Goal: Use online tool/utility: Utilize a website feature to perform a specific function

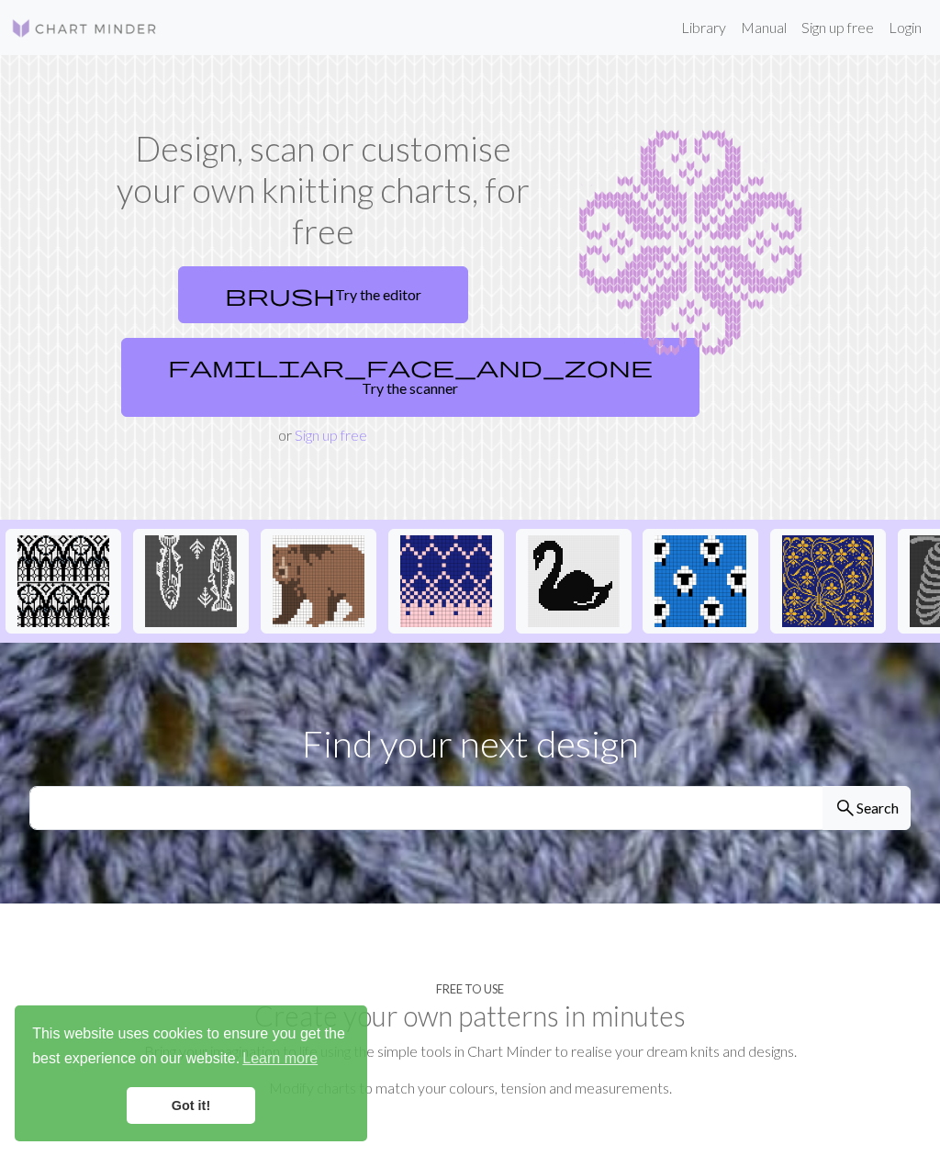
click at [267, 297] on span "brush" at bounding box center [280, 295] width 110 height 26
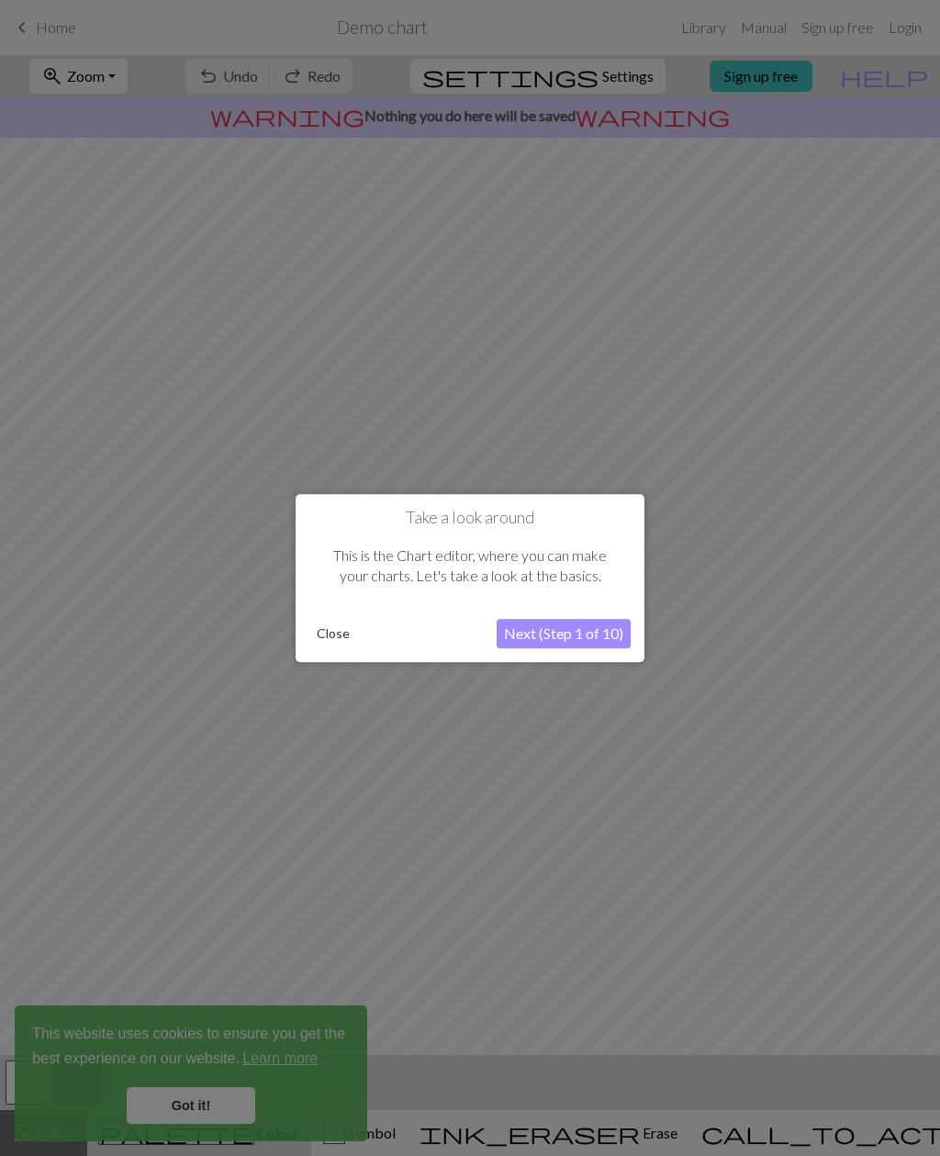
click at [526, 634] on button "Next (Step 1 of 10)" at bounding box center [564, 633] width 134 height 29
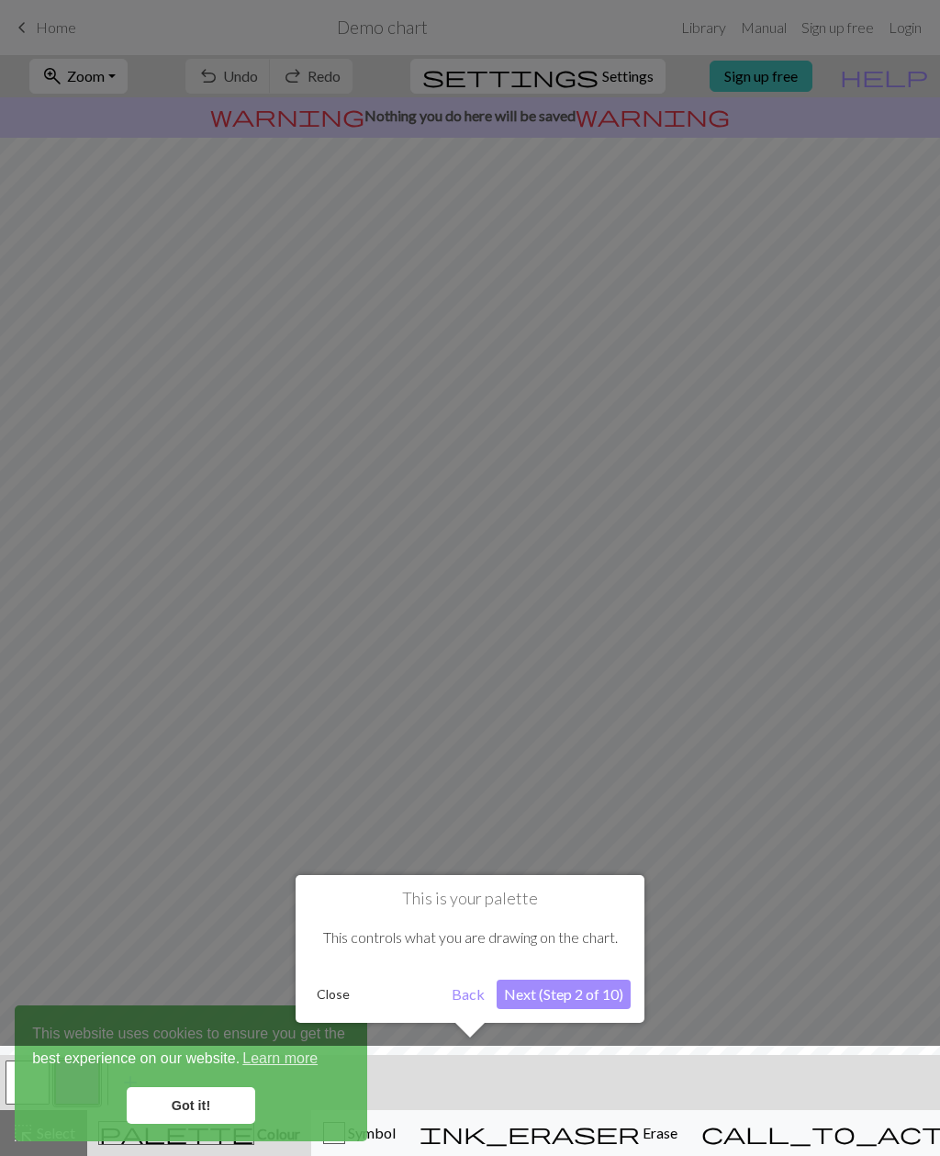
click at [159, 1083] on div at bounding box center [470, 1105] width 959 height 119
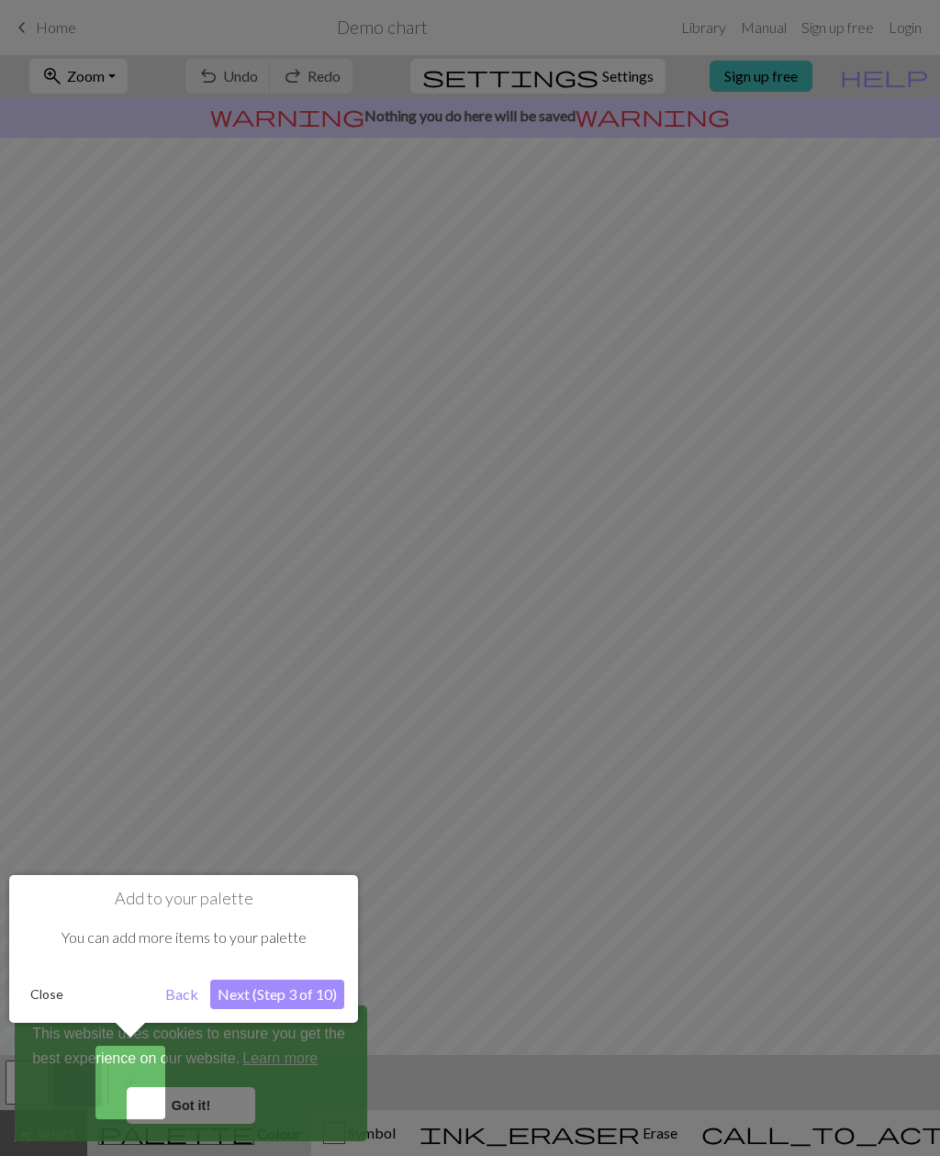
click at [259, 984] on button "Next (Step 3 of 10)" at bounding box center [277, 994] width 134 height 29
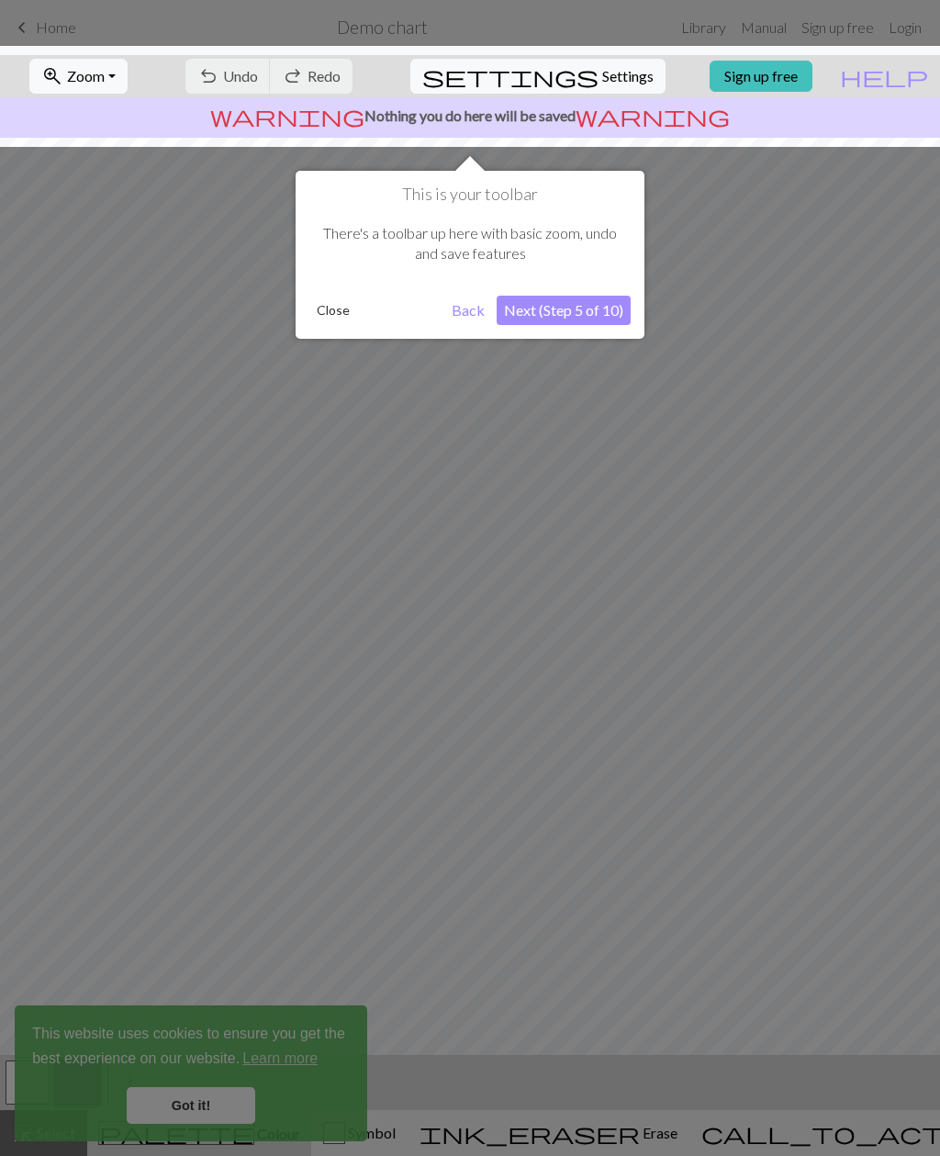
click at [580, 317] on button "Next (Step 5 of 10)" at bounding box center [564, 310] width 134 height 29
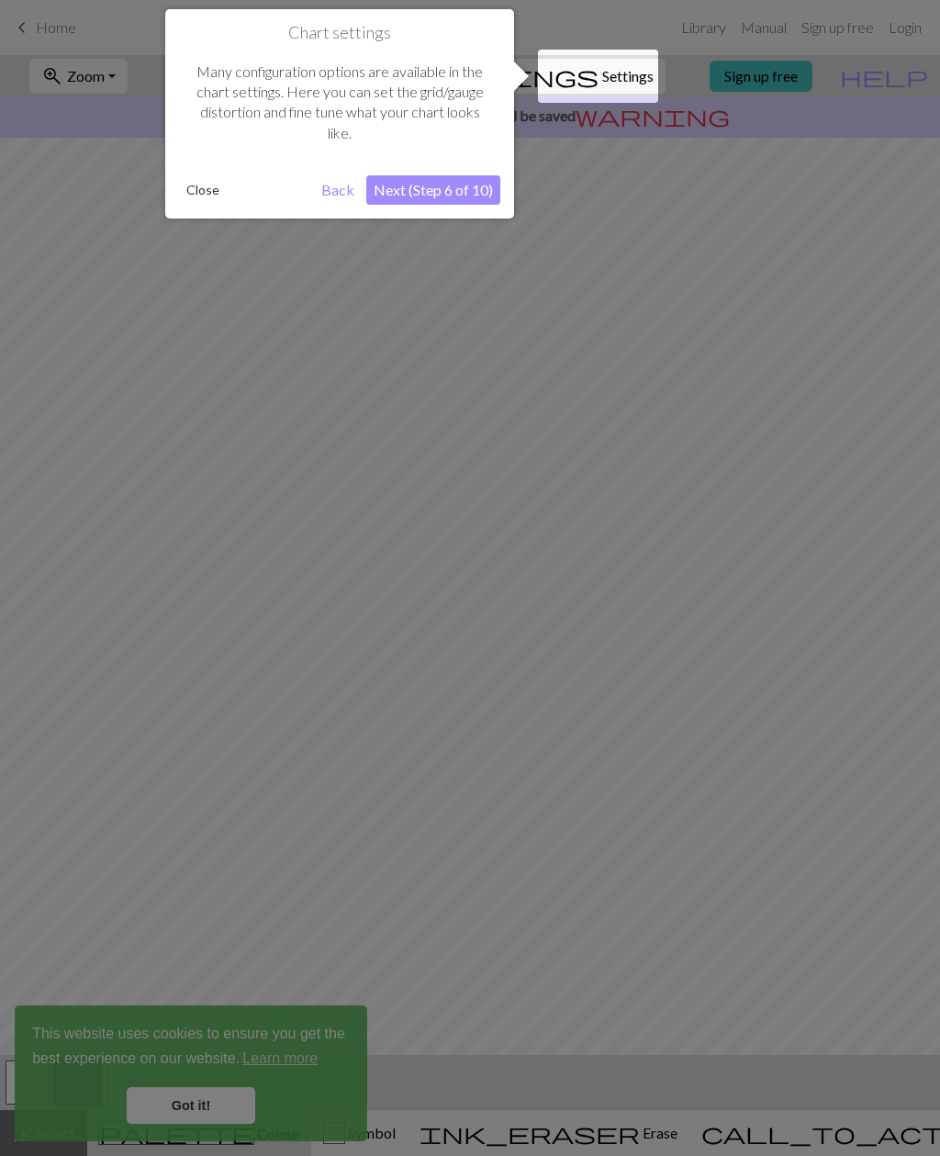
click at [410, 184] on button "Next (Step 6 of 10)" at bounding box center [433, 189] width 134 height 29
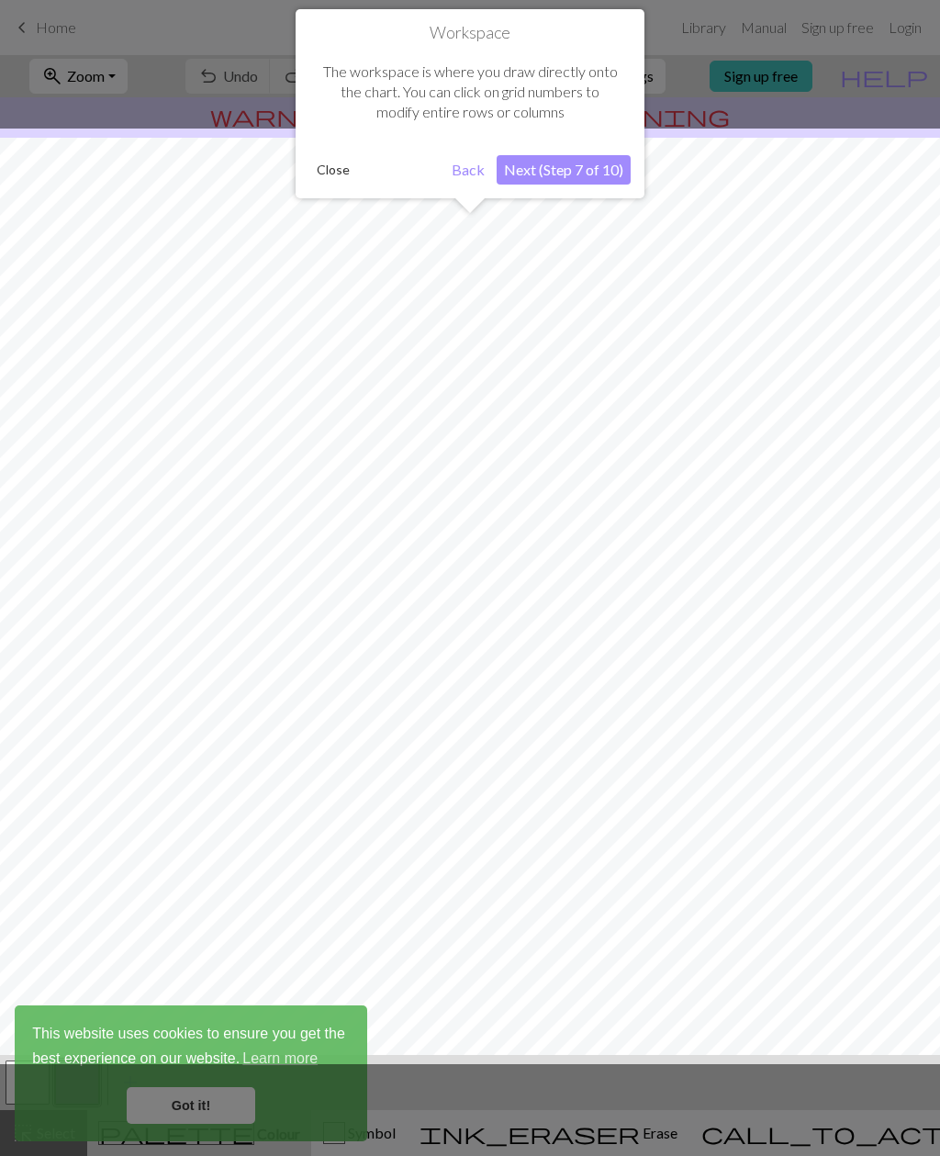
click at [547, 174] on button "Next (Step 7 of 10)" at bounding box center [564, 169] width 134 height 29
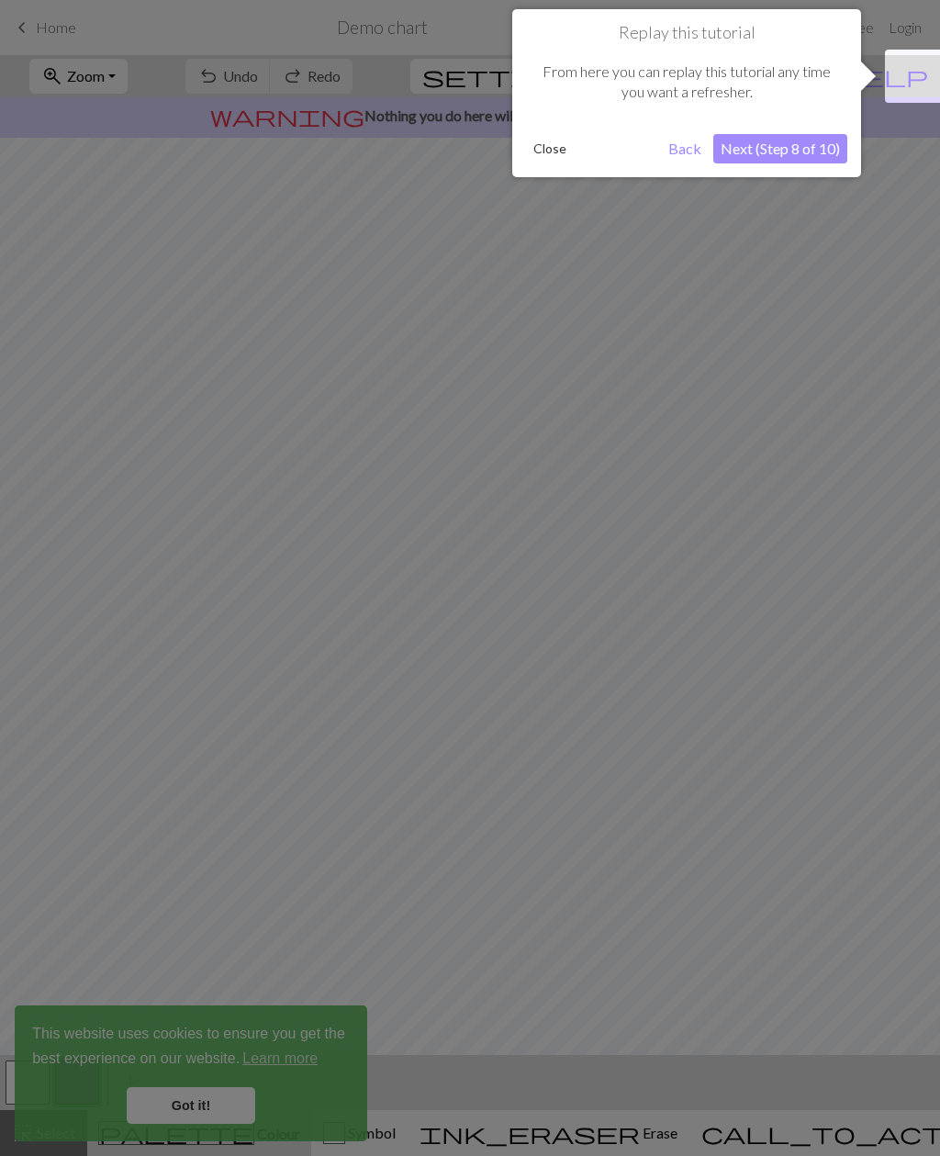
click at [773, 142] on button "Next (Step 8 of 10)" at bounding box center [780, 148] width 134 height 29
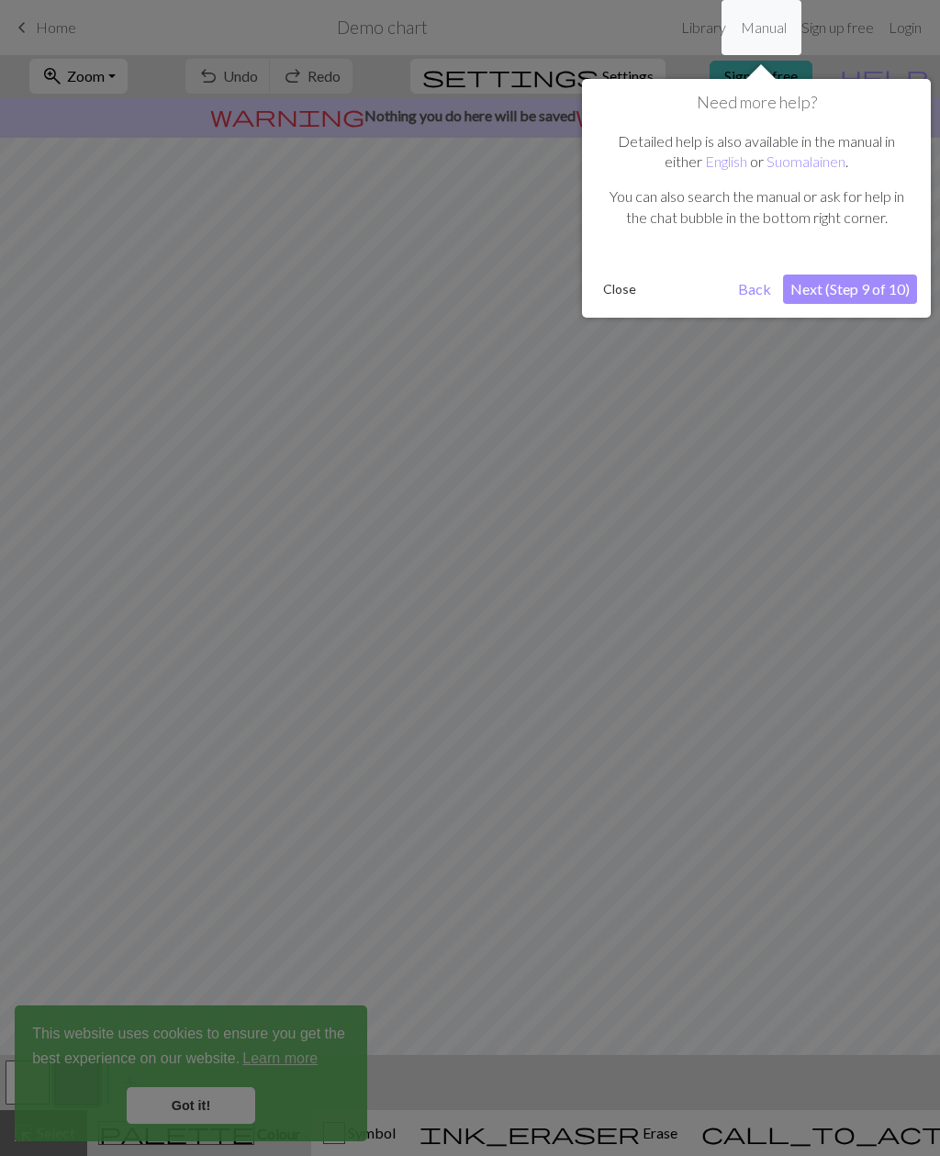
click at [829, 280] on button "Next (Step 9 of 10)" at bounding box center [850, 289] width 134 height 29
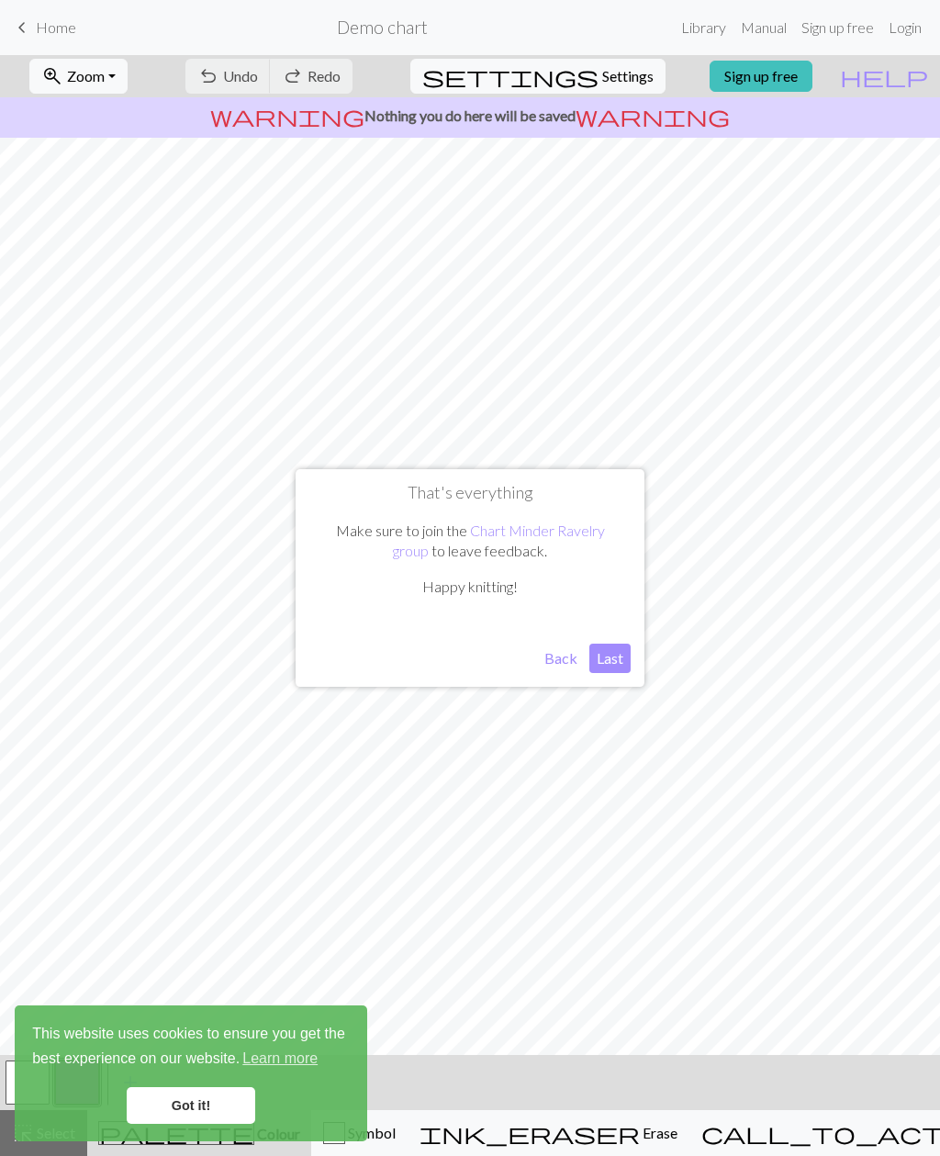
click at [614, 651] on button "Last" at bounding box center [609, 658] width 41 height 29
click at [217, 1099] on link "Got it!" at bounding box center [191, 1105] width 129 height 37
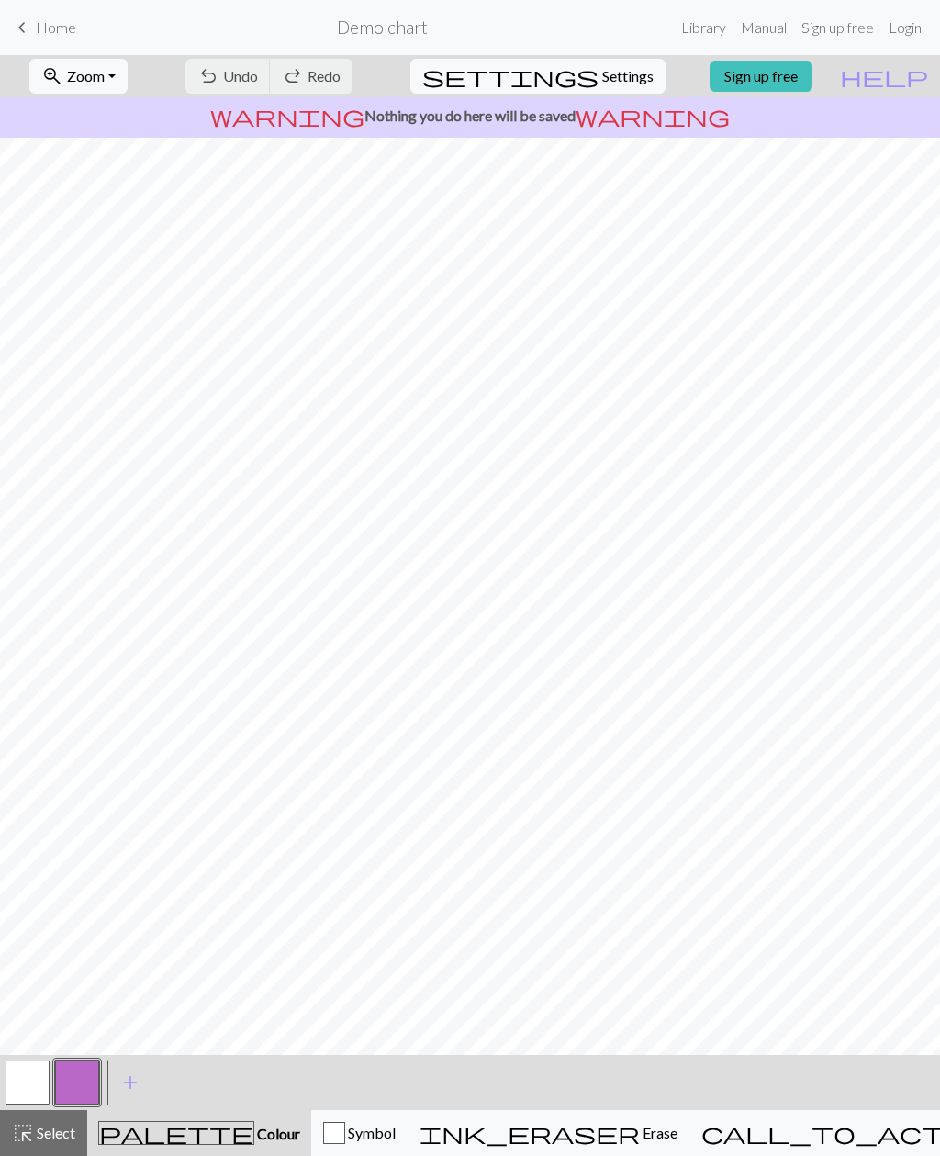
click at [640, 1139] on span "Erase" at bounding box center [659, 1132] width 38 height 17
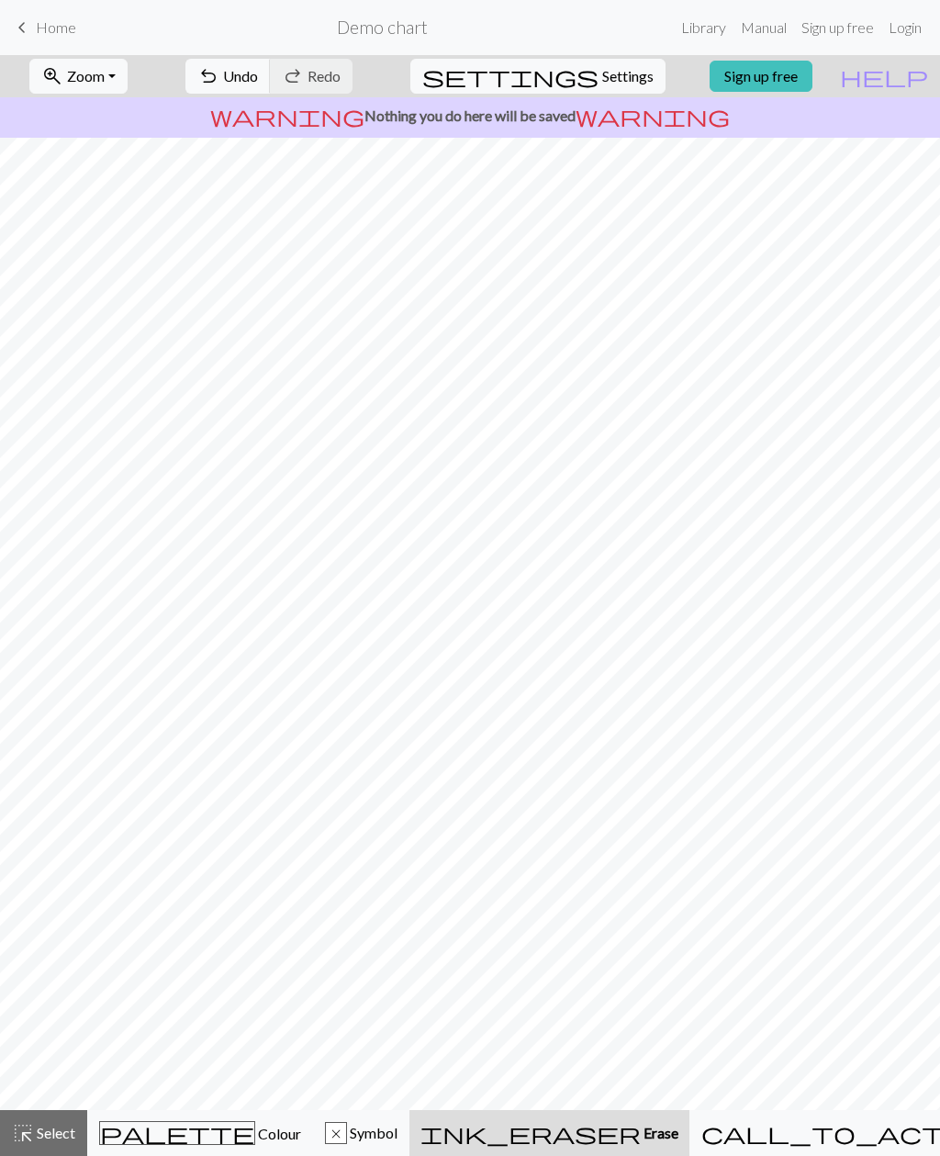
click at [271, 88] on button "undo Undo Undo" at bounding box center [227, 76] width 85 height 35
click at [301, 87] on div "undo Undo Undo redo Redo Redo" at bounding box center [269, 76] width 195 height 42
click at [580, 84] on span "settings" at bounding box center [510, 76] width 176 height 26
select select "aran"
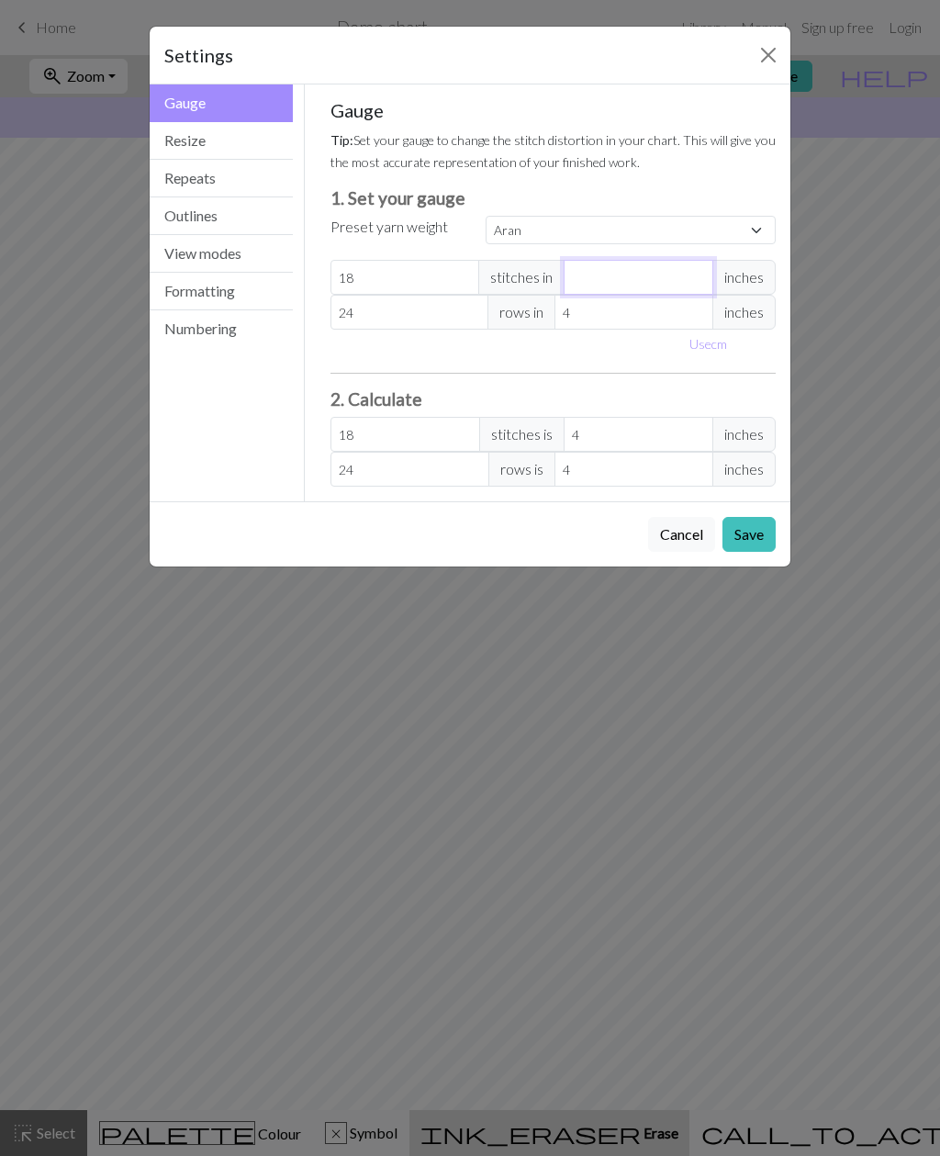
select select "custom"
click at [756, 232] on select "Custom Square Lace Light Fingering Fingering Sport Double knit Worsted Aran Bul…" at bounding box center [631, 230] width 290 height 28
select select "fingering"
type input "28"
type input "4"
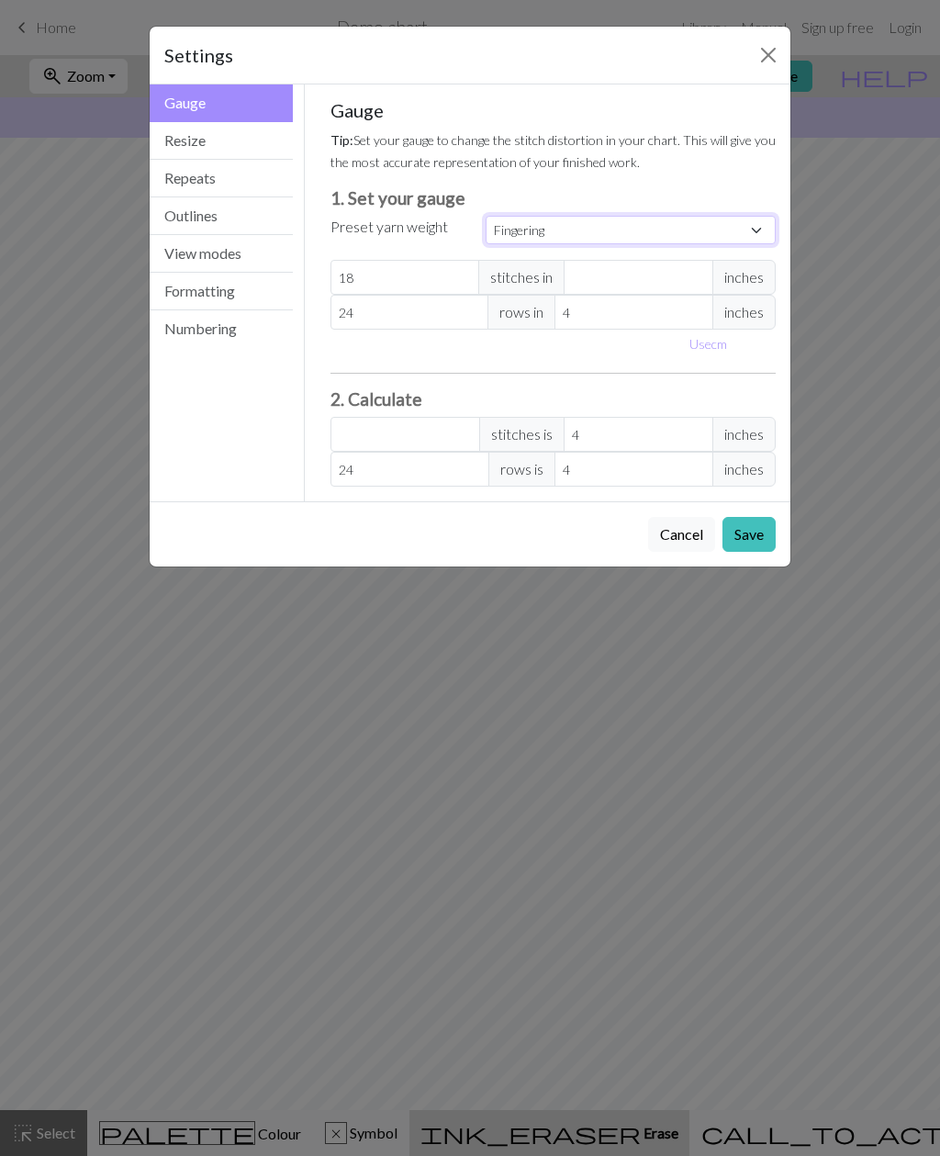
type input "36"
type input "28"
type input "36"
click at [760, 545] on button "Save" at bounding box center [749, 534] width 53 height 35
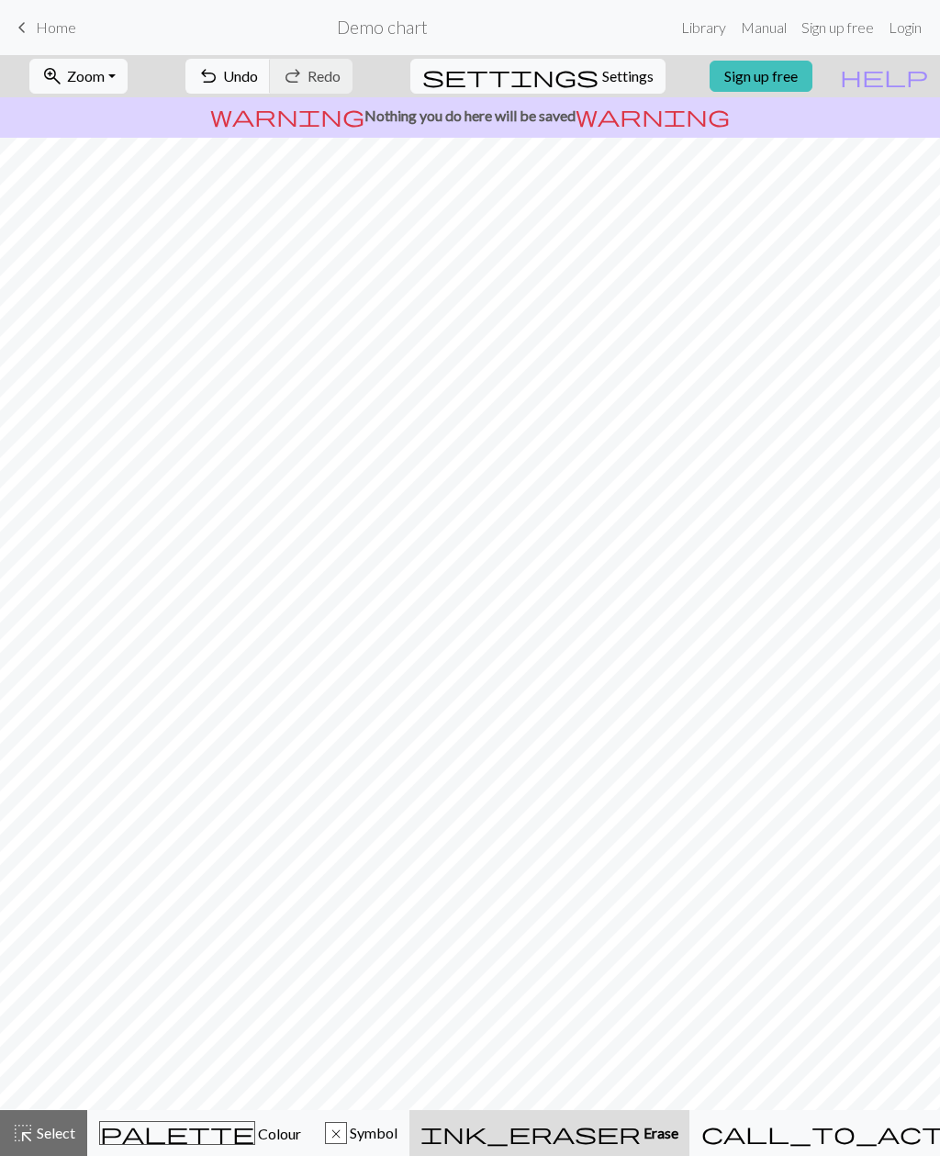
click at [271, 80] on button "undo Undo Undo" at bounding box center [227, 76] width 85 height 35
click at [255, 1138] on span "Colour" at bounding box center [278, 1133] width 46 height 17
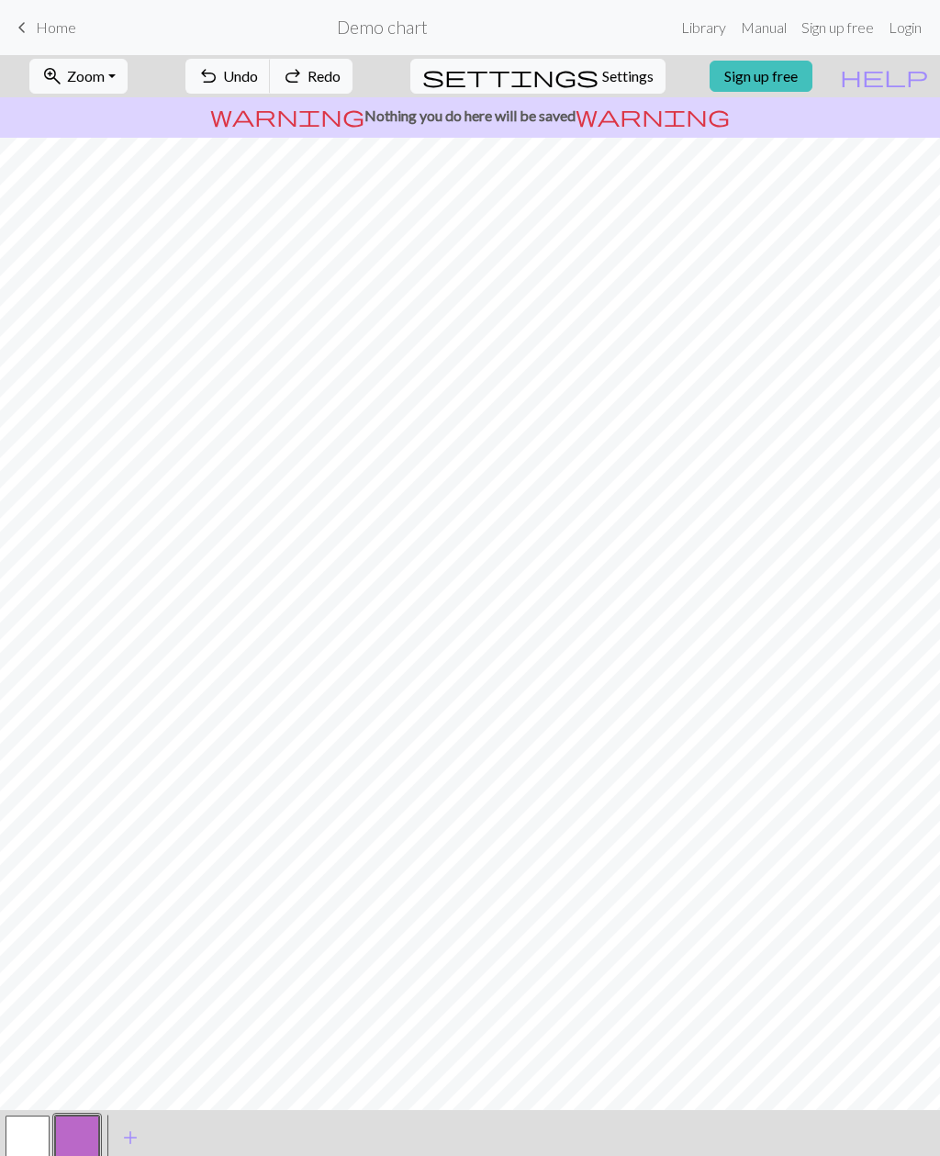
scroll to position [2, 0]
click at [31, 1123] on button "button" at bounding box center [28, 1136] width 44 height 44
click at [130, 1140] on span "add" at bounding box center [130, 1136] width 22 height 26
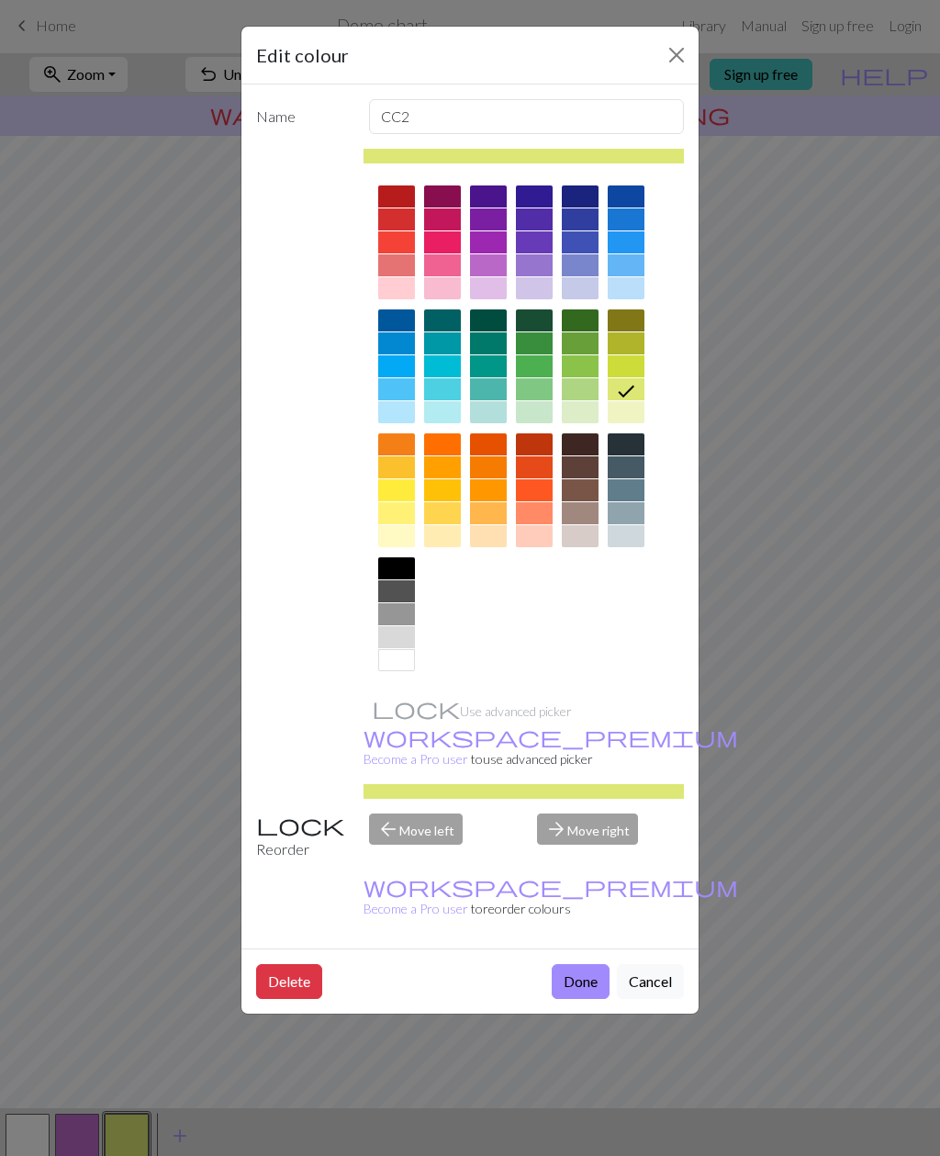
click at [410, 588] on div at bounding box center [396, 591] width 37 height 22
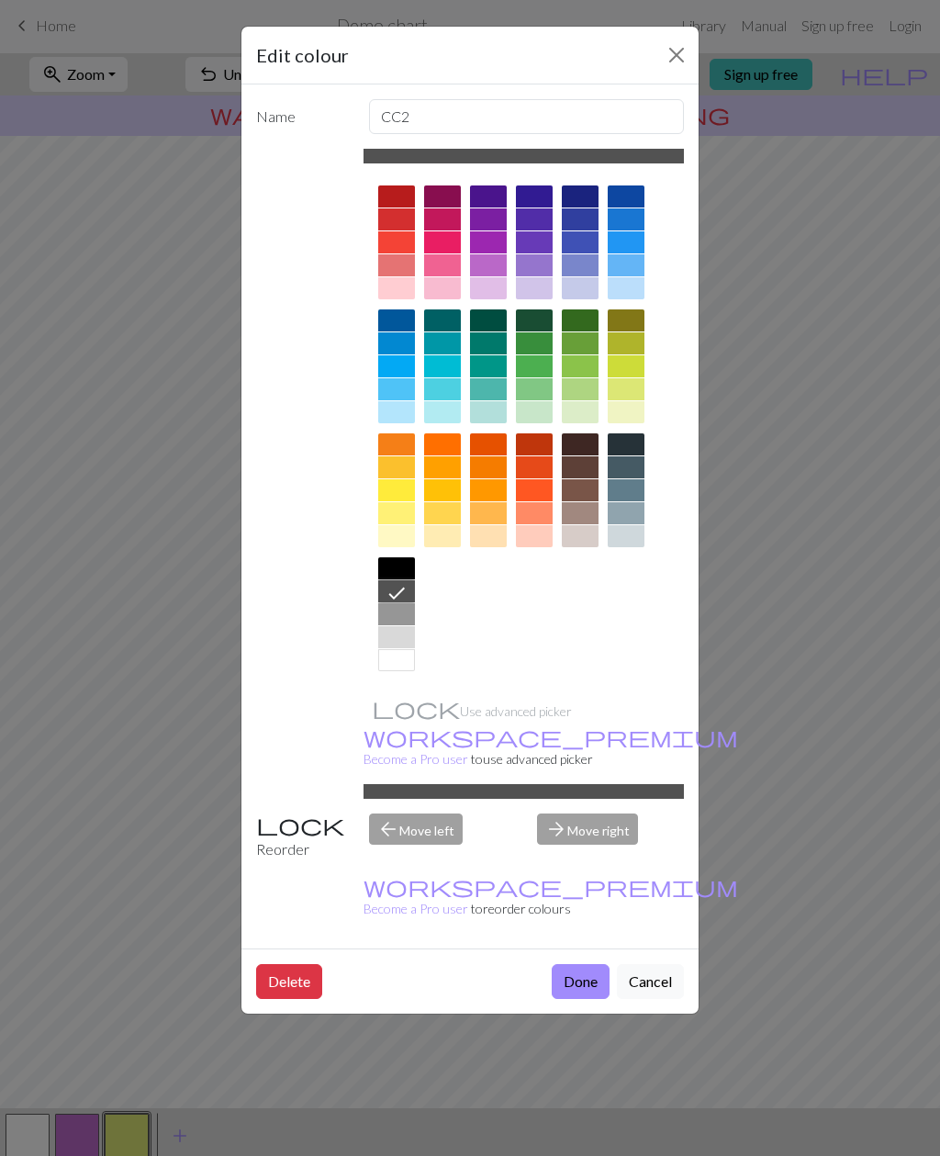
click at [409, 587] on div at bounding box center [400, 592] width 29 height 24
click at [395, 567] on div at bounding box center [396, 568] width 37 height 22
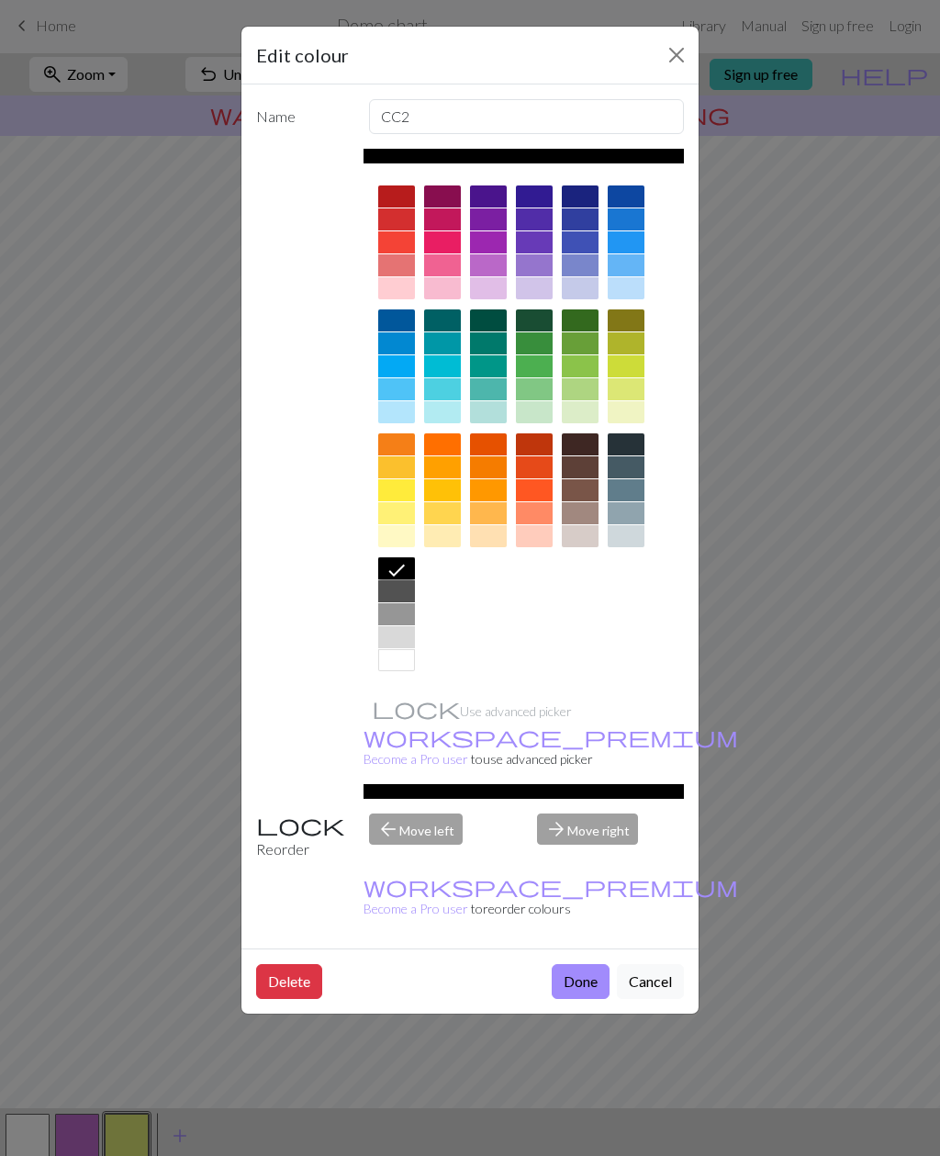
click at [568, 964] on button "Done" at bounding box center [581, 981] width 58 height 35
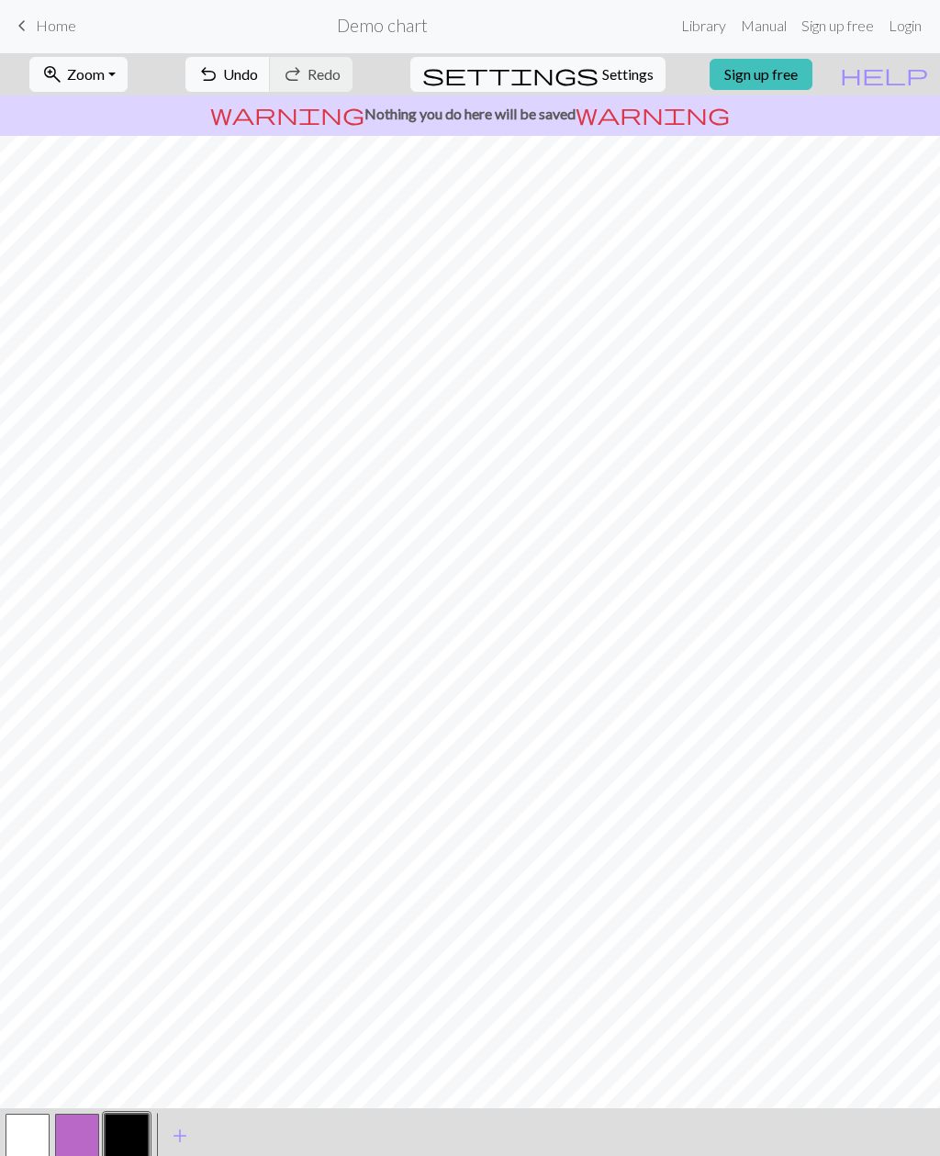
click at [219, 74] on span "undo" at bounding box center [208, 75] width 22 height 26
click at [219, 79] on span "undo" at bounding box center [208, 75] width 22 height 26
click at [21, 1135] on button "button" at bounding box center [28, 1136] width 44 height 44
click at [142, 1129] on button "button" at bounding box center [127, 1136] width 44 height 44
click at [28, 1128] on button "button" at bounding box center [28, 1136] width 44 height 44
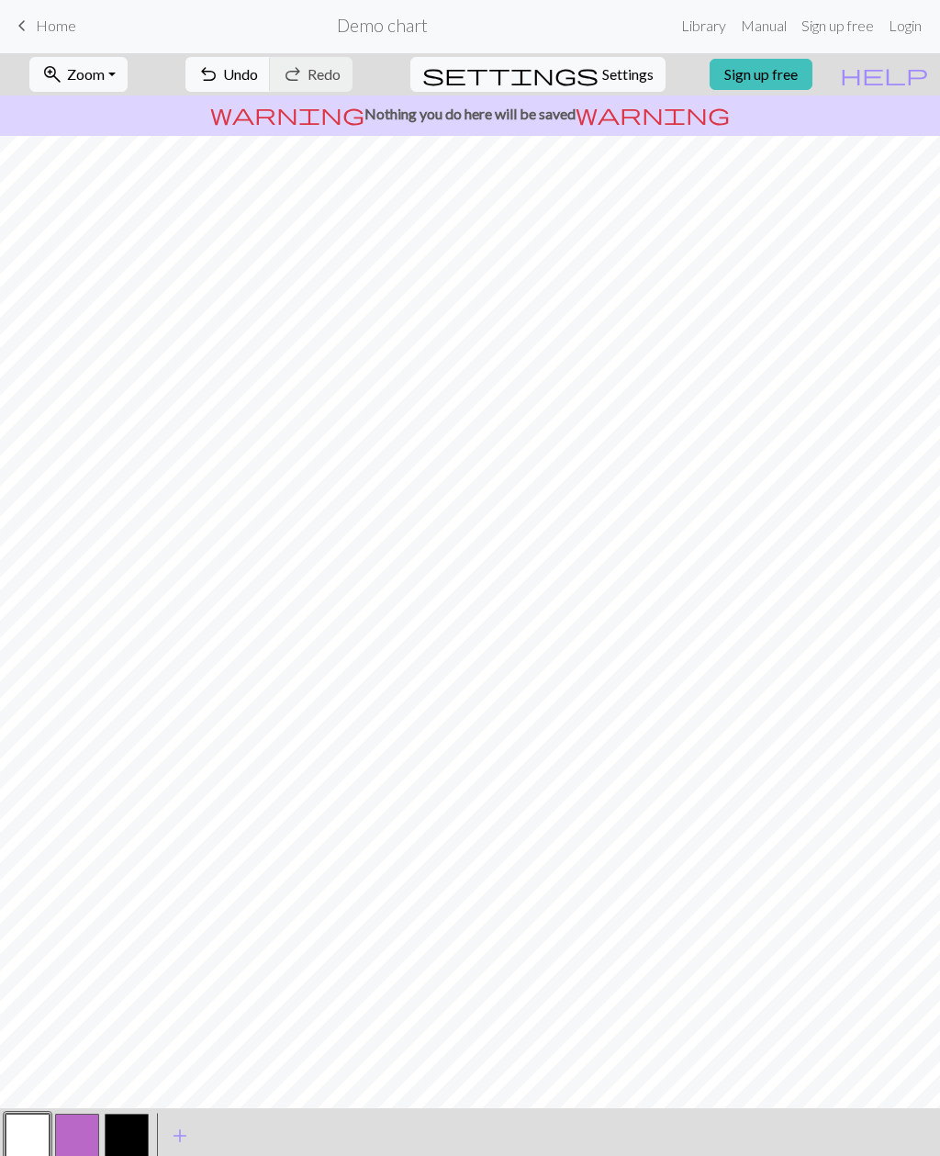
click at [133, 1129] on button "button" at bounding box center [127, 1136] width 44 height 44
click at [258, 79] on span "Undo" at bounding box center [240, 73] width 35 height 17
click at [258, 81] on span "Undo" at bounding box center [240, 73] width 35 height 17
click at [185, 1133] on span "add" at bounding box center [180, 1136] width 22 height 26
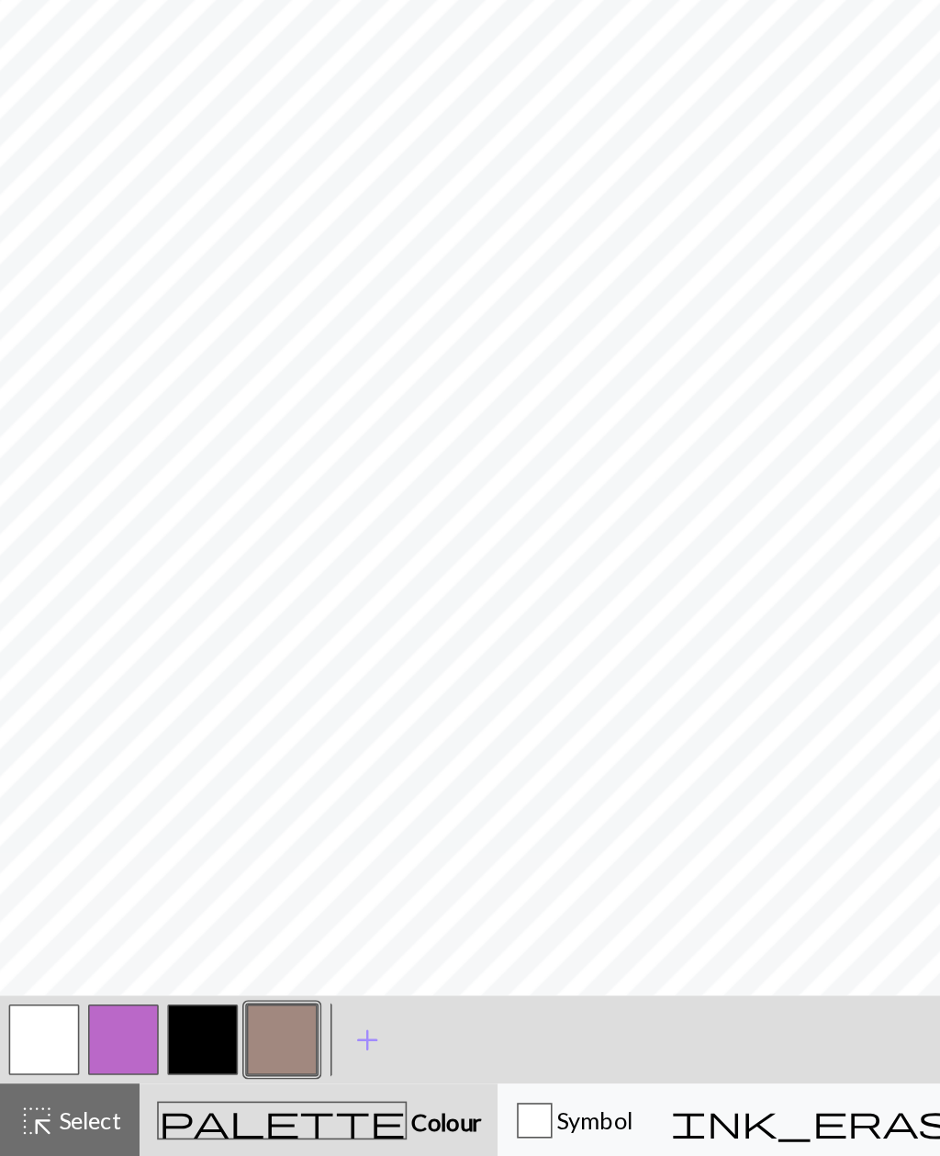
click at [166, 1061] on button "button" at bounding box center [176, 1083] width 44 height 44
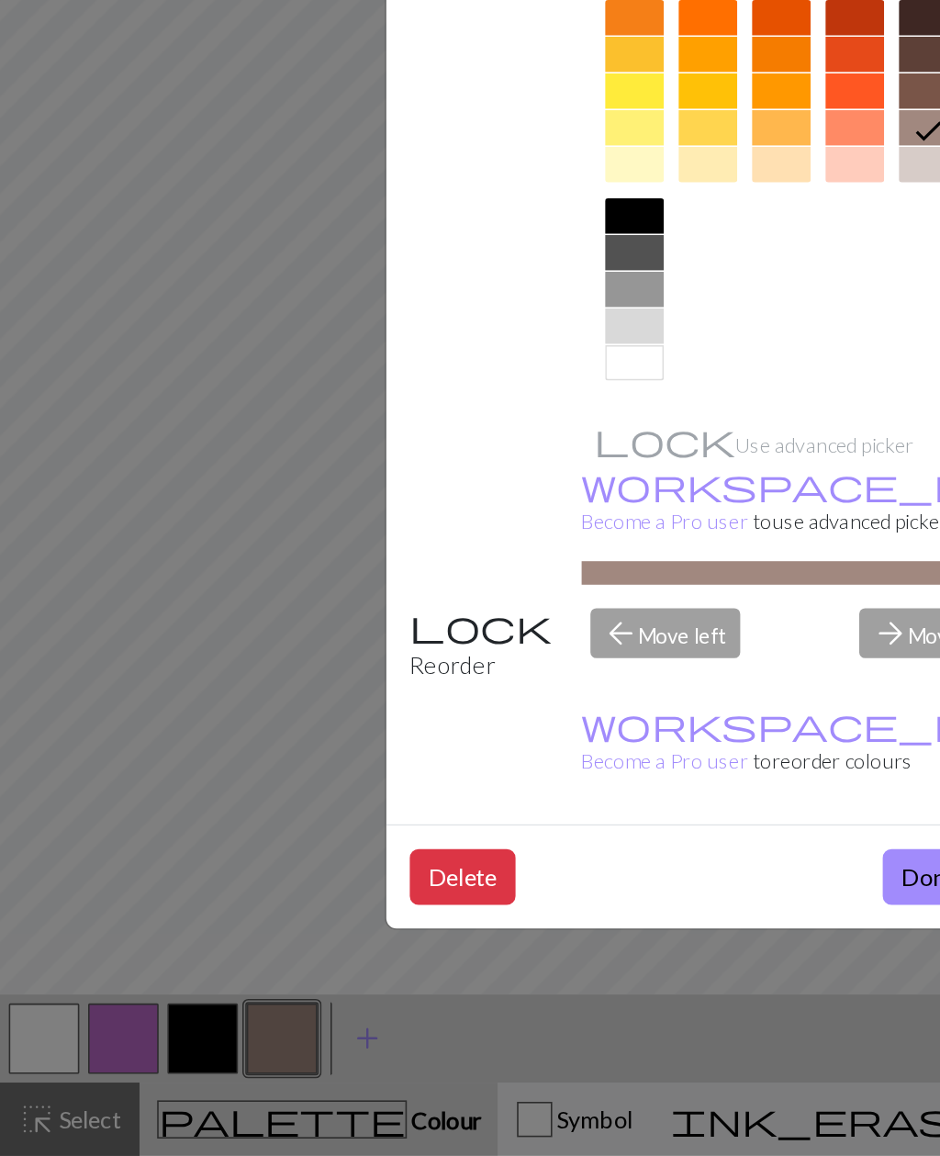
click at [572, 964] on button "Done" at bounding box center [581, 981] width 58 height 35
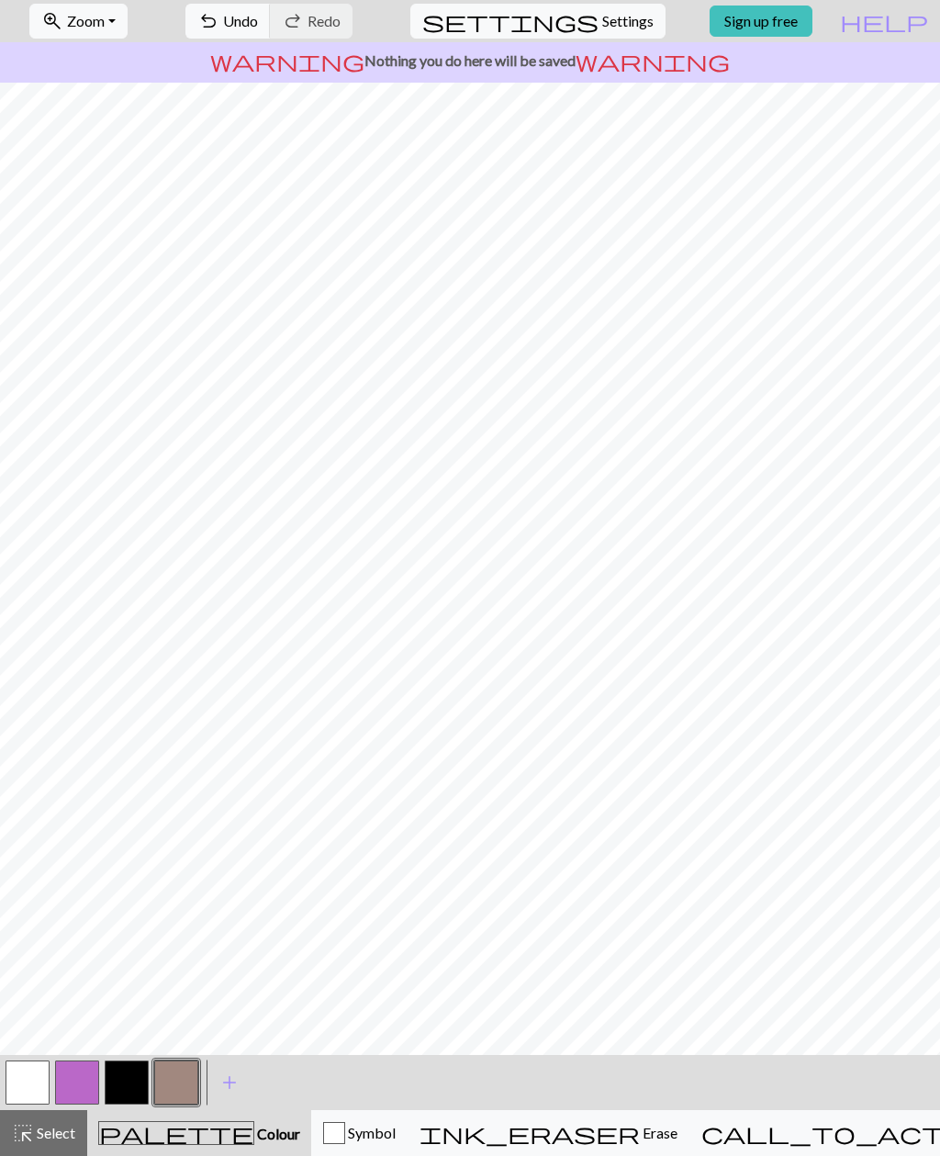
click at [271, 31] on button "undo Undo Undo" at bounding box center [227, 21] width 85 height 35
click at [258, 24] on span "Undo" at bounding box center [240, 20] width 35 height 17
click at [258, 22] on span "Undo" at bounding box center [240, 20] width 35 height 17
click at [219, 22] on span "undo" at bounding box center [208, 21] width 22 height 26
click at [139, 1085] on button "button" at bounding box center [127, 1083] width 44 height 44
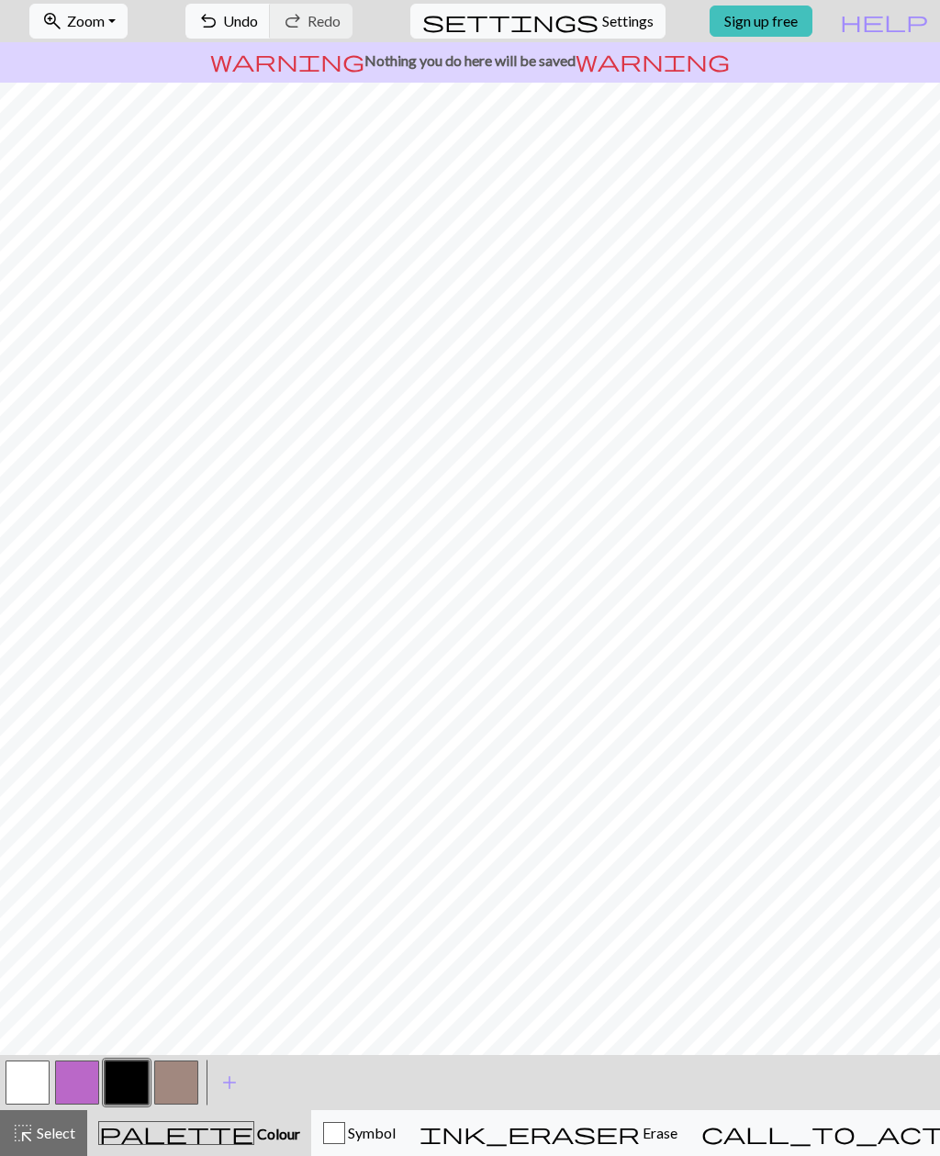
click at [27, 1079] on button "button" at bounding box center [28, 1083] width 44 height 44
click at [125, 1079] on button "button" at bounding box center [127, 1083] width 44 height 44
click at [27, 1075] on button "button" at bounding box center [28, 1083] width 44 height 44
click at [169, 1079] on button "button" at bounding box center [176, 1083] width 44 height 44
click at [219, 17] on span "undo" at bounding box center [208, 21] width 22 height 26
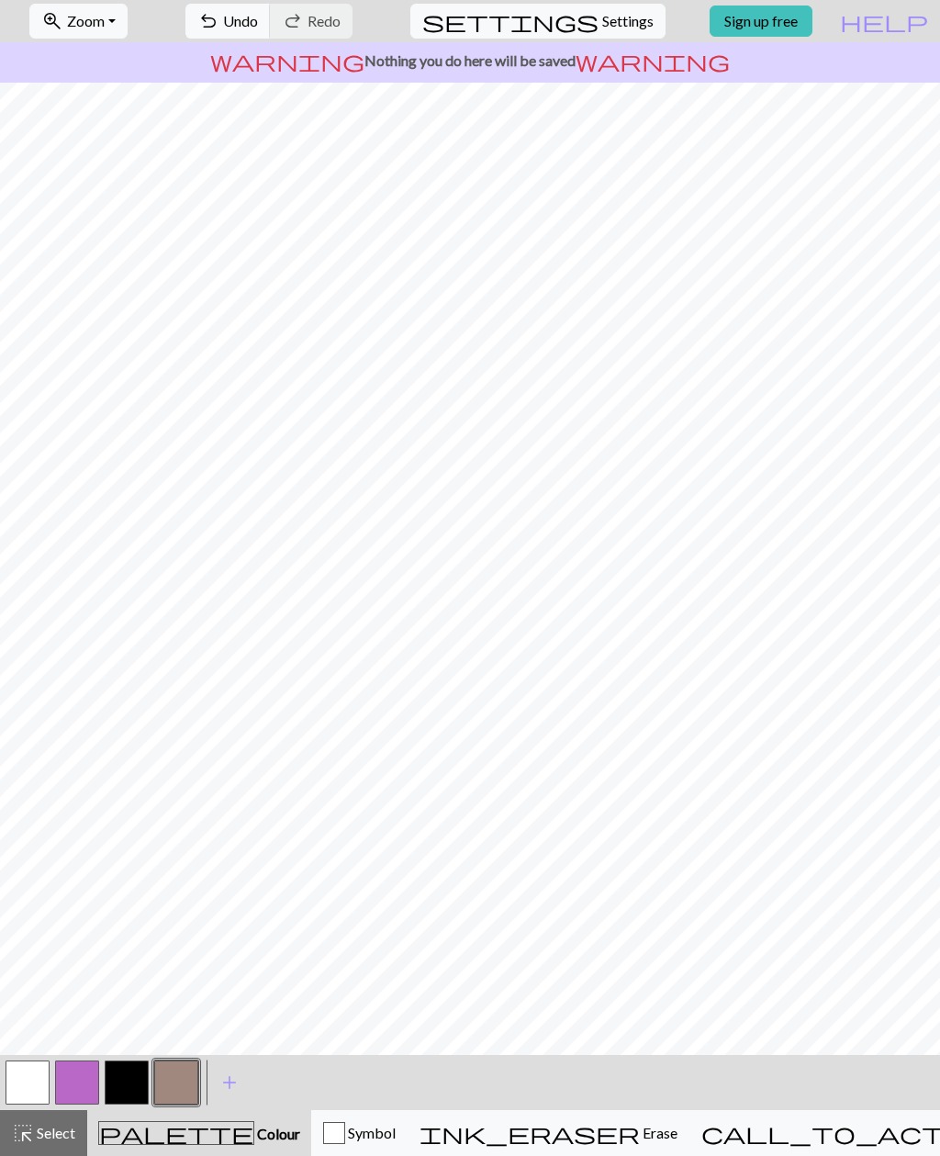
click at [34, 1080] on button "button" at bounding box center [28, 1083] width 44 height 44
click at [175, 1097] on button "button" at bounding box center [176, 1083] width 44 height 44
click at [36, 1085] on button "button" at bounding box center [28, 1083] width 44 height 44
click at [271, 33] on button "undo Undo Undo" at bounding box center [227, 21] width 85 height 35
click at [271, 32] on button "undo Undo Undo" at bounding box center [227, 21] width 85 height 35
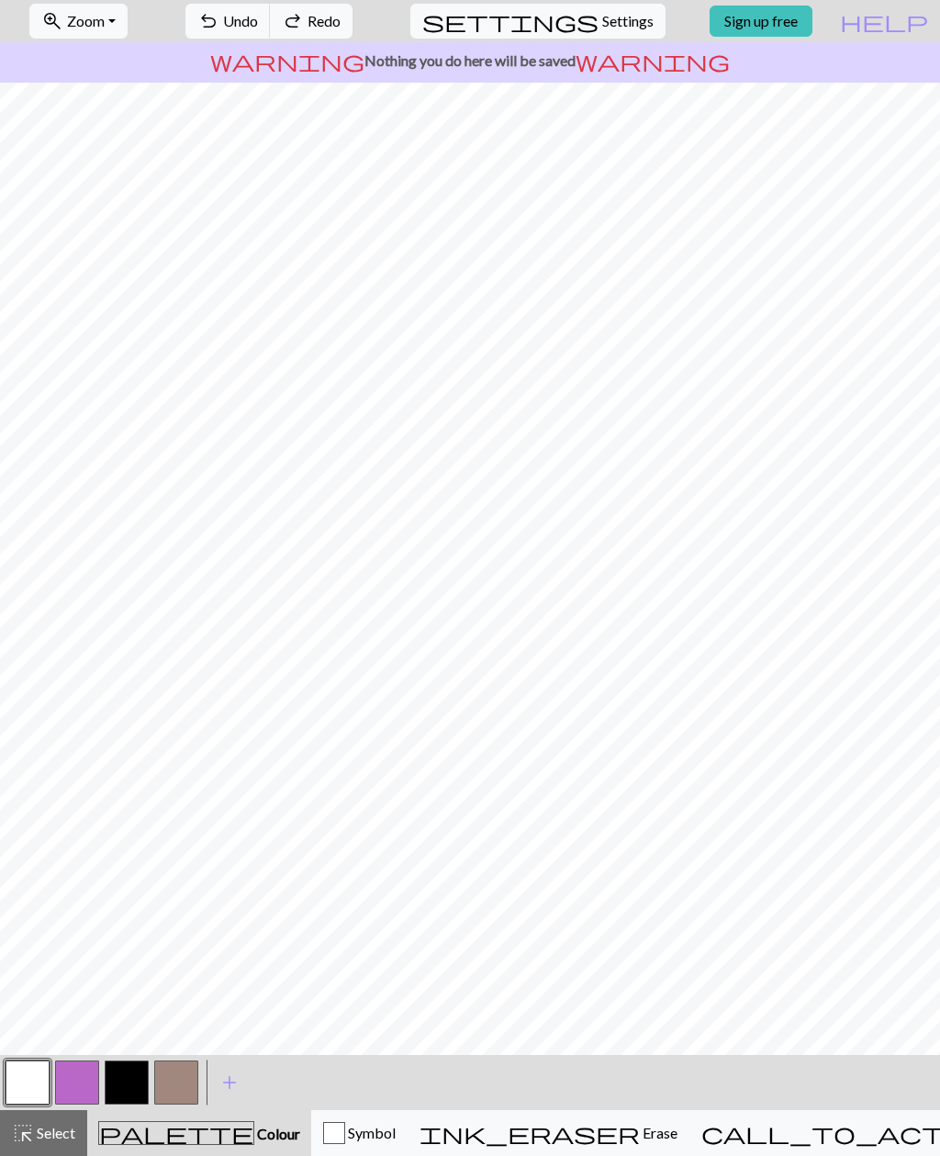
click at [271, 31] on button "undo Undo Undo" at bounding box center [227, 21] width 85 height 35
click at [163, 1084] on button "button" at bounding box center [176, 1083] width 44 height 44
click at [31, 1068] on button "button" at bounding box center [28, 1083] width 44 height 44
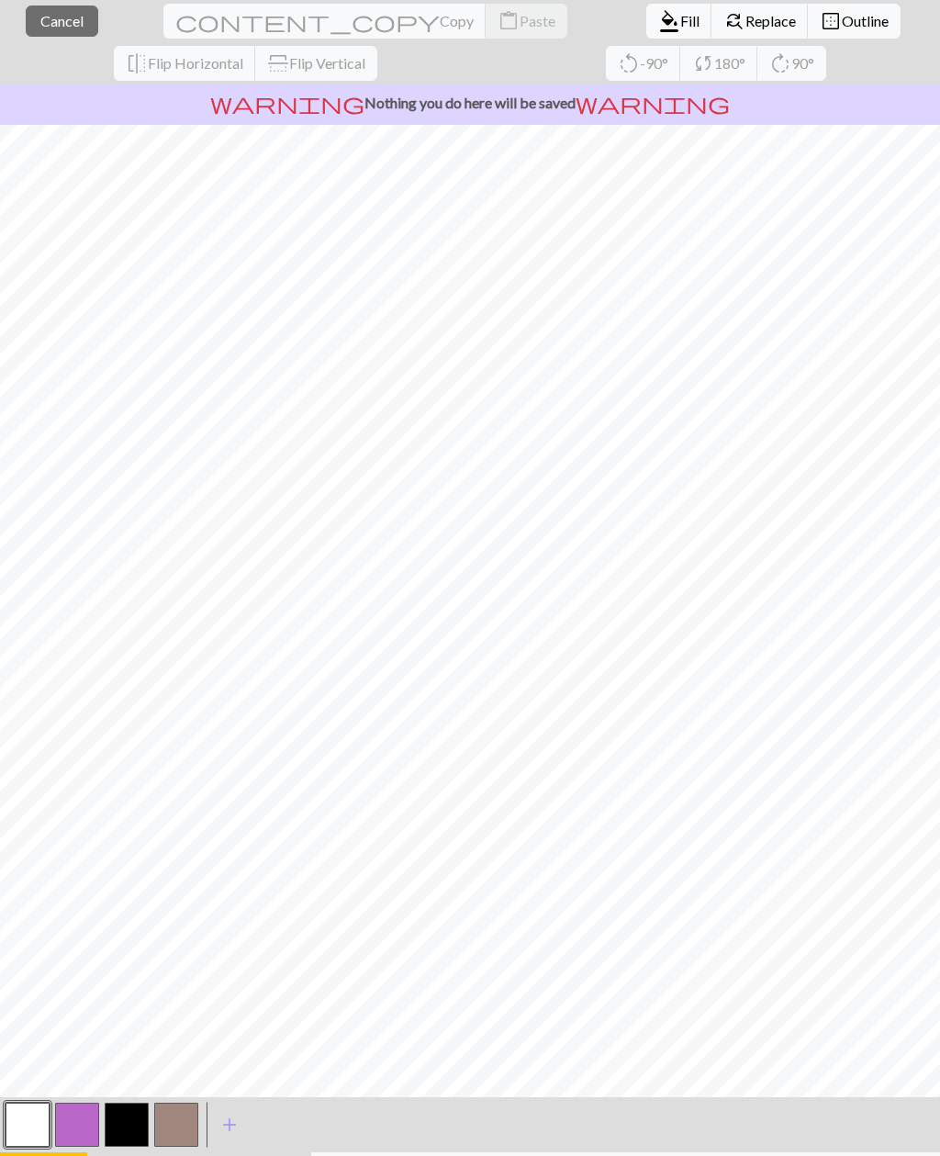
click at [84, 1121] on button "button" at bounding box center [77, 1125] width 44 height 44
click at [17, 1114] on button "button" at bounding box center [28, 1125] width 44 height 44
click at [46, 1155] on button "highlight_alt Select Select" at bounding box center [43, 1175] width 87 height 46
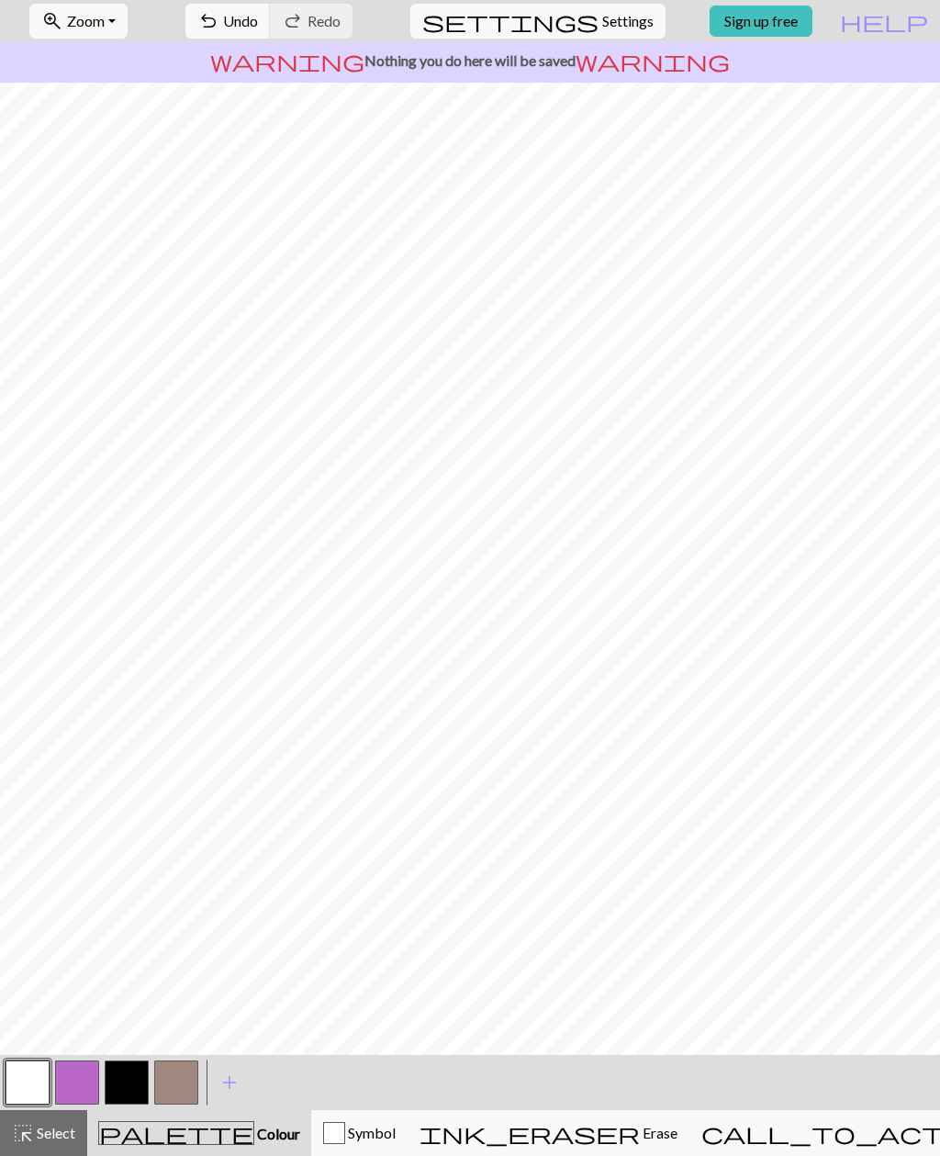
click at [39, 1140] on span "Select" at bounding box center [54, 1132] width 41 height 17
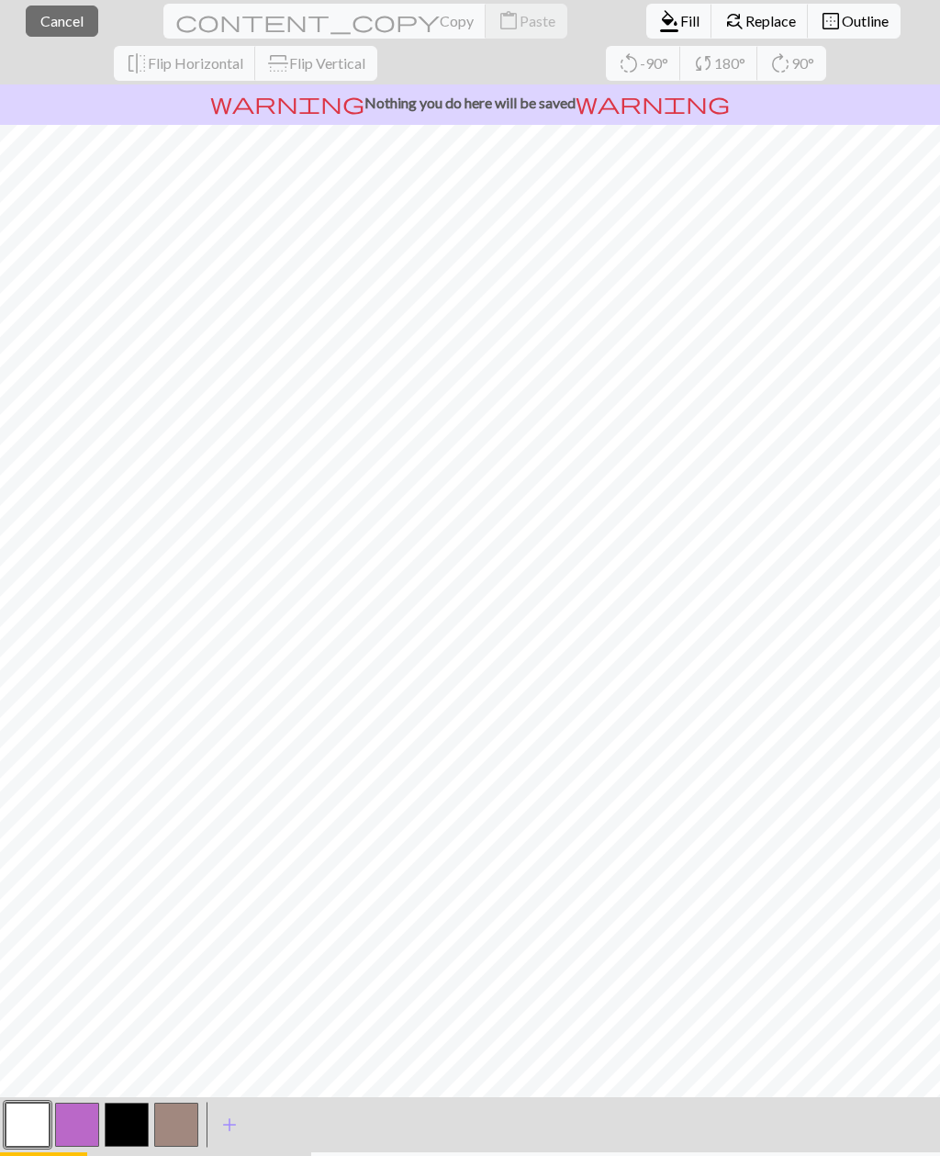
click at [80, 1125] on button "button" at bounding box center [77, 1125] width 44 height 44
click at [77, 1120] on button "button" at bounding box center [77, 1125] width 44 height 44
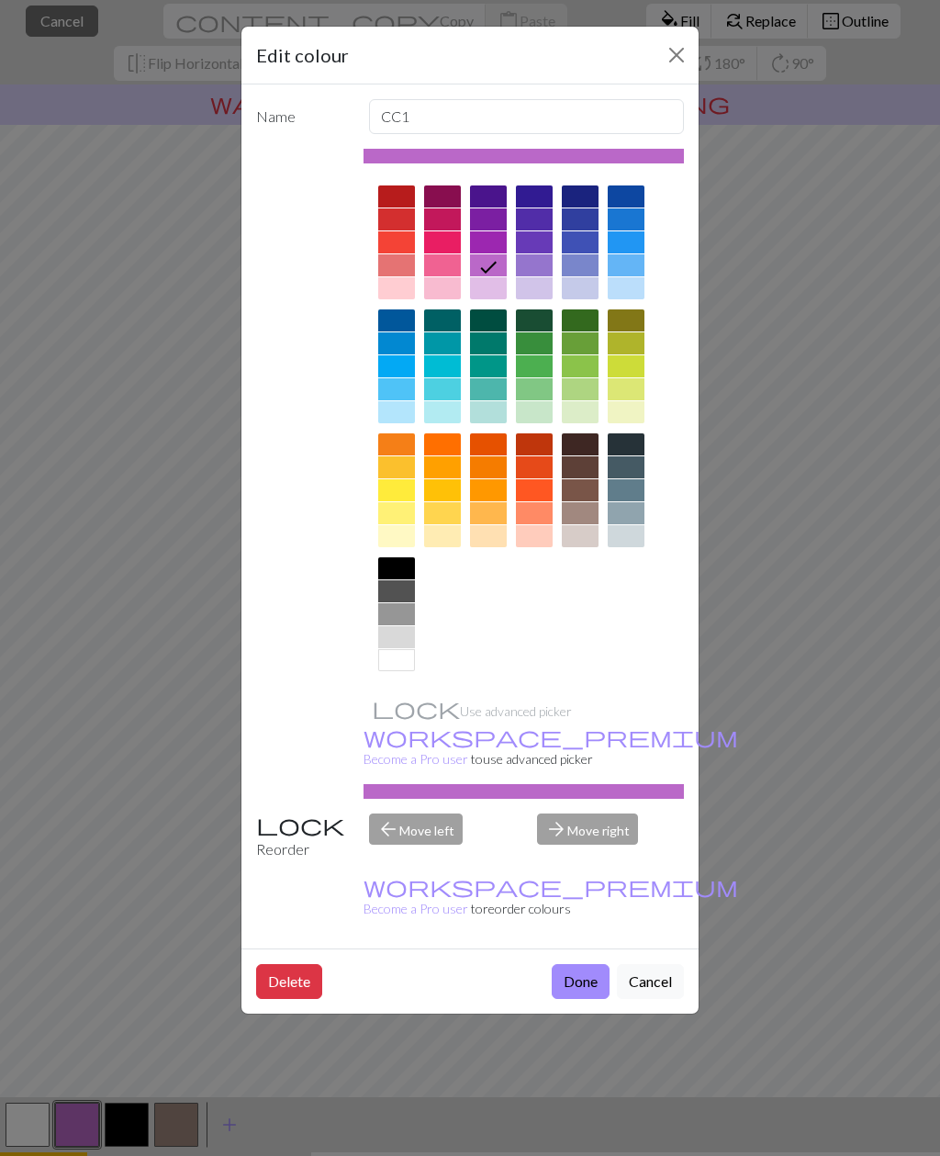
click at [560, 964] on button "Done" at bounding box center [581, 981] width 58 height 35
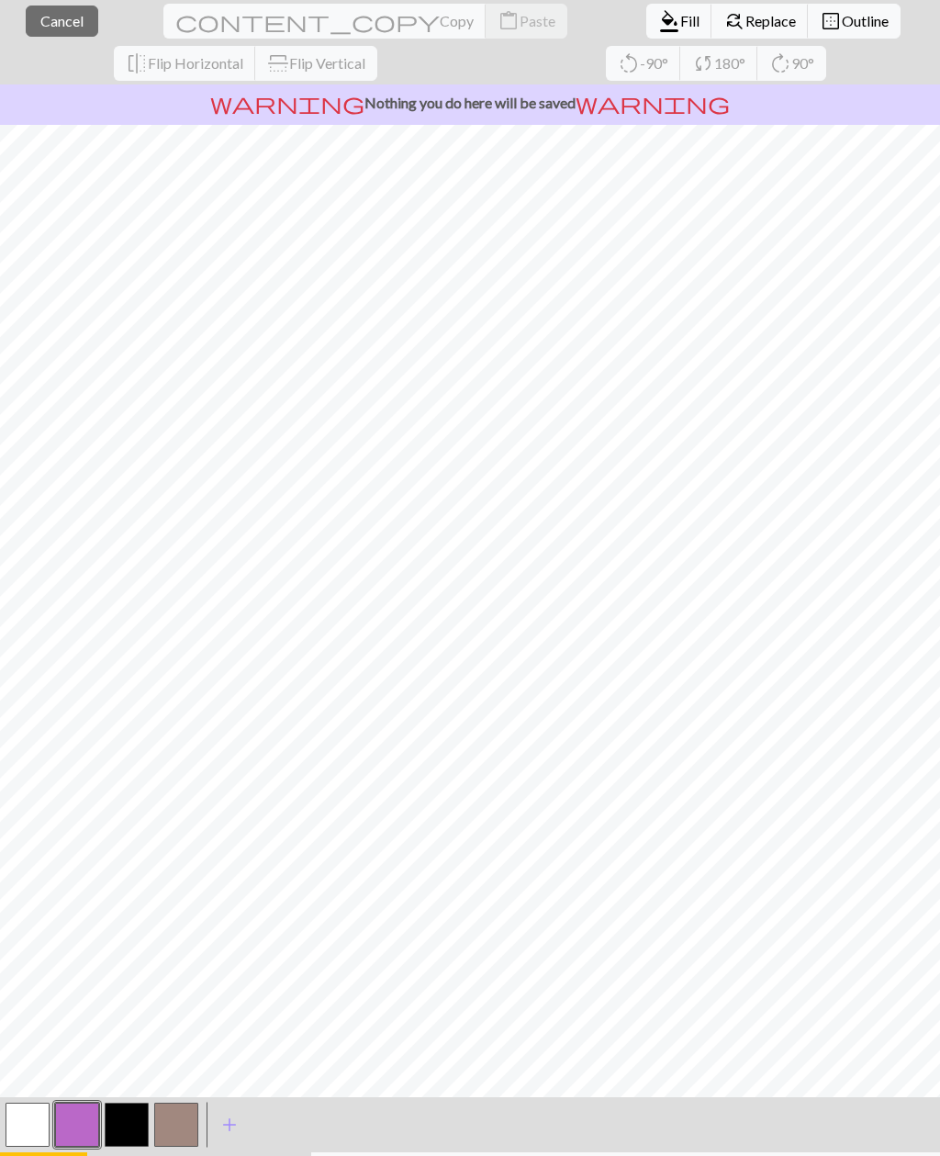
scroll to position [97, 0]
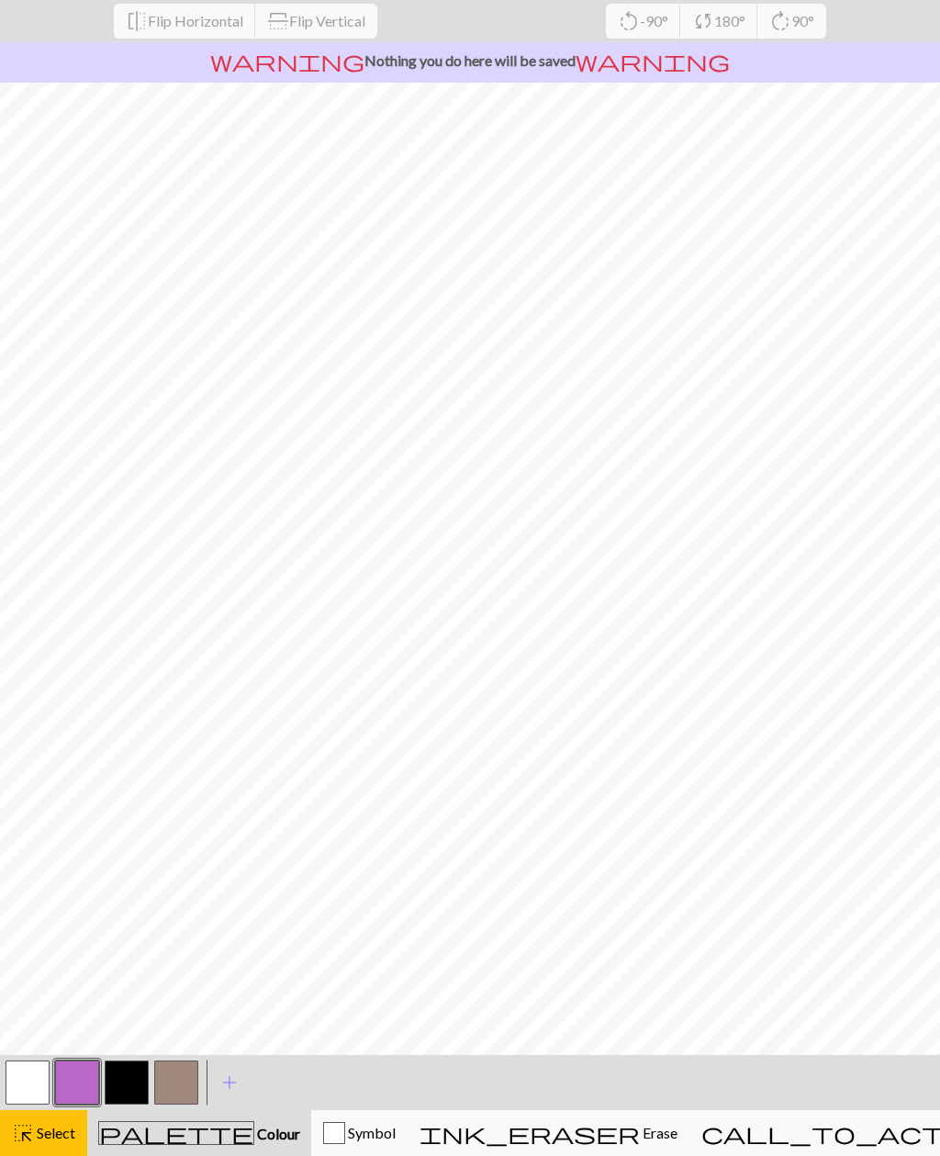
click at [254, 1136] on span "Colour" at bounding box center [277, 1133] width 46 height 17
click at [152, 1142] on div "palette Colour Colour" at bounding box center [199, 1133] width 202 height 24
click at [51, 1132] on span "Select" at bounding box center [54, 1132] width 41 height 17
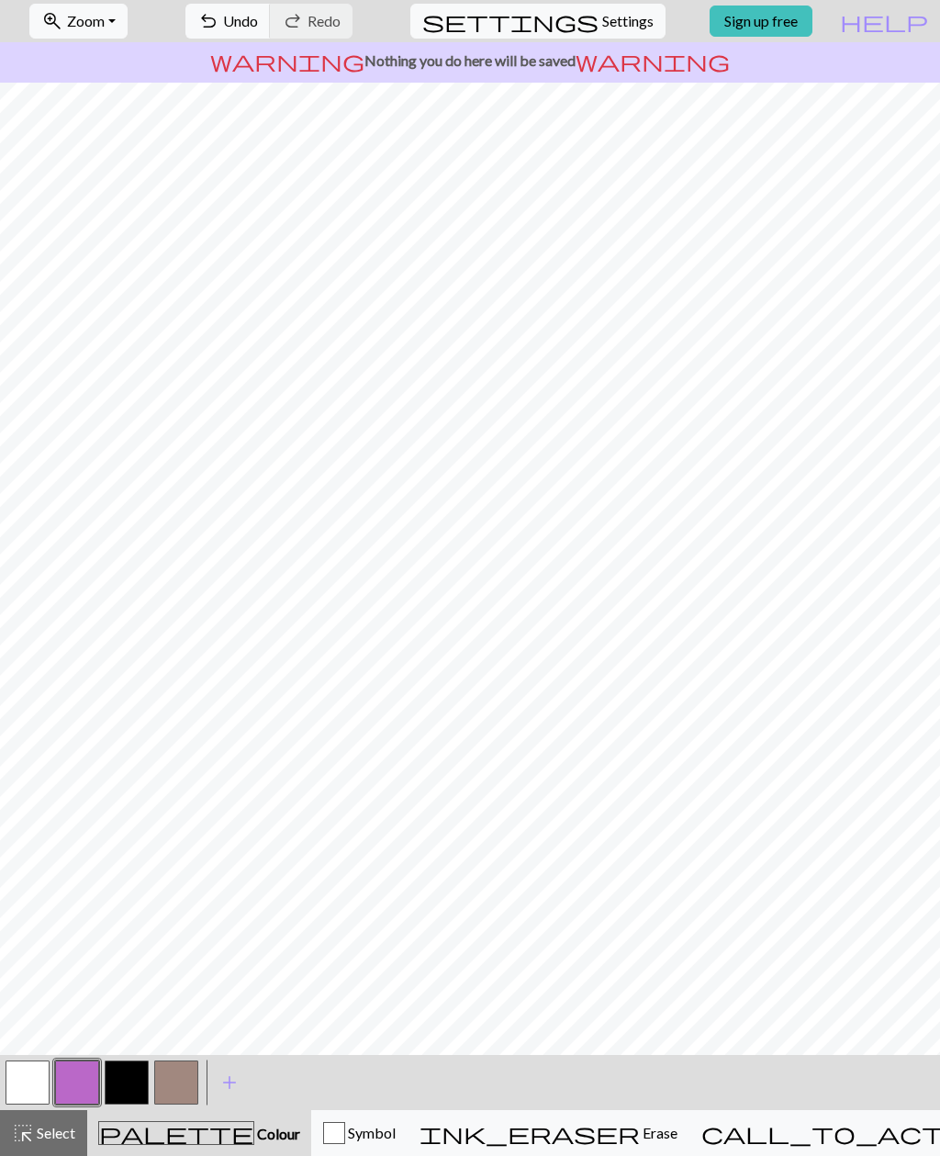
click at [271, 36] on button "undo Undo Undo" at bounding box center [227, 21] width 85 height 35
click at [84, 1087] on button "button" at bounding box center [77, 1083] width 44 height 44
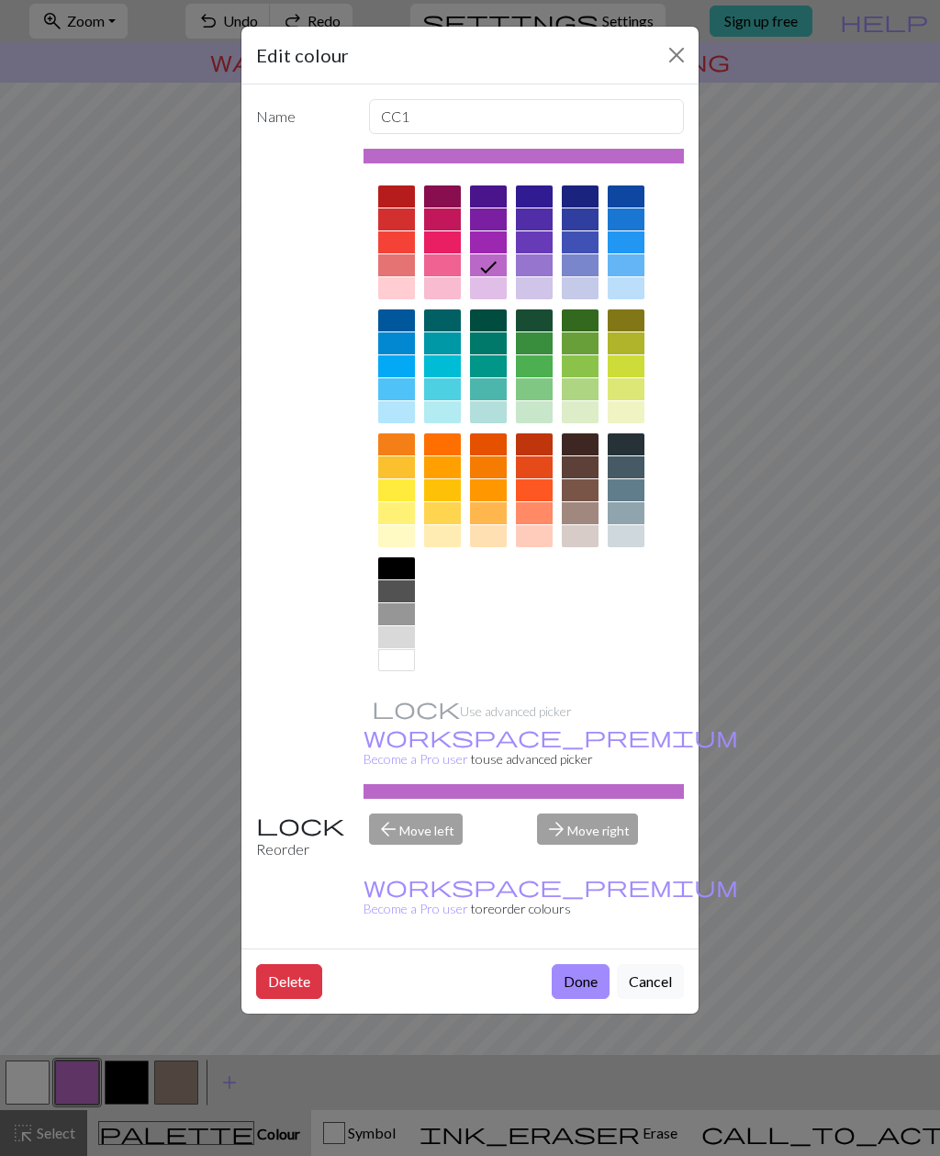
click at [484, 275] on icon at bounding box center [488, 267] width 22 height 22
click at [477, 292] on div at bounding box center [488, 288] width 37 height 22
click at [533, 292] on div at bounding box center [534, 288] width 37 height 22
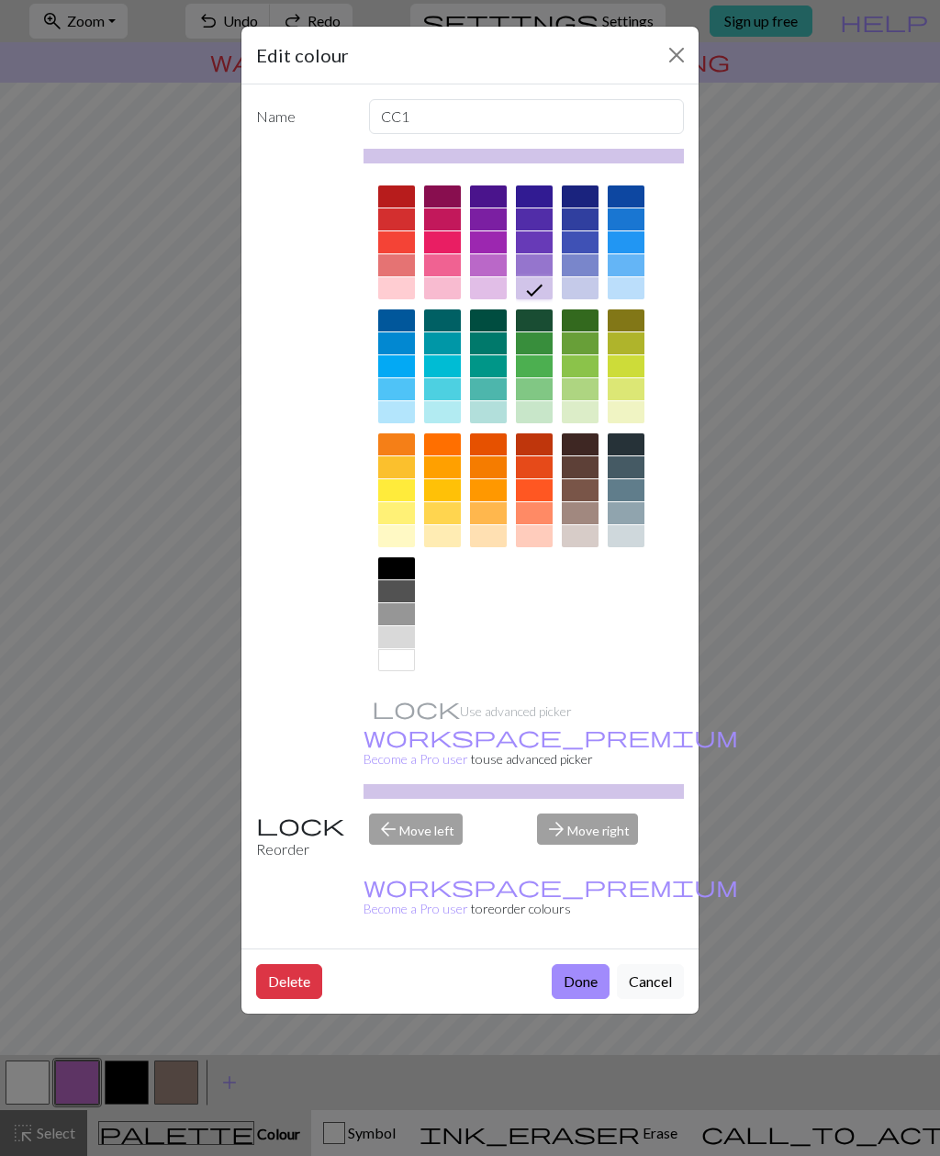
click at [569, 964] on button "Done" at bounding box center [581, 981] width 58 height 35
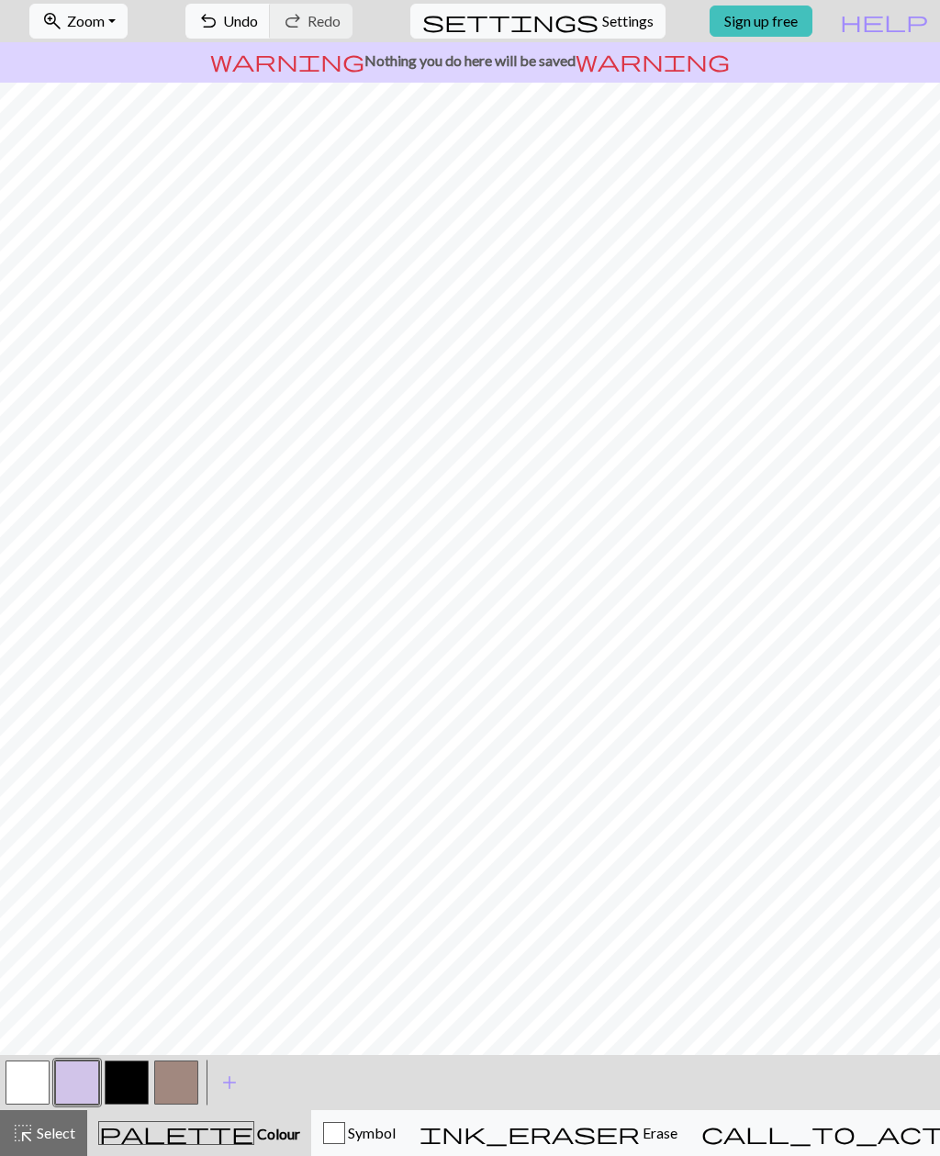
click at [864, 1145] on button "call_to_action Knitting mode Knitting mode" at bounding box center [902, 1133] width 425 height 46
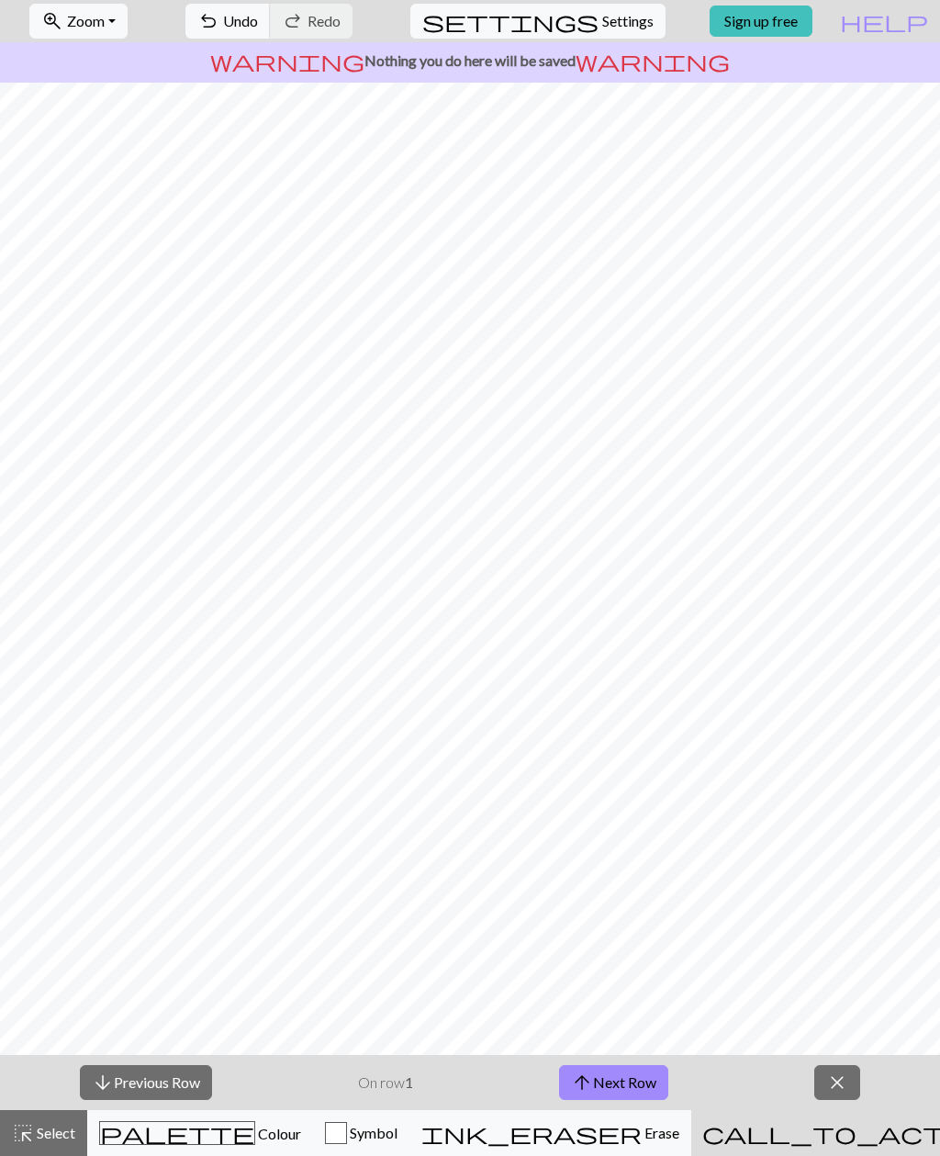
click at [843, 1086] on span "close" at bounding box center [837, 1083] width 22 height 26
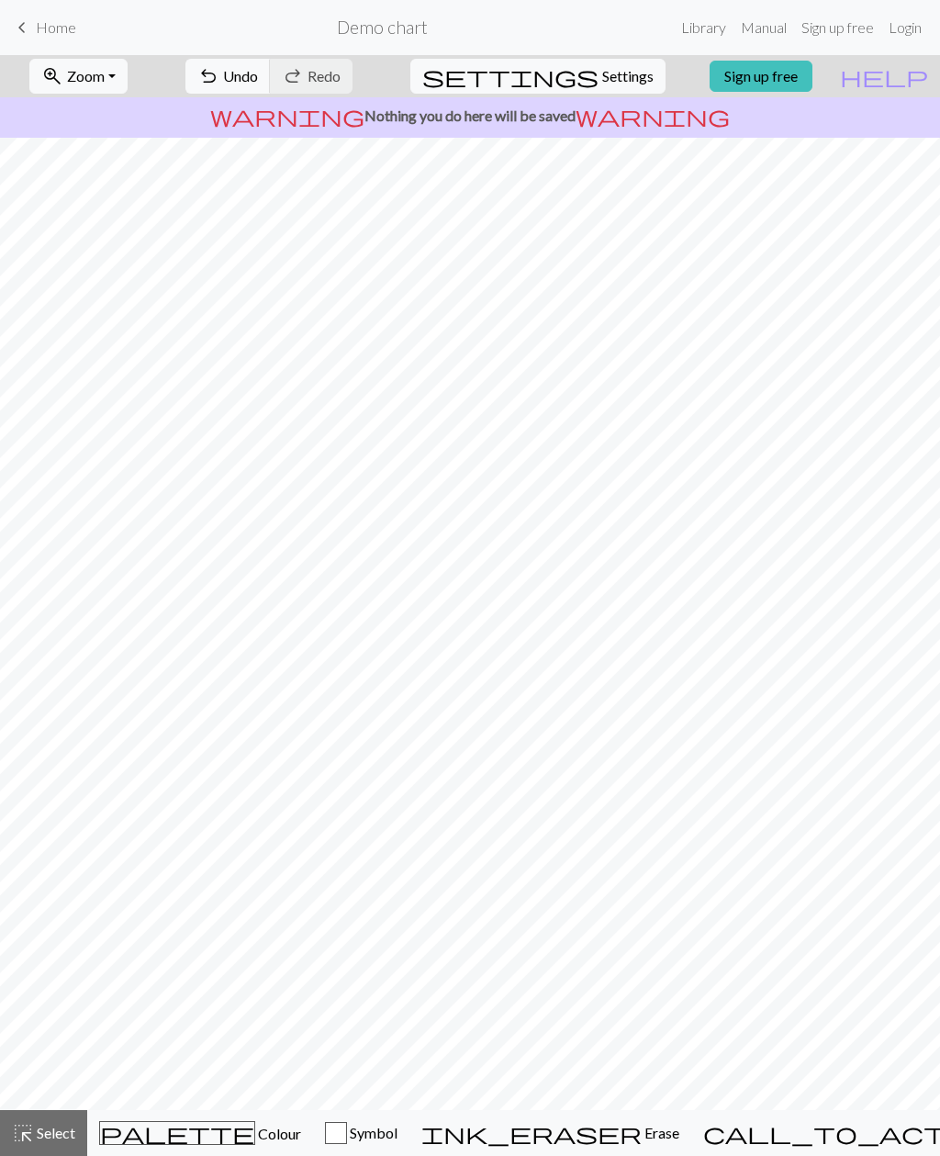
click at [128, 78] on button "zoom_in Zoom Zoom" at bounding box center [78, 76] width 98 height 35
click at [92, 219] on button "50%" at bounding box center [102, 220] width 145 height 29
click at [146, 1148] on button "palette Colour Colour" at bounding box center [200, 1133] width 226 height 46
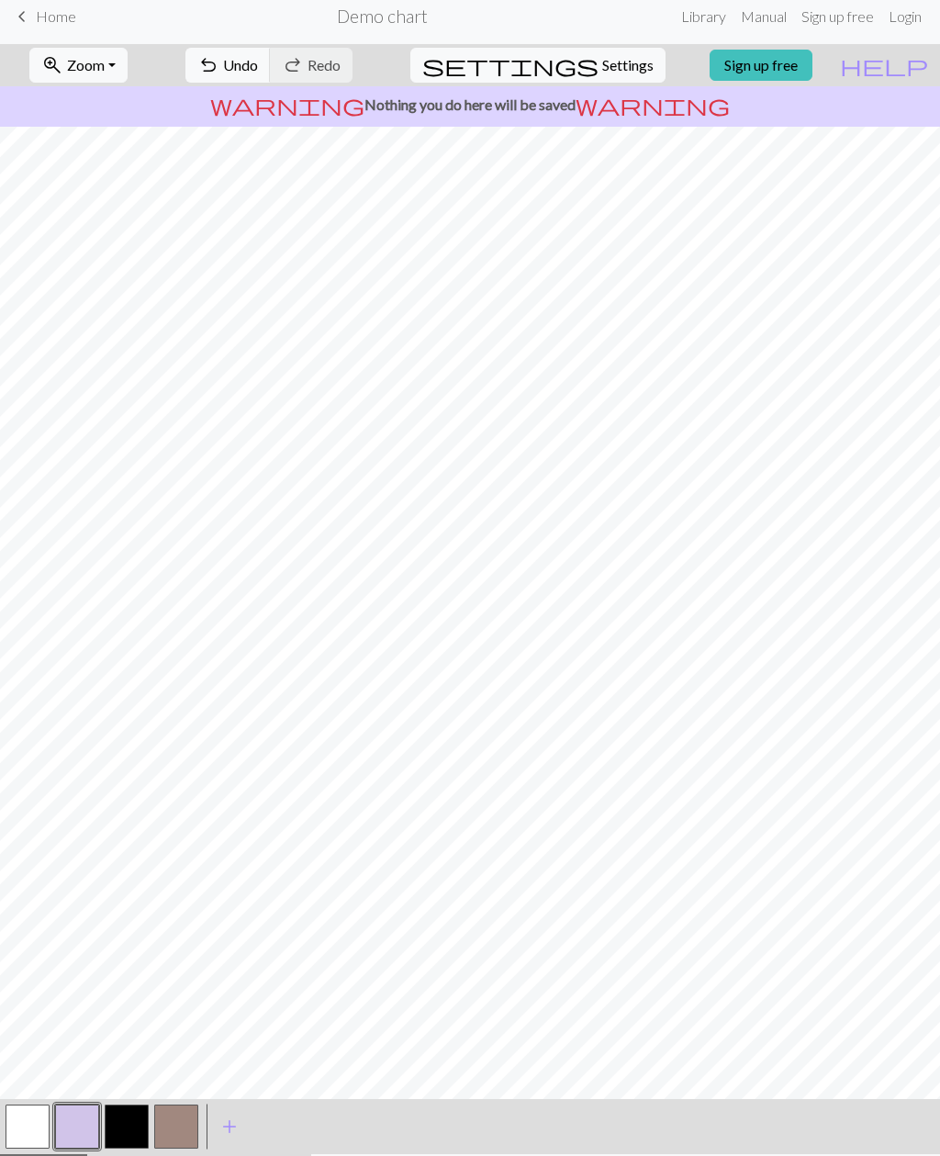
scroll to position [55, 0]
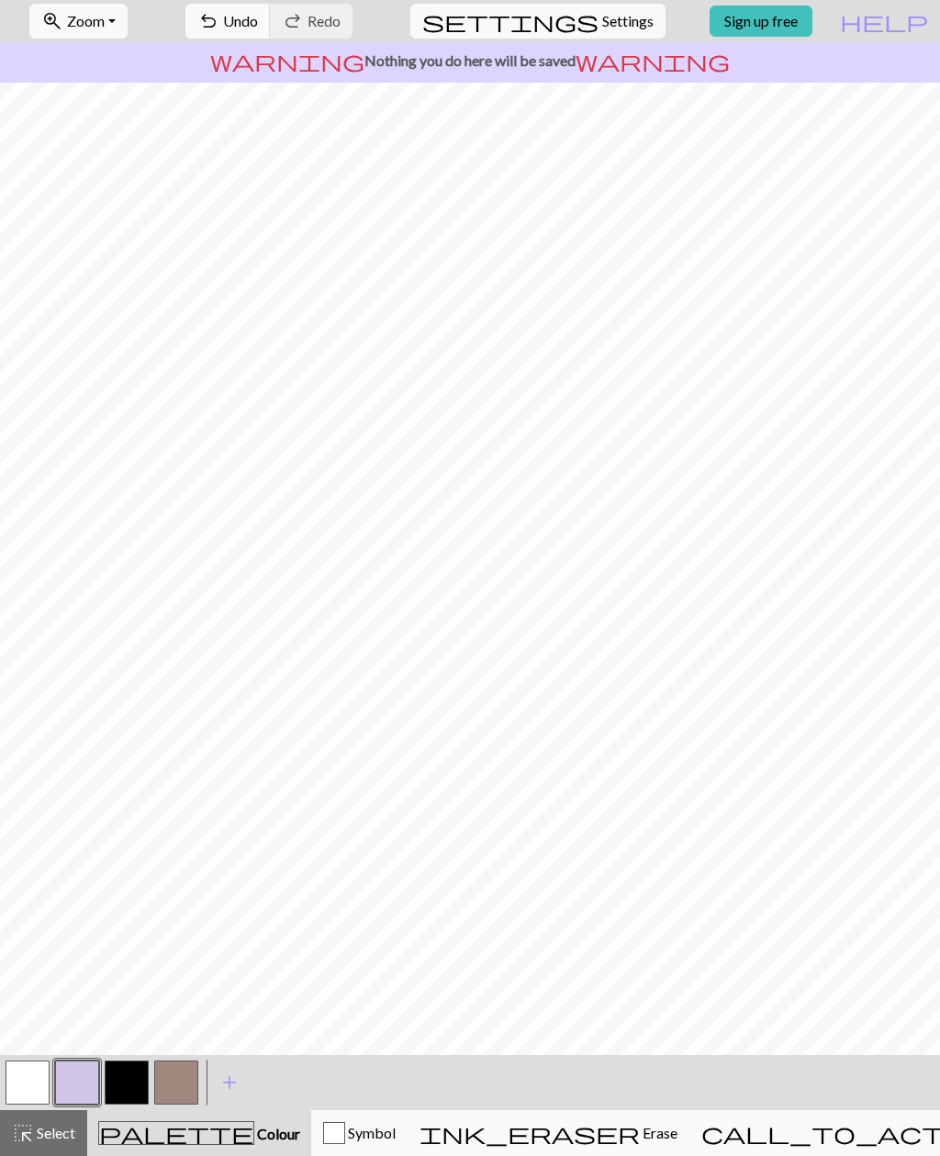
click at [175, 1079] on button "button" at bounding box center [176, 1083] width 44 height 44
click at [105, 17] on span "Zoom" at bounding box center [86, 20] width 38 height 17
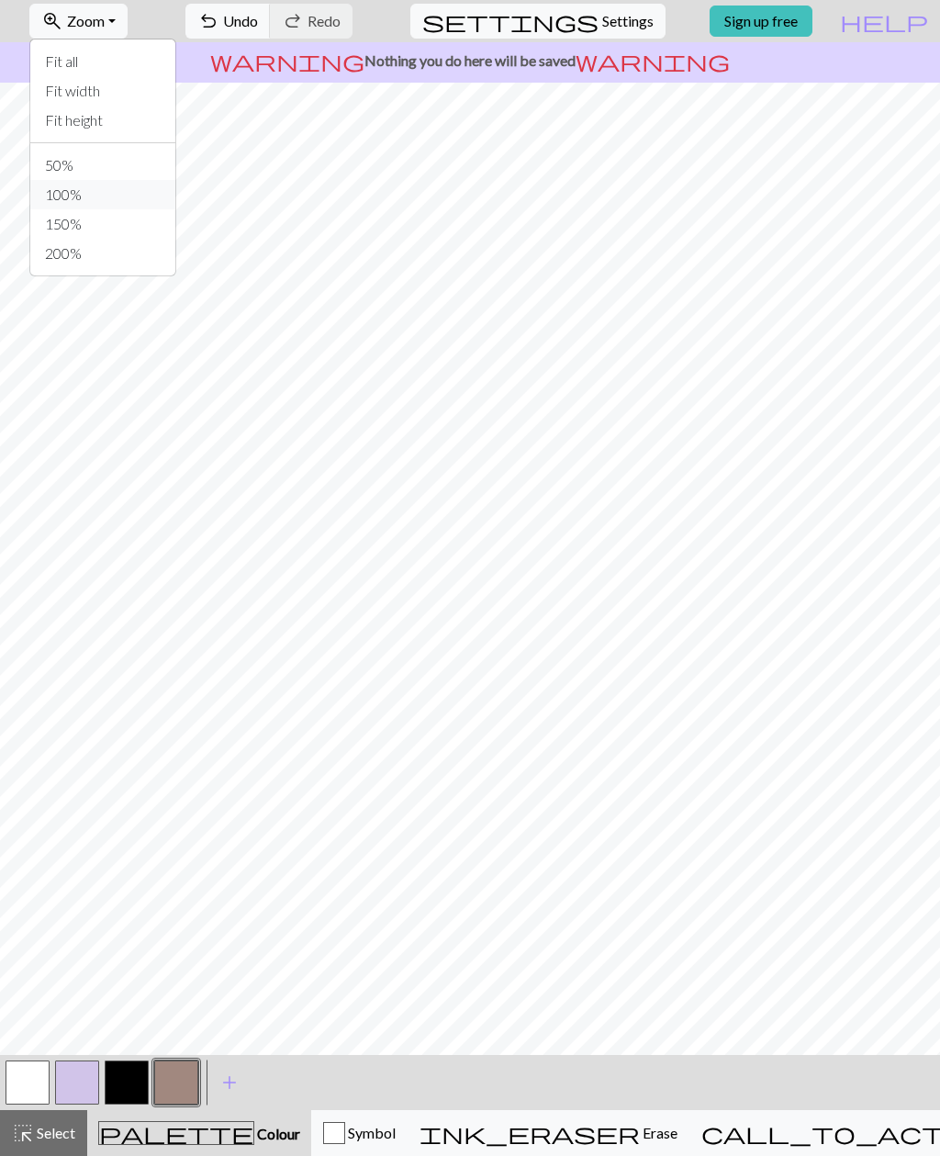
click at [90, 197] on button "100%" at bounding box center [102, 194] width 145 height 29
click at [179, 1094] on button "button" at bounding box center [176, 1083] width 44 height 44
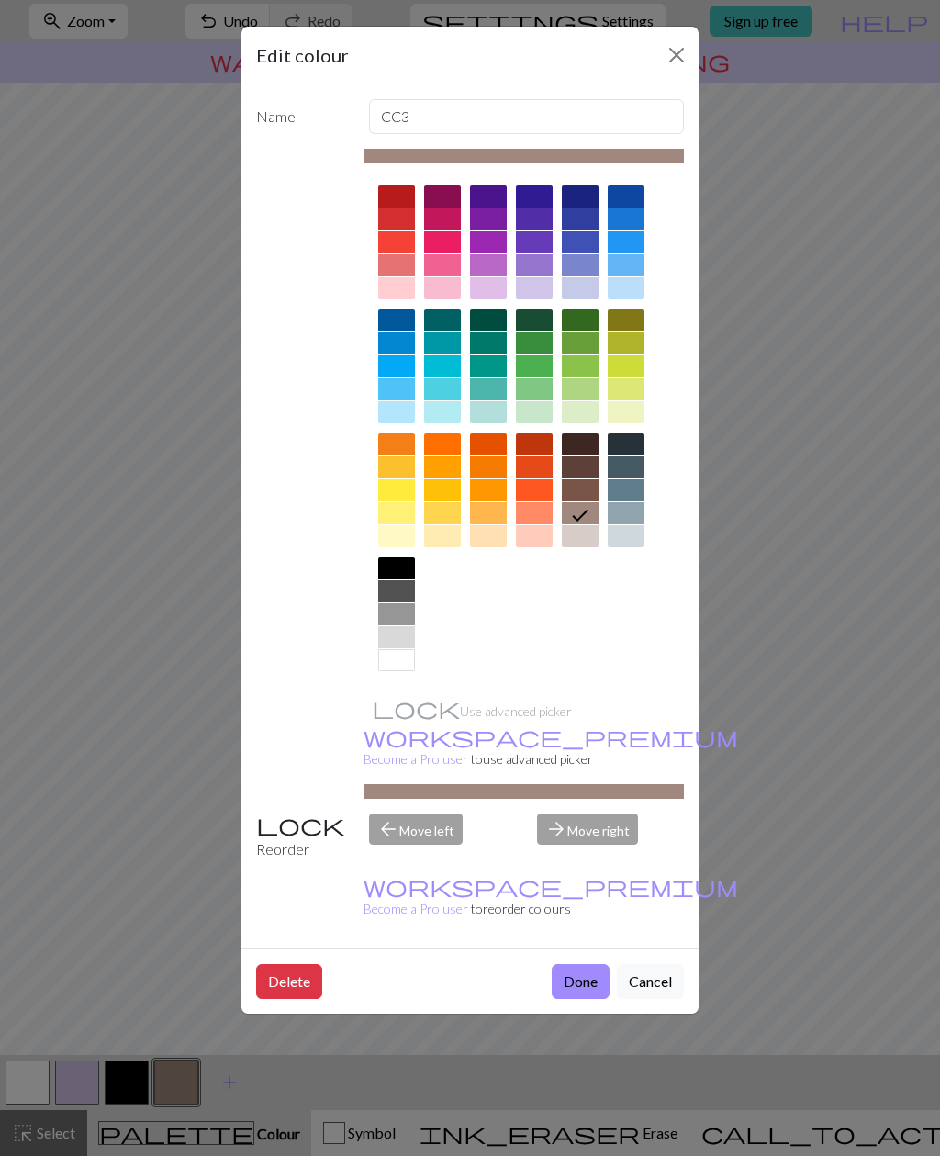
click at [571, 964] on button "Done" at bounding box center [581, 981] width 58 height 35
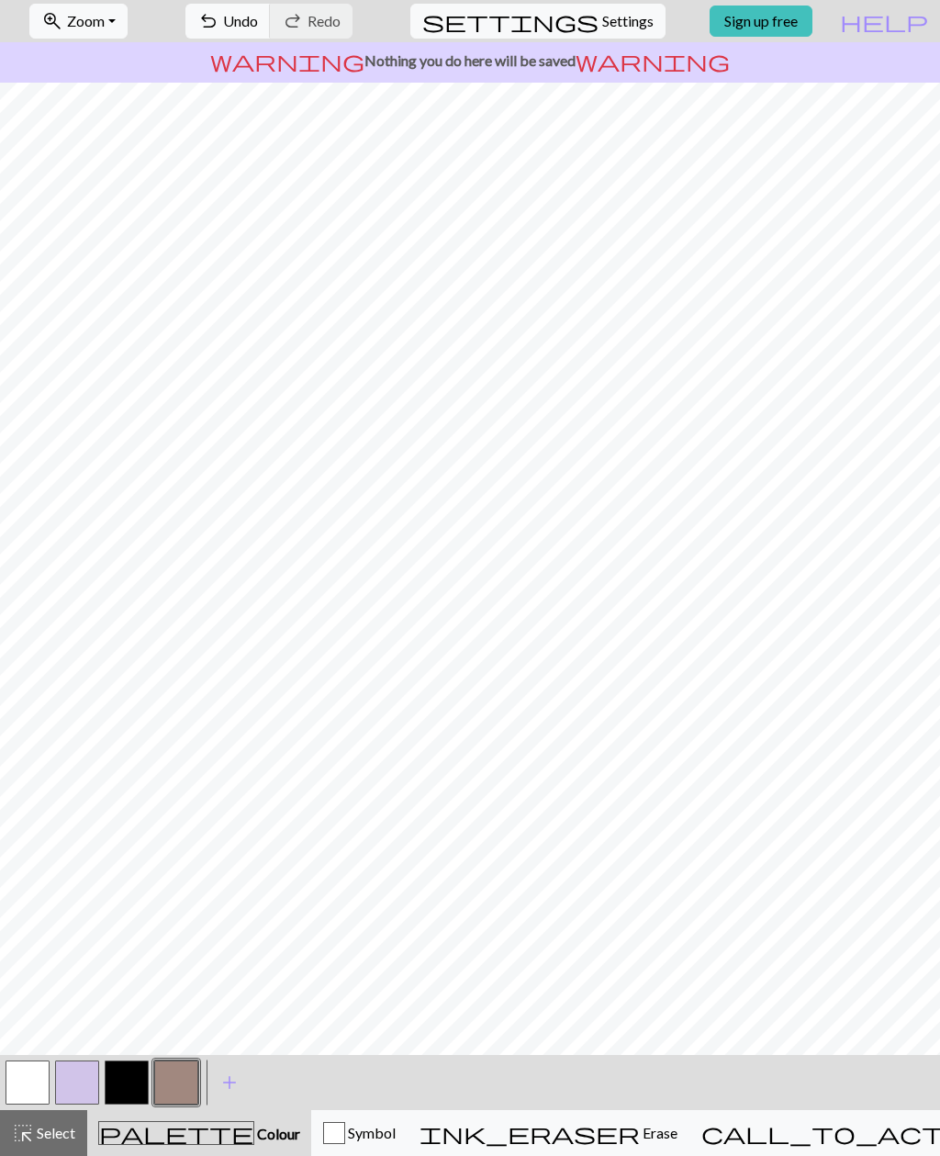
click at [177, 1137] on span "palette" at bounding box center [176, 1133] width 154 height 26
click at [95, 18] on span "Zoom" at bounding box center [86, 20] width 38 height 17
click at [86, 95] on button "Fit width" at bounding box center [102, 90] width 145 height 29
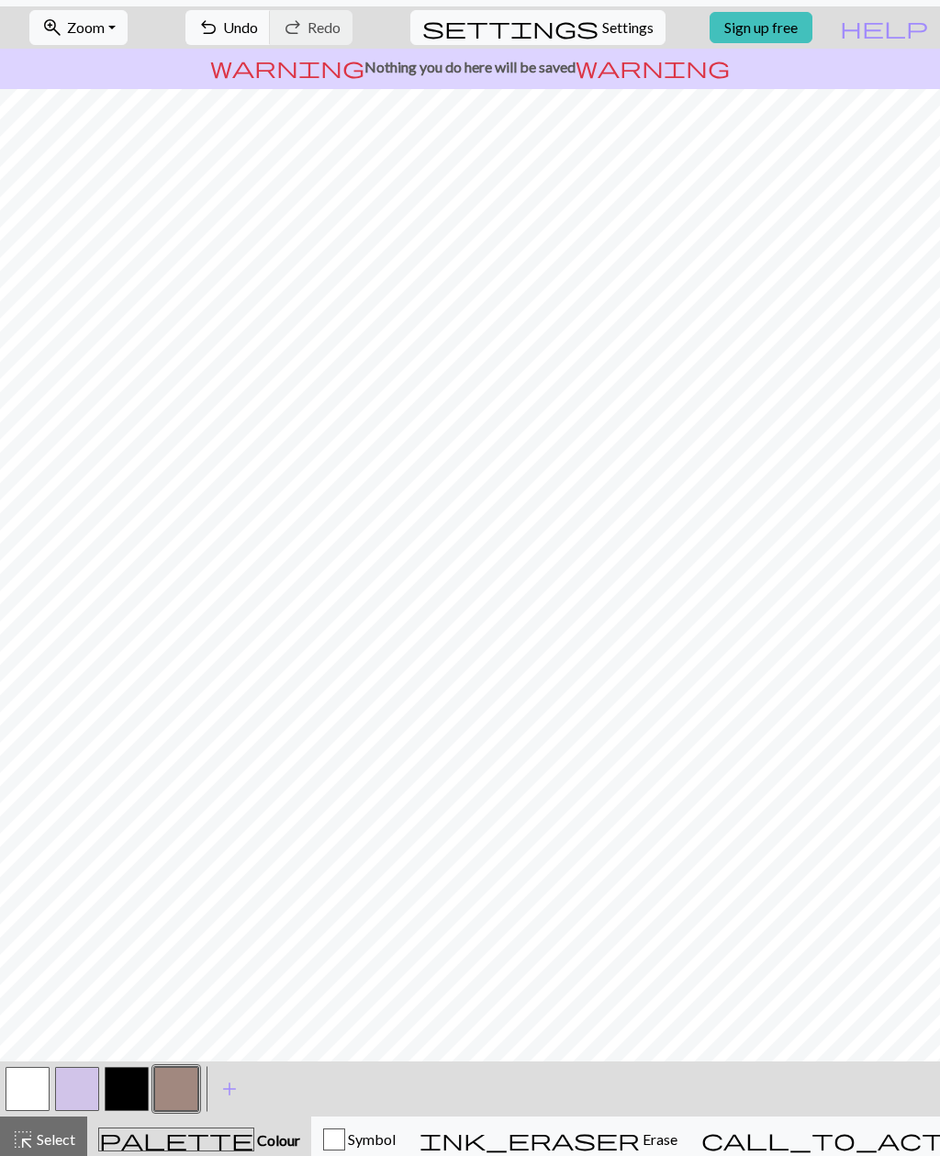
click at [175, 1093] on button "button" at bounding box center [176, 1089] width 44 height 44
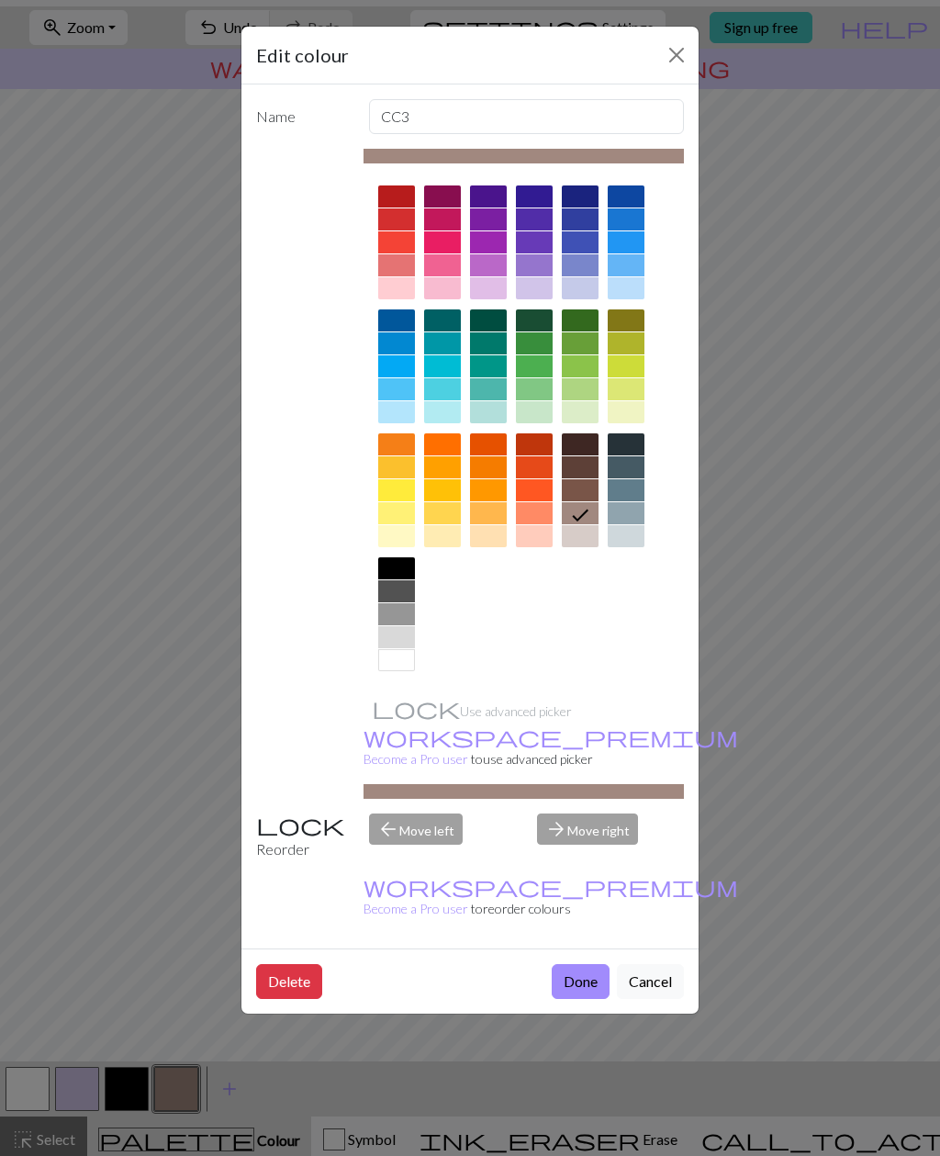
click at [564, 964] on button "Done" at bounding box center [581, 981] width 58 height 35
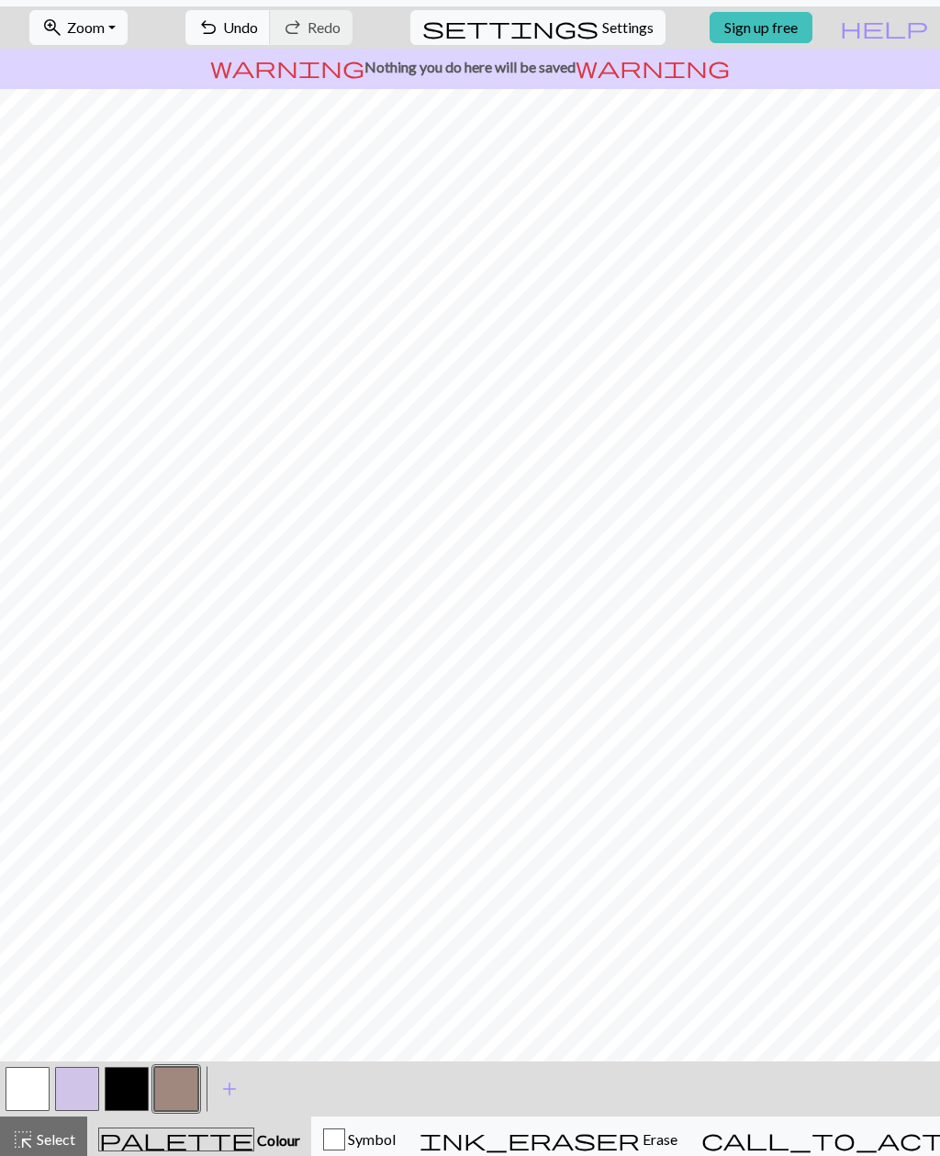
click at [56, 1134] on span "Select" at bounding box center [54, 1138] width 41 height 17
click at [219, 27] on span "undo" at bounding box center [208, 28] width 22 height 26
click at [219, 35] on span "undo" at bounding box center [208, 28] width 22 height 26
click at [219, 32] on span "undo" at bounding box center [208, 28] width 22 height 26
click at [43, 1094] on button "button" at bounding box center [28, 1089] width 44 height 44
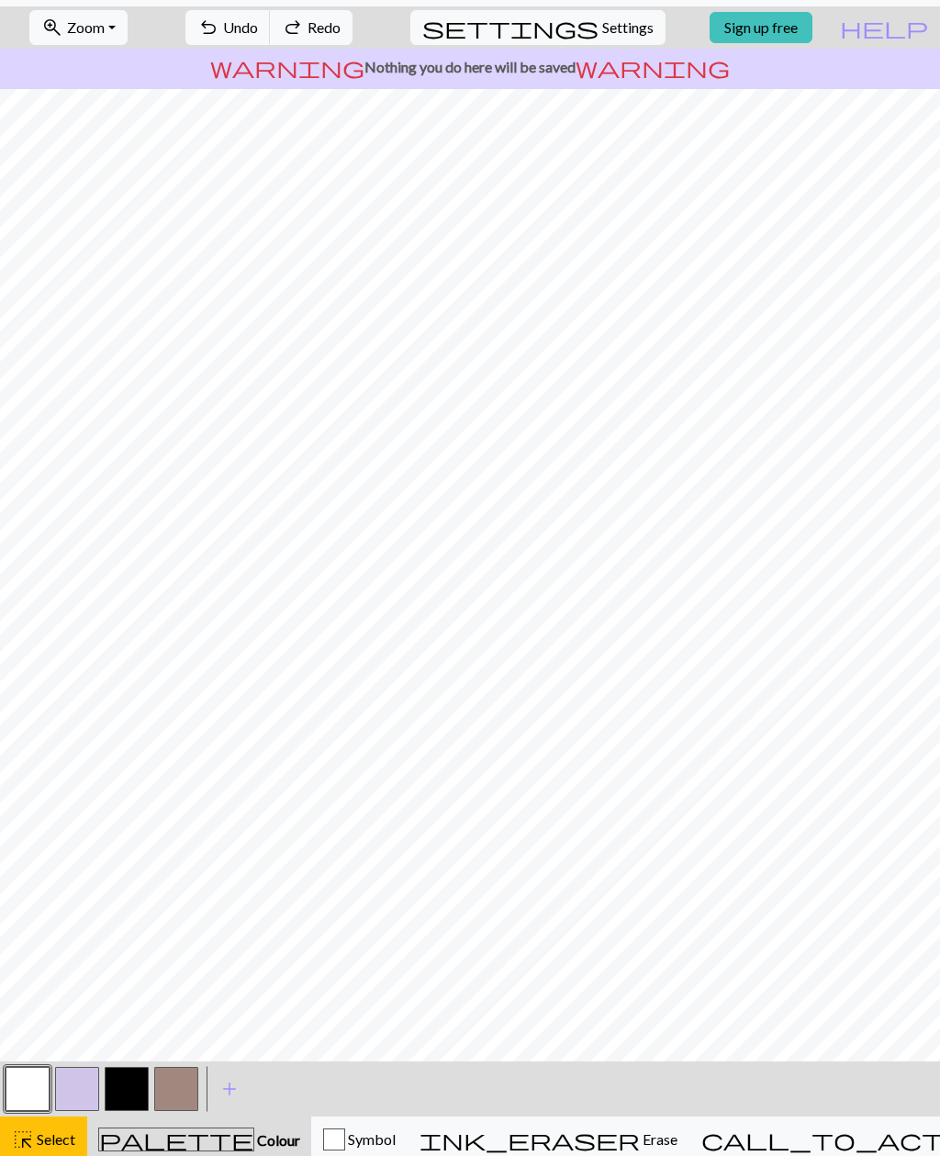
click at [42, 1094] on button "button" at bounding box center [28, 1089] width 44 height 44
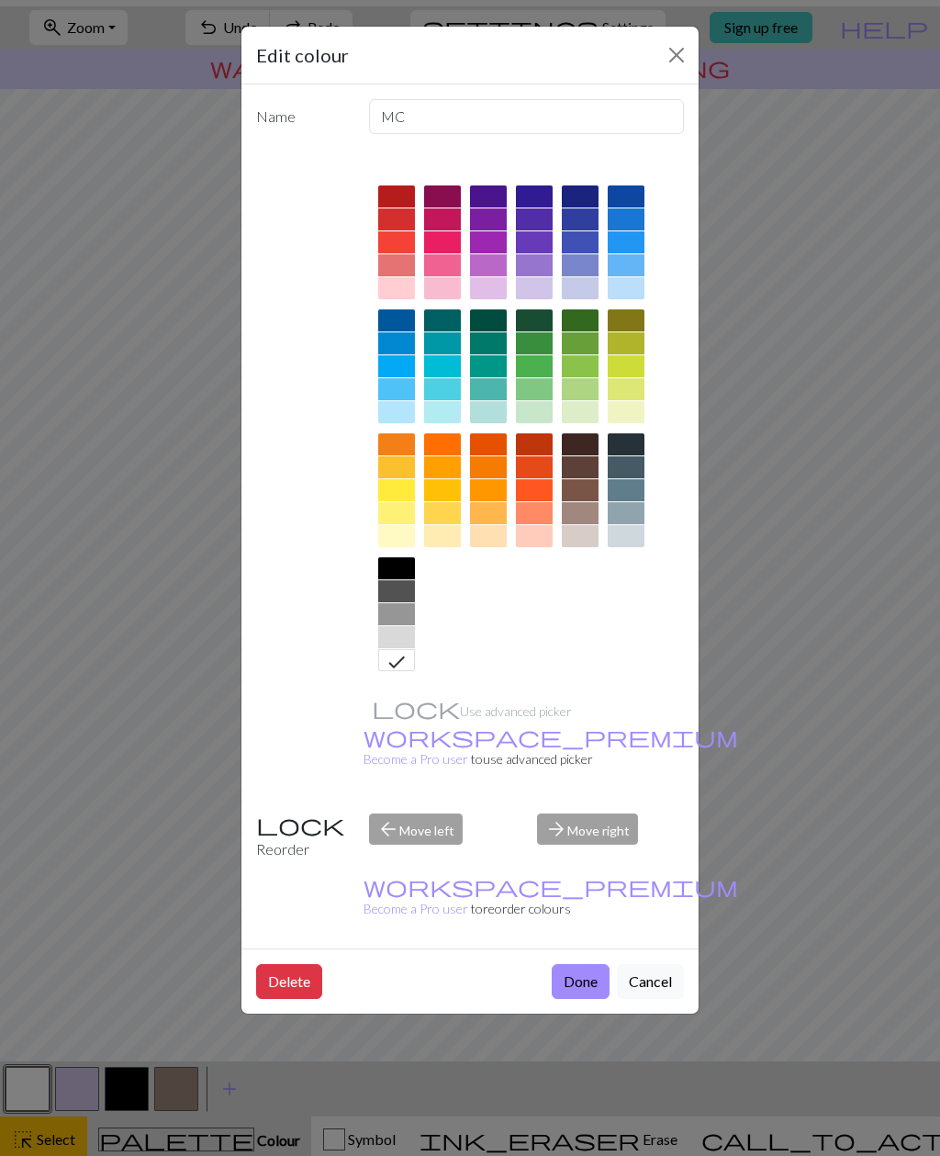
click at [577, 964] on button "Done" at bounding box center [581, 981] width 58 height 35
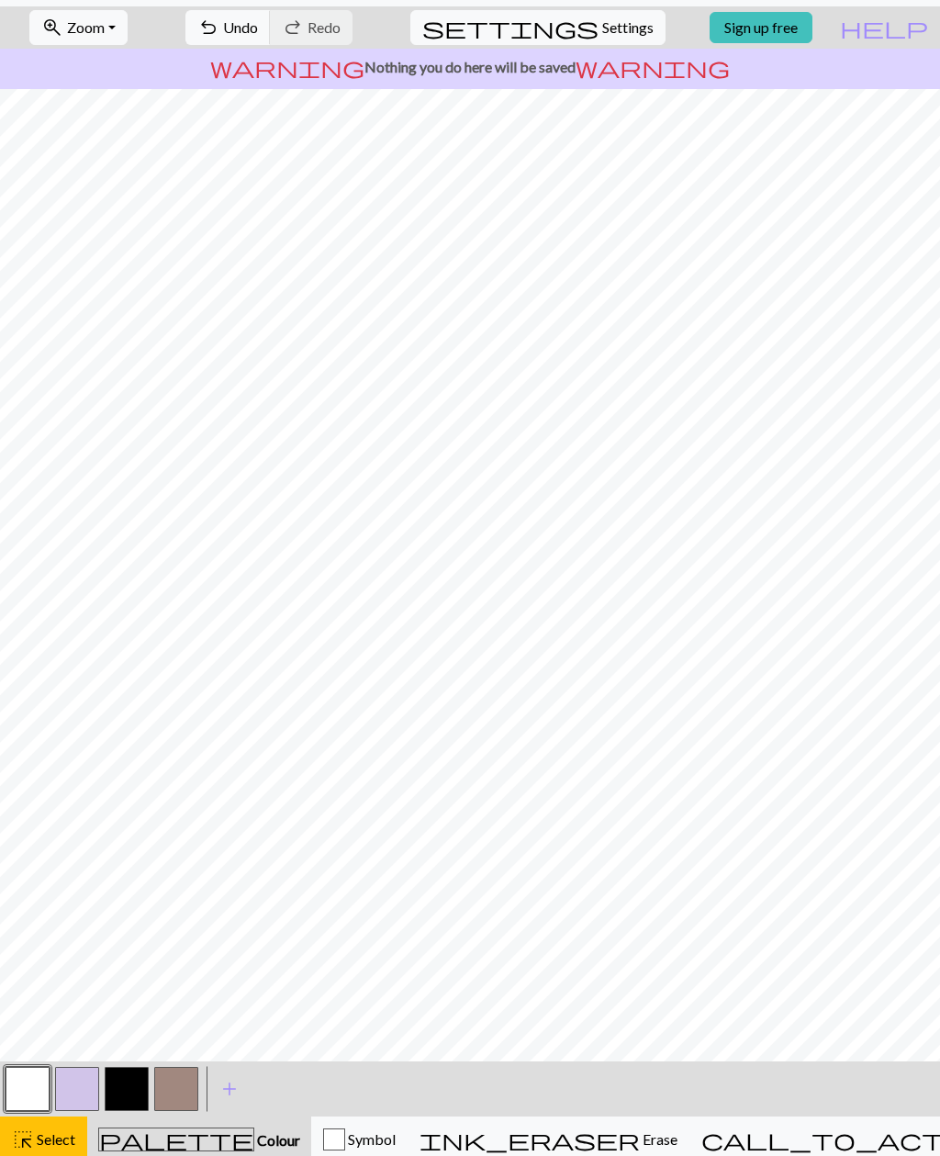
click at [63, 31] on span "zoom_in" at bounding box center [52, 28] width 22 height 26
click at [63, 39] on span "zoom_in" at bounding box center [52, 28] width 22 height 26
click at [63, 34] on span "zoom_in" at bounding box center [52, 28] width 22 height 26
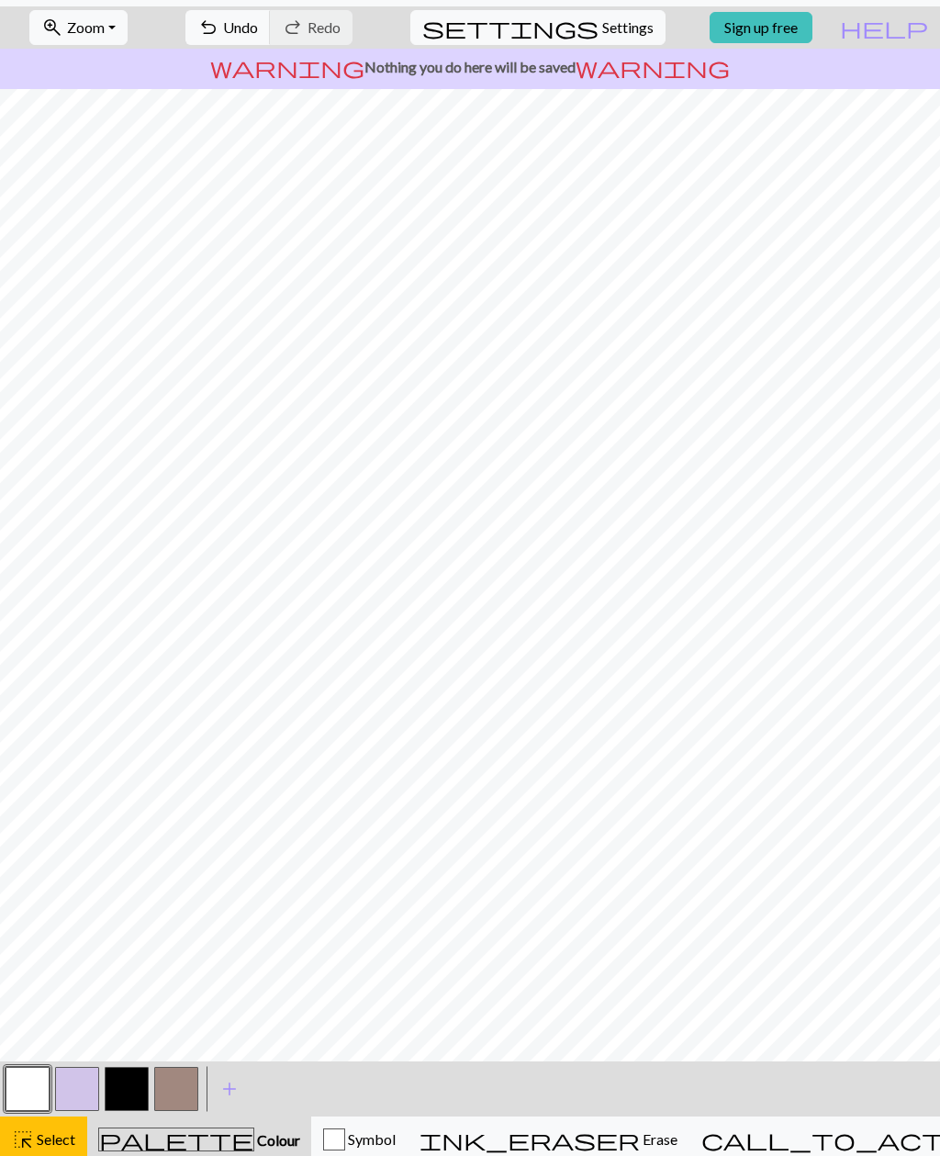
click at [33, 34] on div "zoom_in Zoom Zoom Fit all Fit width Fit height 50% 100% 150% 200% undo Undo Und…" at bounding box center [414, 27] width 828 height 42
click at [32, 33] on div "zoom_in Zoom Zoom Fit all Fit width Fit height 50% 100% 150% 200% undo Undo Und…" at bounding box center [414, 27] width 828 height 42
click at [909, 23] on span "help" at bounding box center [884, 28] width 88 height 26
click at [920, 18] on span "help" at bounding box center [884, 28] width 88 height 26
click at [60, 1075] on button "button" at bounding box center [77, 1089] width 44 height 44
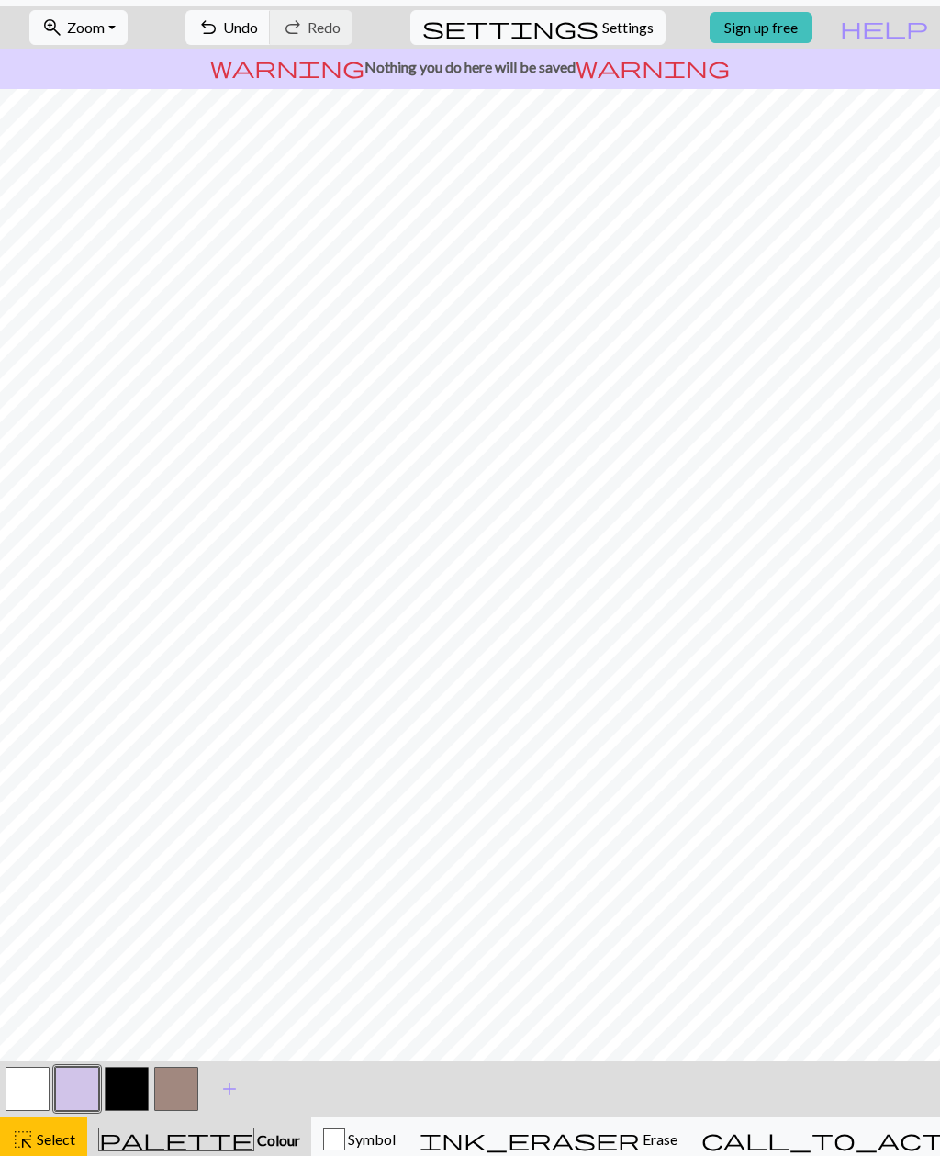
click at [39, 1090] on button "button" at bounding box center [28, 1089] width 44 height 44
click at [179, 1135] on span "palette" at bounding box center [176, 1140] width 154 height 26
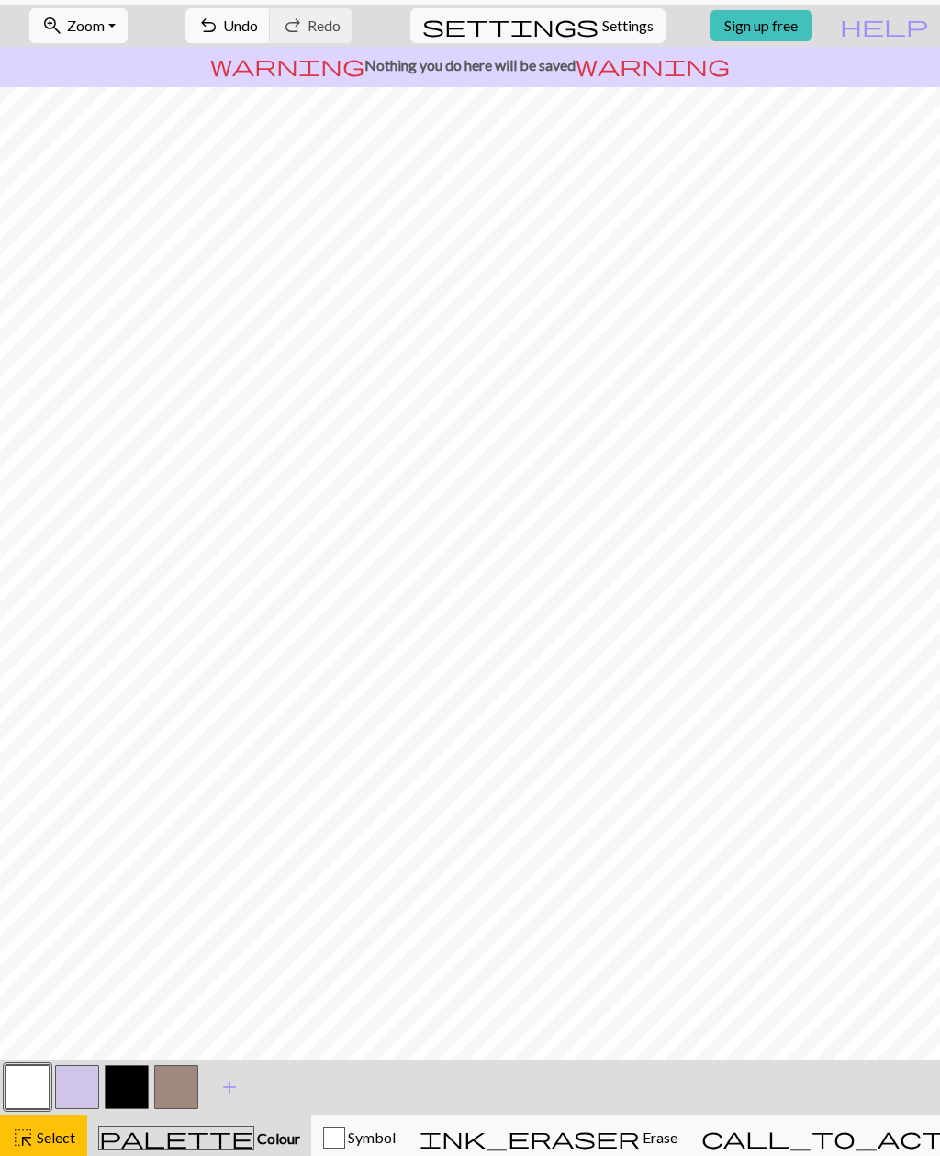
click at [160, 1079] on button "button" at bounding box center [176, 1088] width 44 height 44
click at [57, 1080] on button "button" at bounding box center [77, 1087] width 44 height 44
click at [74, 1083] on button "button" at bounding box center [77, 1087] width 44 height 44
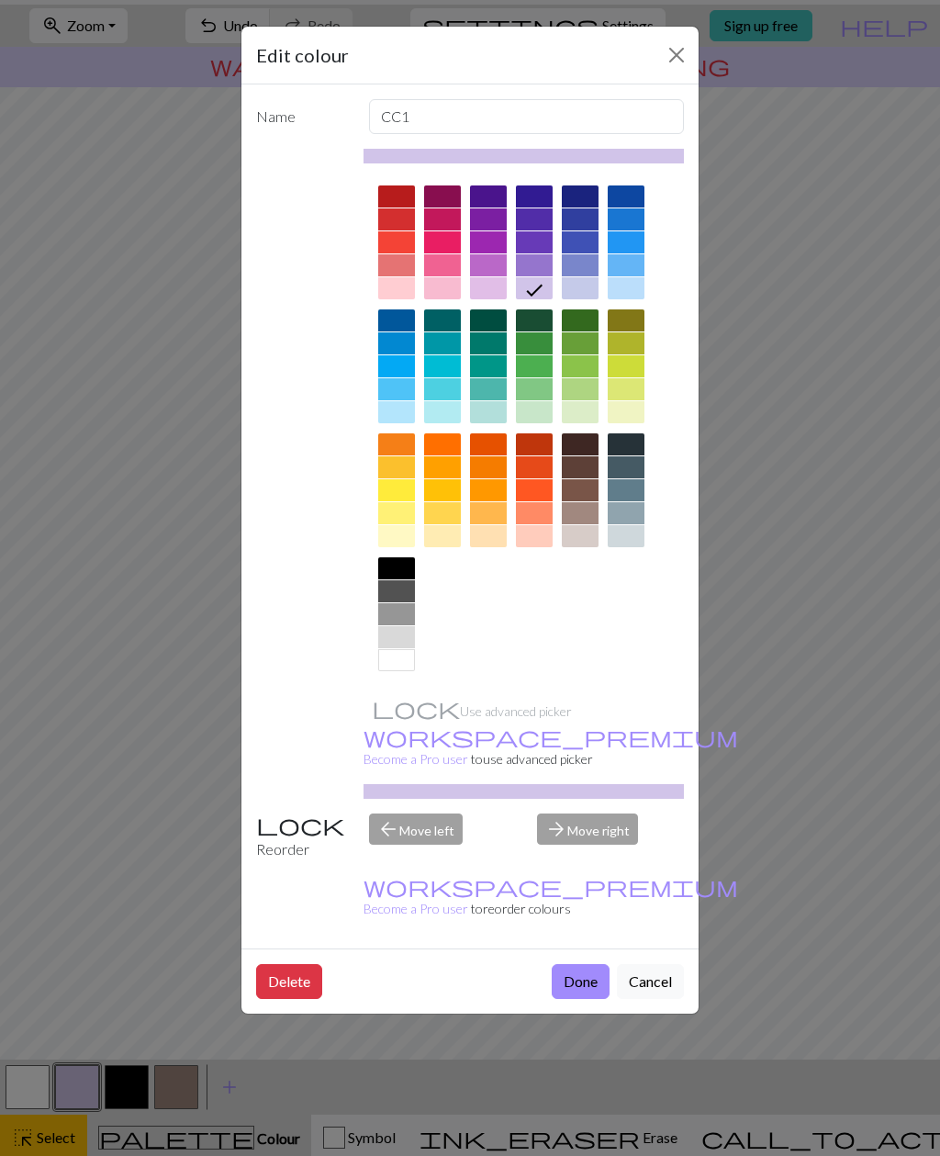
click at [87, 1049] on div "Edit colour Name CC1 Use advanced picker workspace_premium Become a Pro user to…" at bounding box center [470, 578] width 940 height 1156
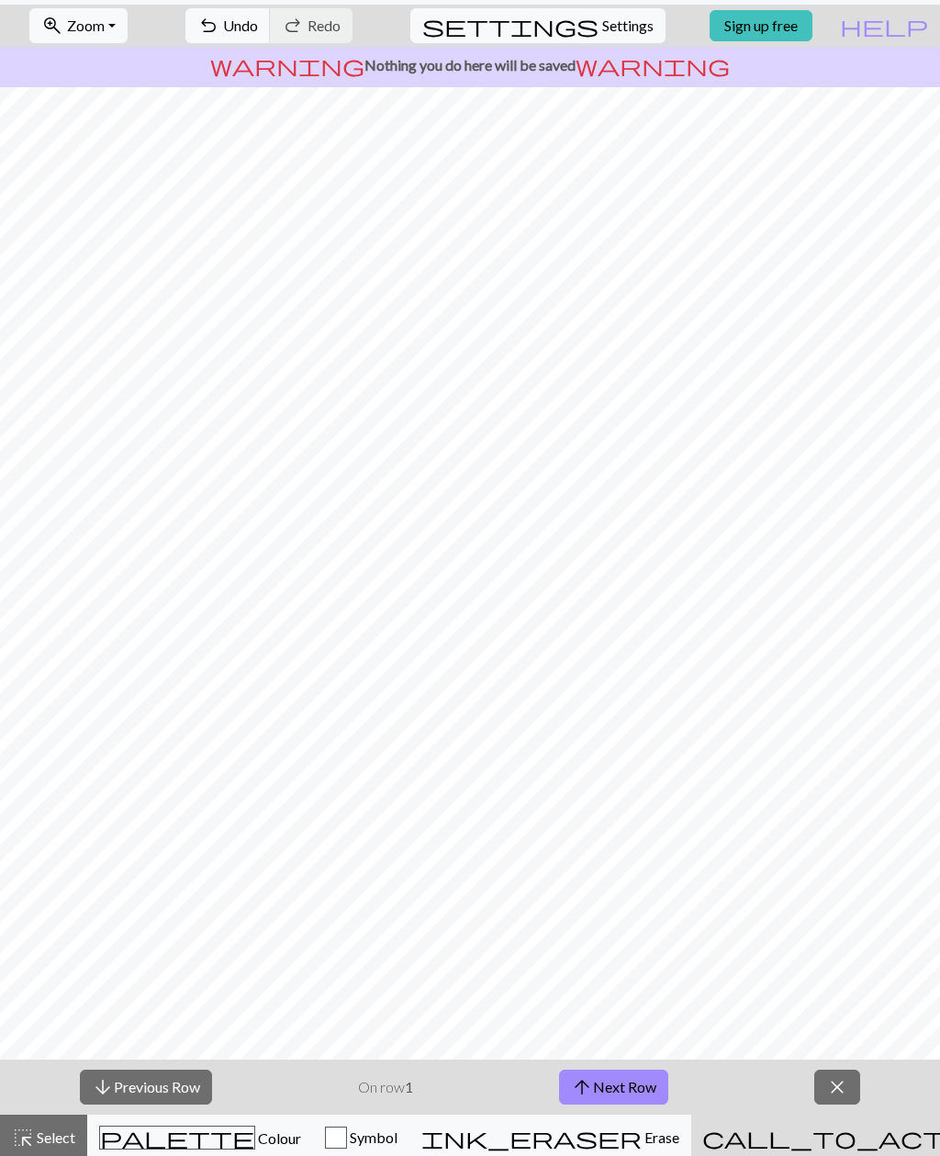
click at [842, 1089] on span "close" at bounding box center [837, 1087] width 22 height 26
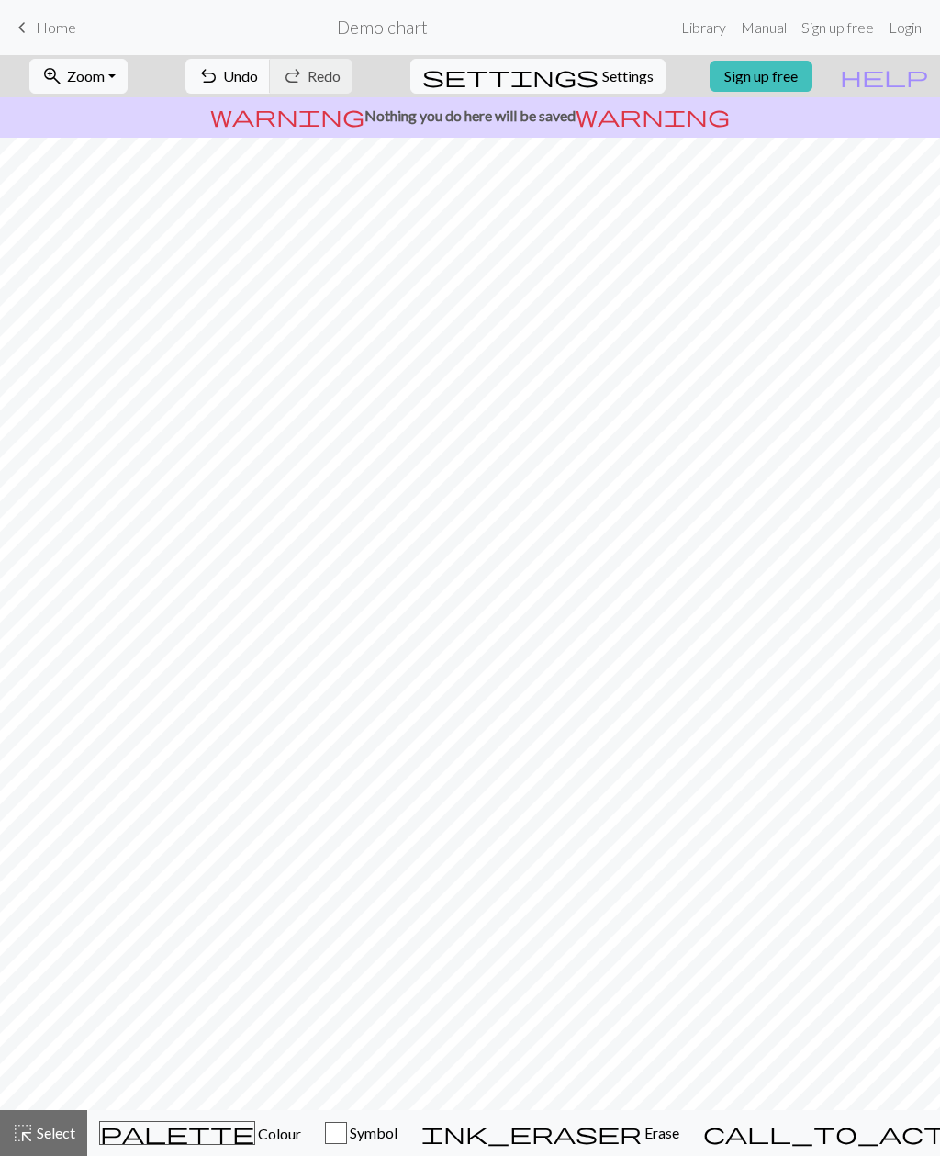
click at [255, 1128] on span "Colour" at bounding box center [278, 1133] width 46 height 17
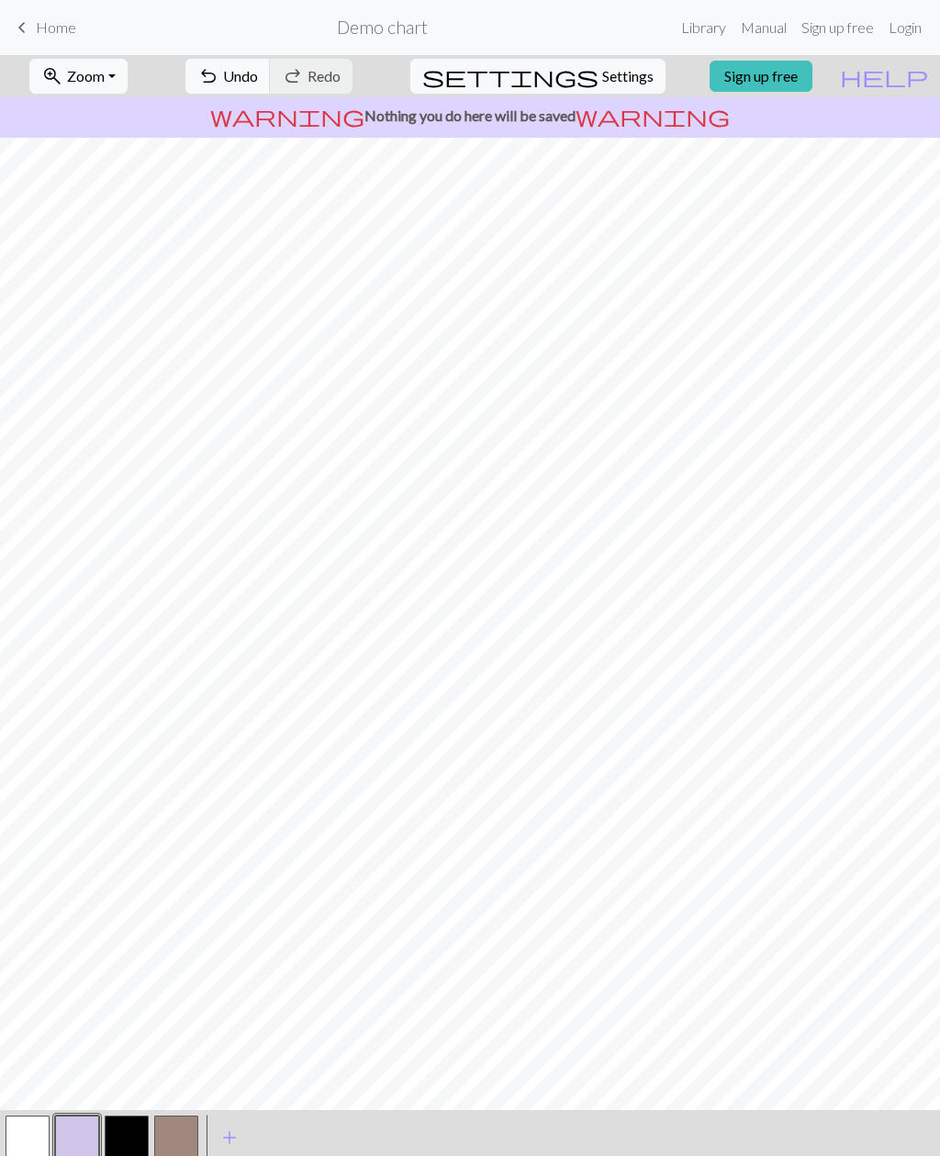
scroll to position [55, 0]
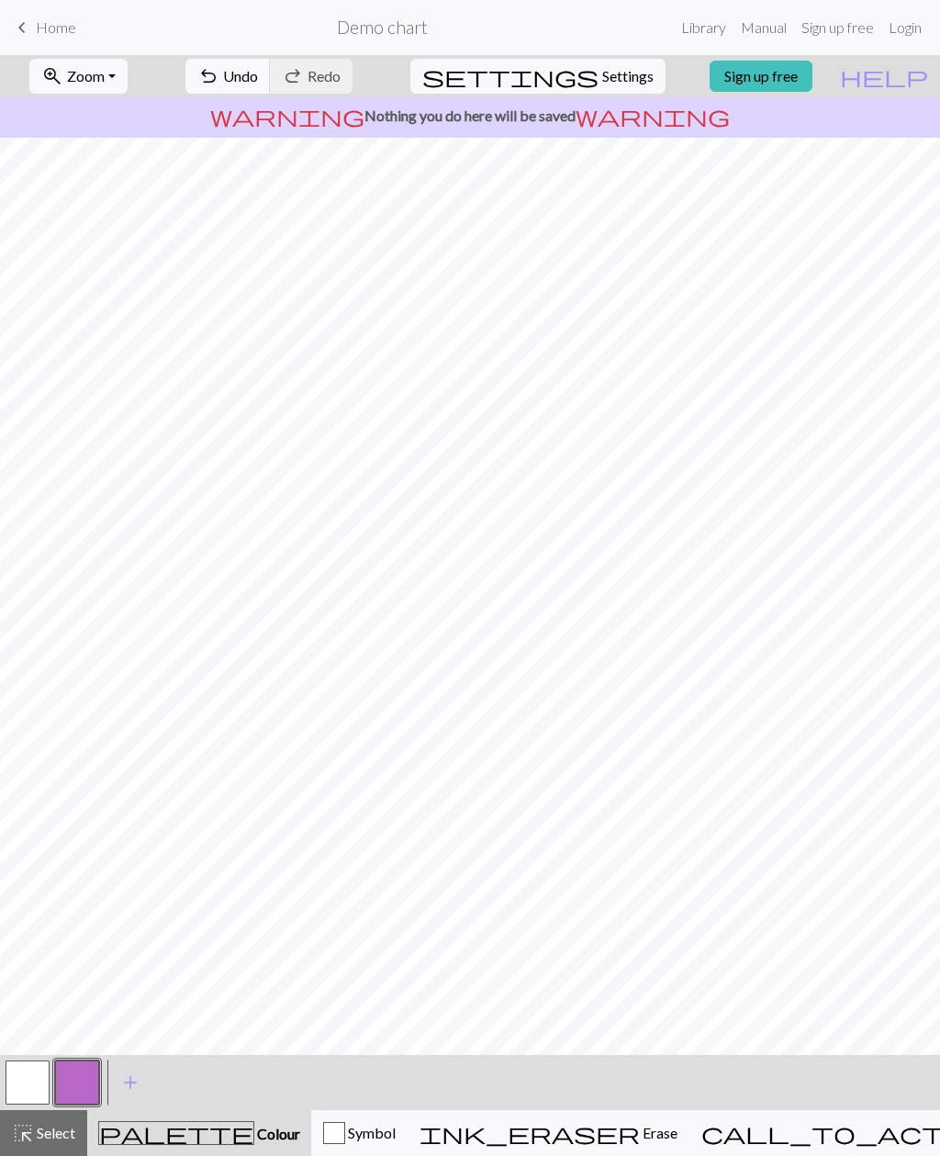
click at [115, 88] on button "zoom_in Zoom Zoom" at bounding box center [78, 76] width 98 height 35
click at [93, 179] on button "Fit height" at bounding box center [102, 175] width 145 height 29
click at [134, 1076] on span "add" at bounding box center [130, 1083] width 22 height 26
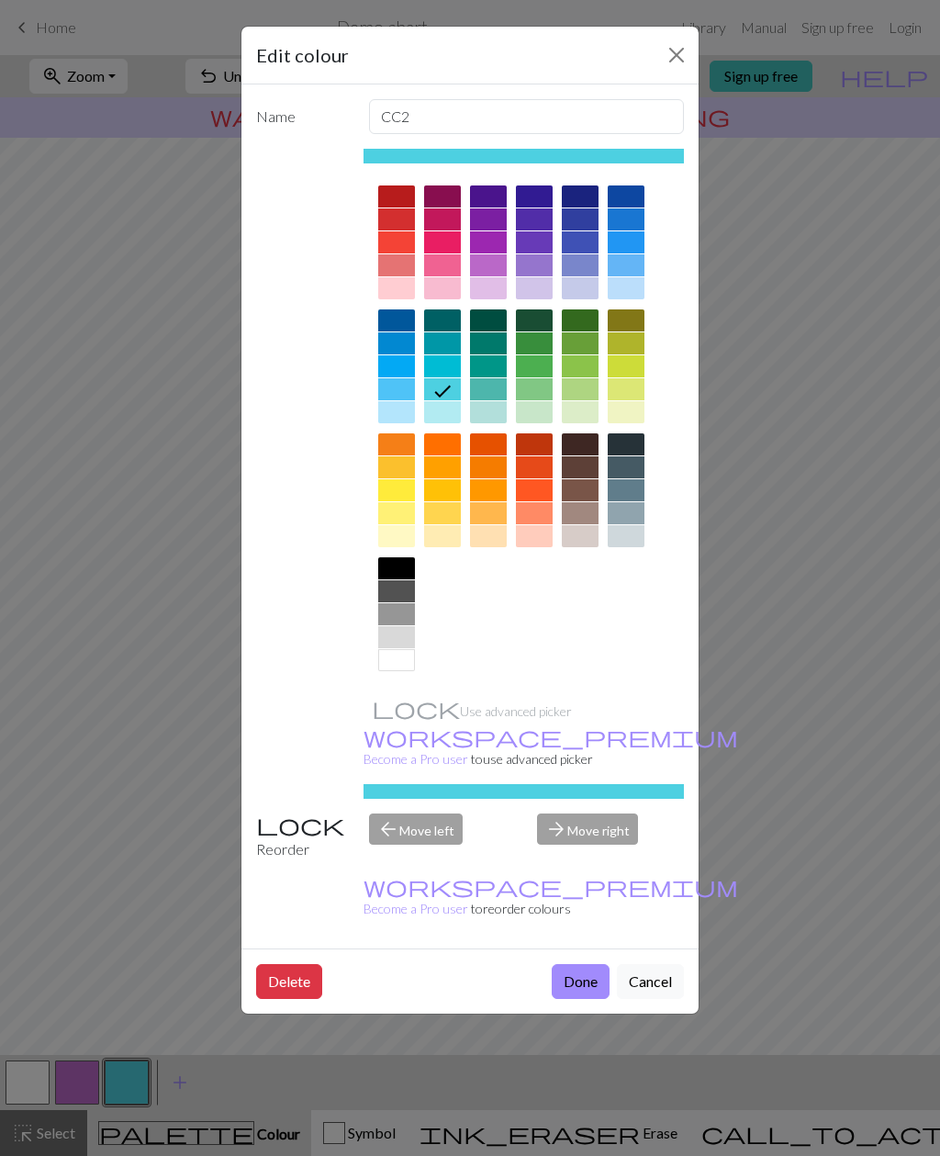
click at [573, 512] on div at bounding box center [580, 513] width 37 height 22
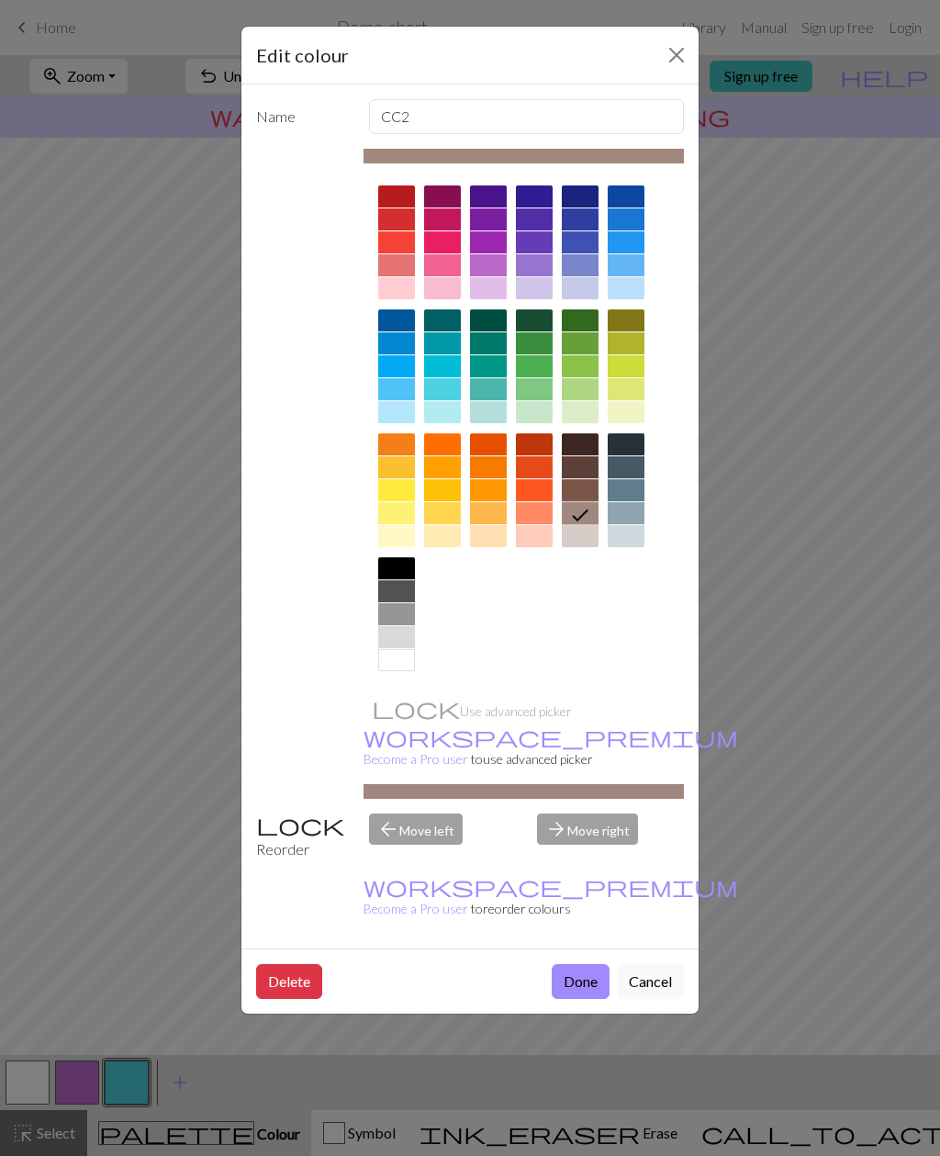
click at [578, 964] on button "Done" at bounding box center [581, 981] width 58 height 35
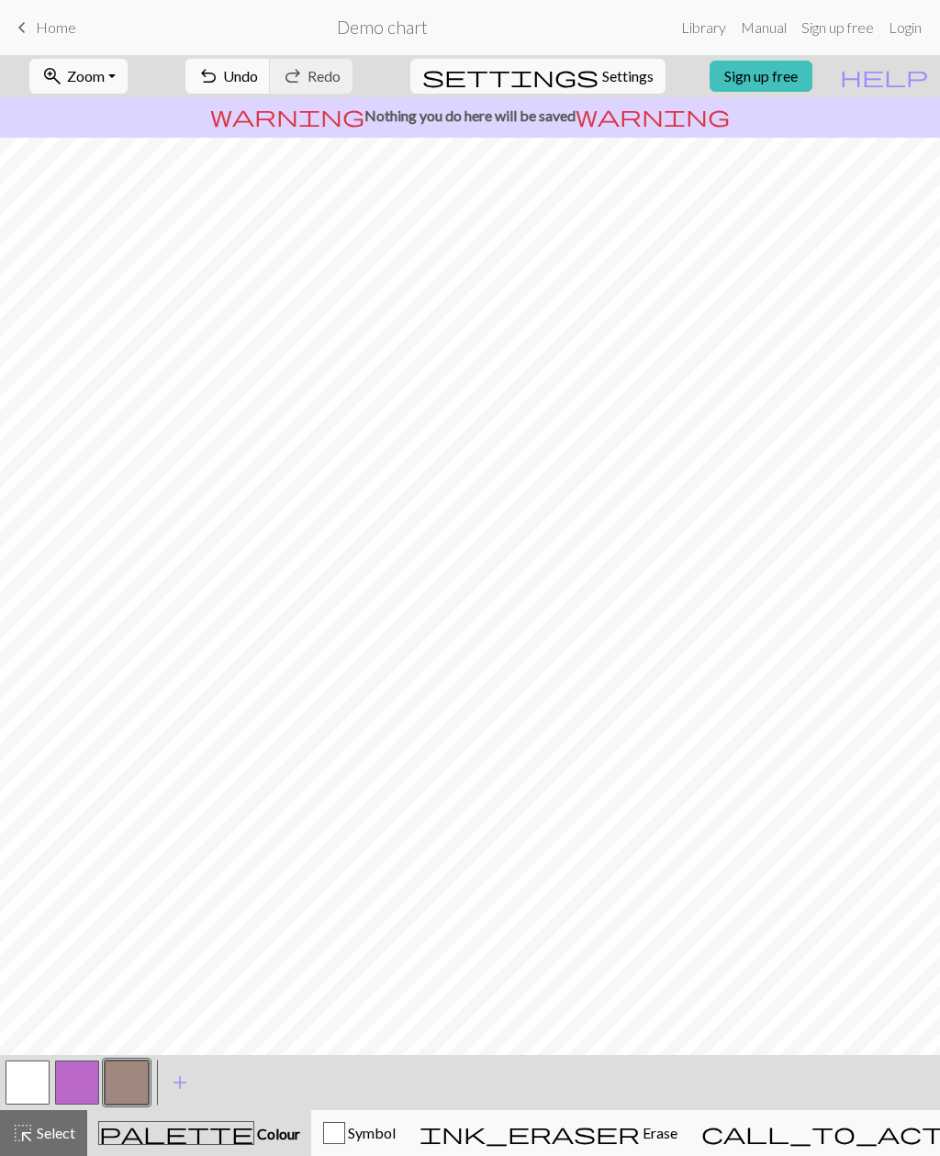
click at [84, 1062] on button "button" at bounding box center [77, 1083] width 44 height 44
click at [140, 1083] on button "button" at bounding box center [127, 1083] width 44 height 44
click at [172, 1084] on span "add" at bounding box center [180, 1083] width 22 height 26
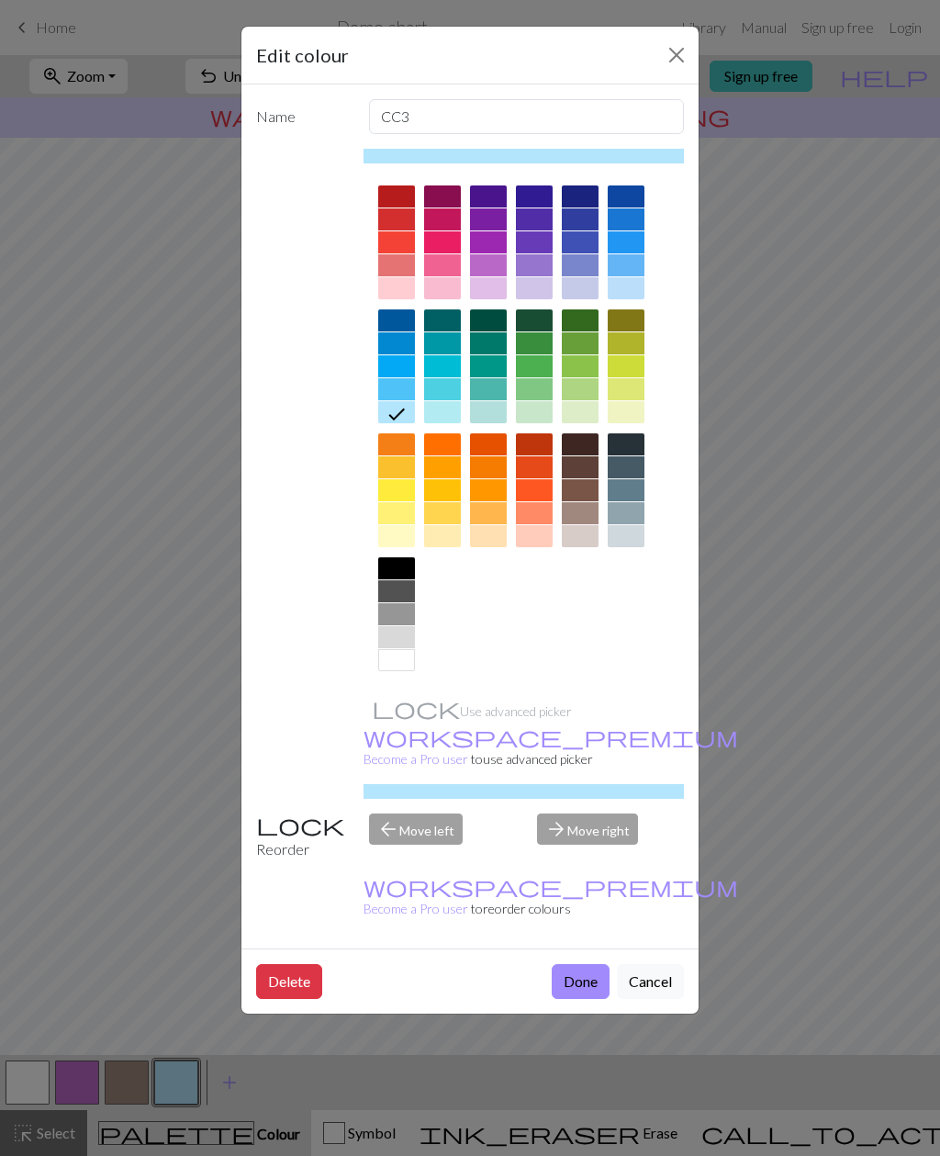
click at [390, 569] on div at bounding box center [396, 568] width 37 height 22
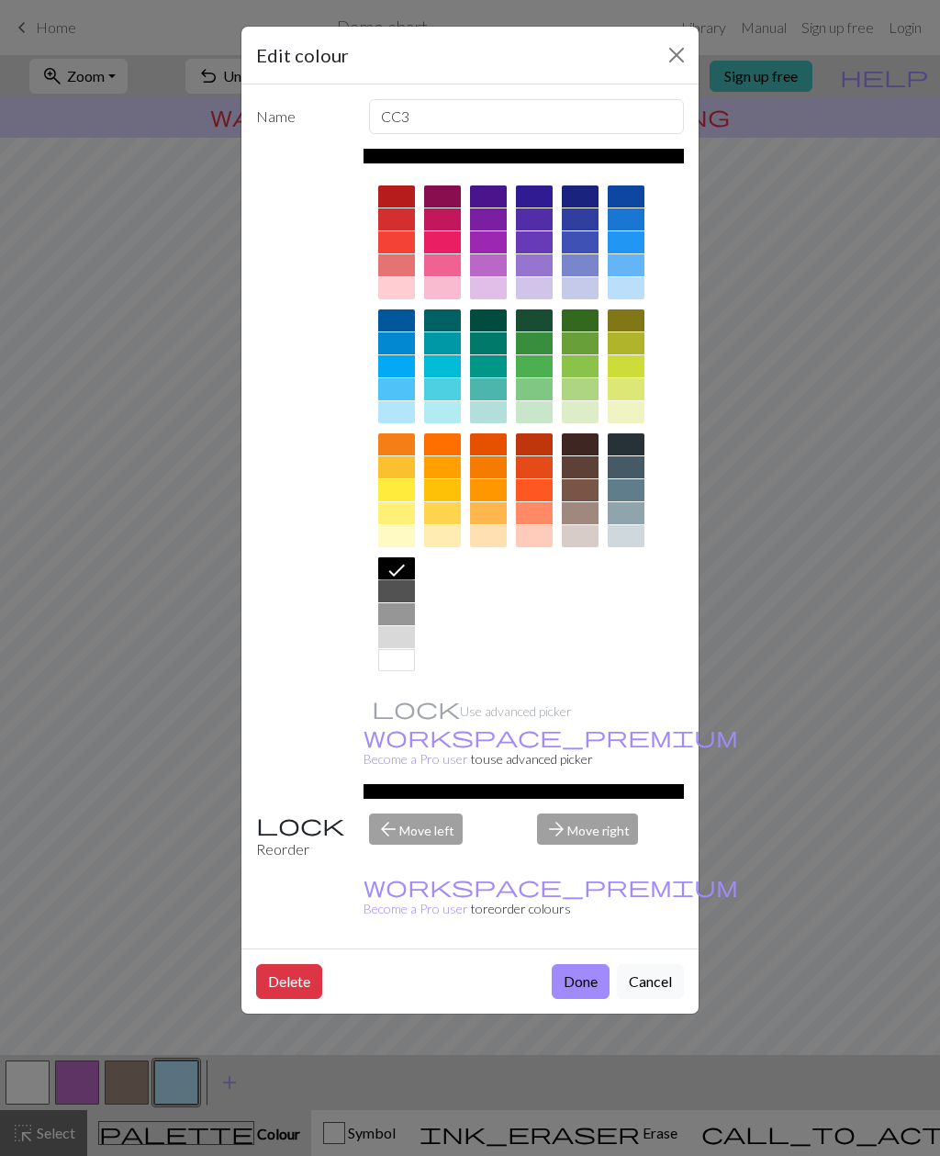
click at [570, 964] on button "Done" at bounding box center [581, 981] width 58 height 35
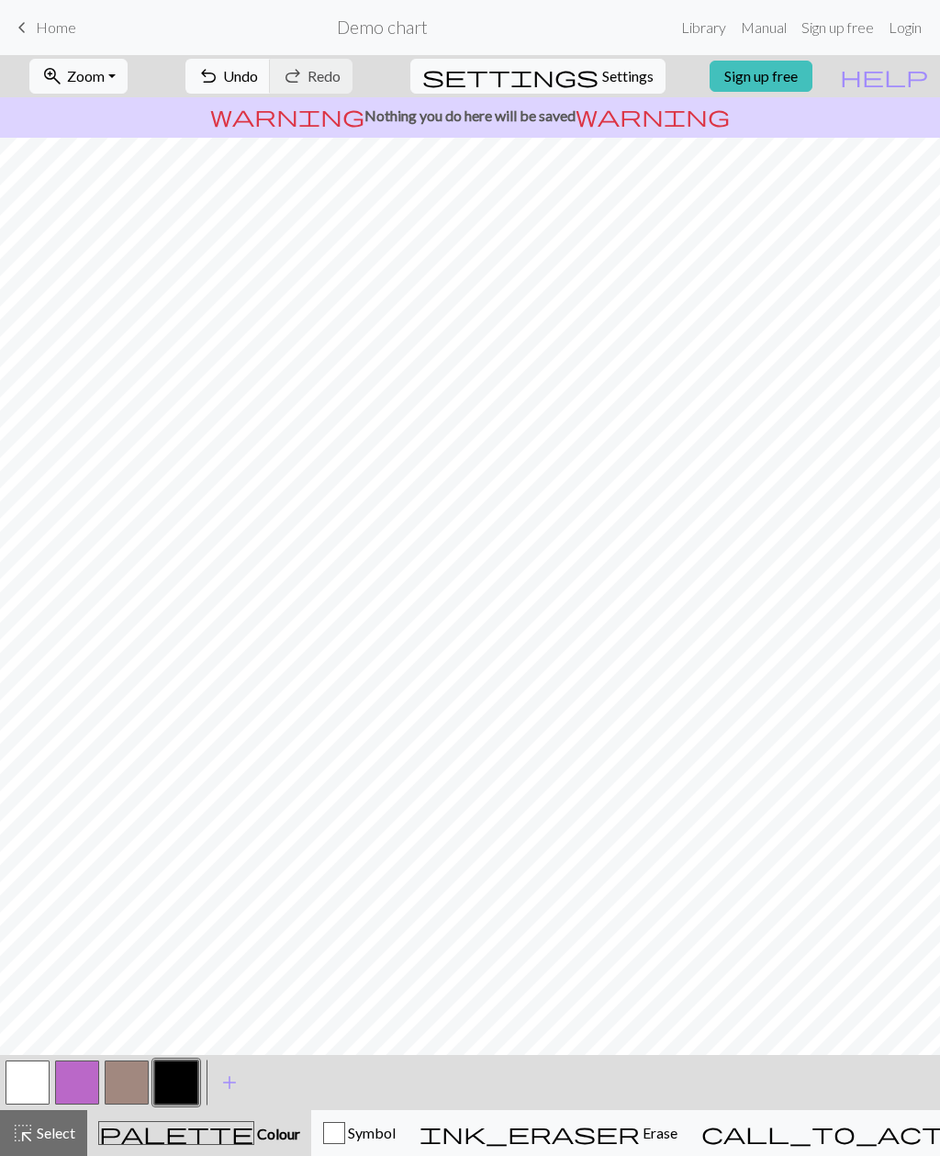
click at [126, 1085] on button "button" at bounding box center [127, 1083] width 44 height 44
click at [84, 1096] on button "button" at bounding box center [77, 1083] width 44 height 44
click at [184, 1083] on button "button" at bounding box center [176, 1083] width 44 height 44
click at [26, 1082] on button "button" at bounding box center [28, 1083] width 44 height 44
click at [219, 73] on span "undo" at bounding box center [208, 76] width 22 height 26
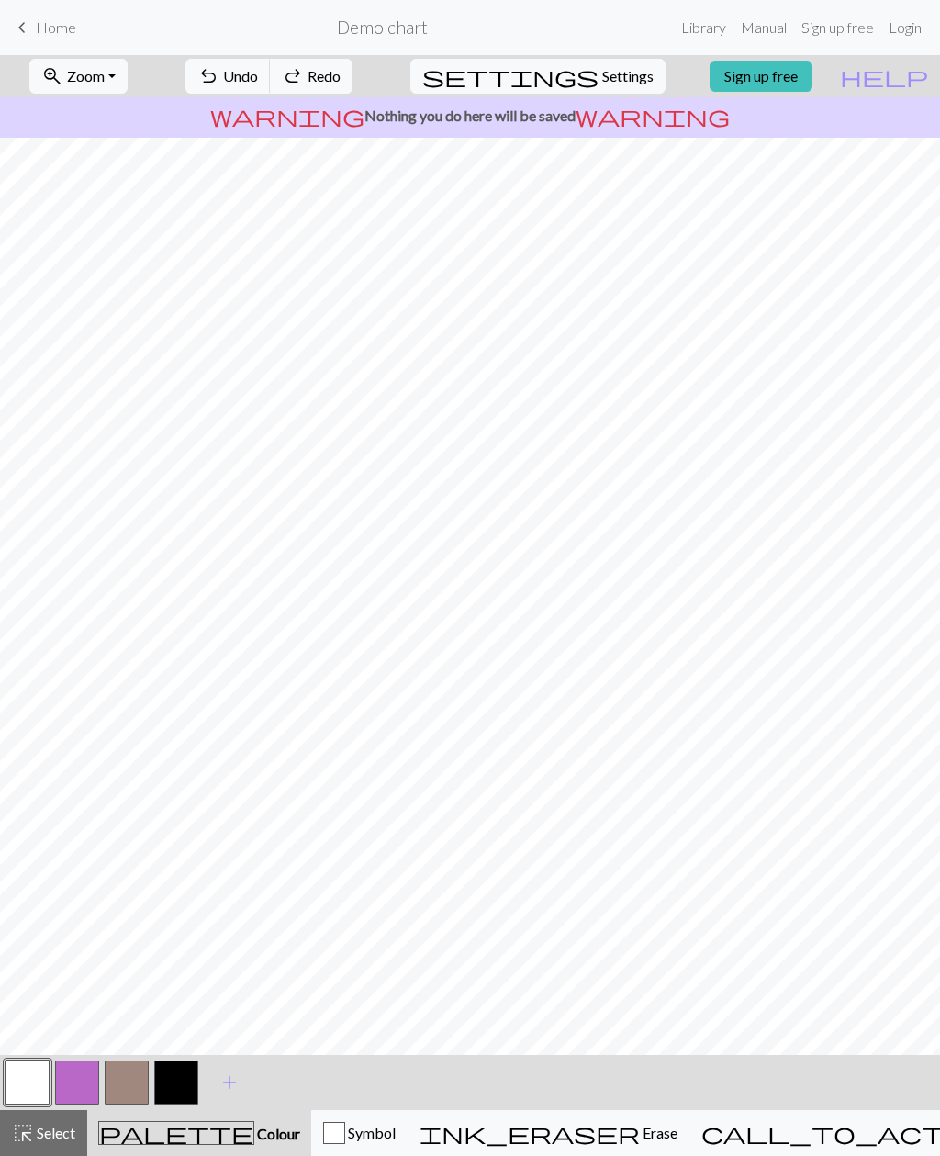
click at [219, 73] on span "undo" at bounding box center [208, 76] width 22 height 26
click at [271, 73] on button "undo Undo Undo" at bounding box center [227, 76] width 85 height 35
click at [271, 72] on button "undo Undo Undo" at bounding box center [227, 76] width 85 height 35
click at [93, 1077] on button "button" at bounding box center [77, 1083] width 44 height 44
click at [118, 1083] on button "button" at bounding box center [127, 1083] width 44 height 44
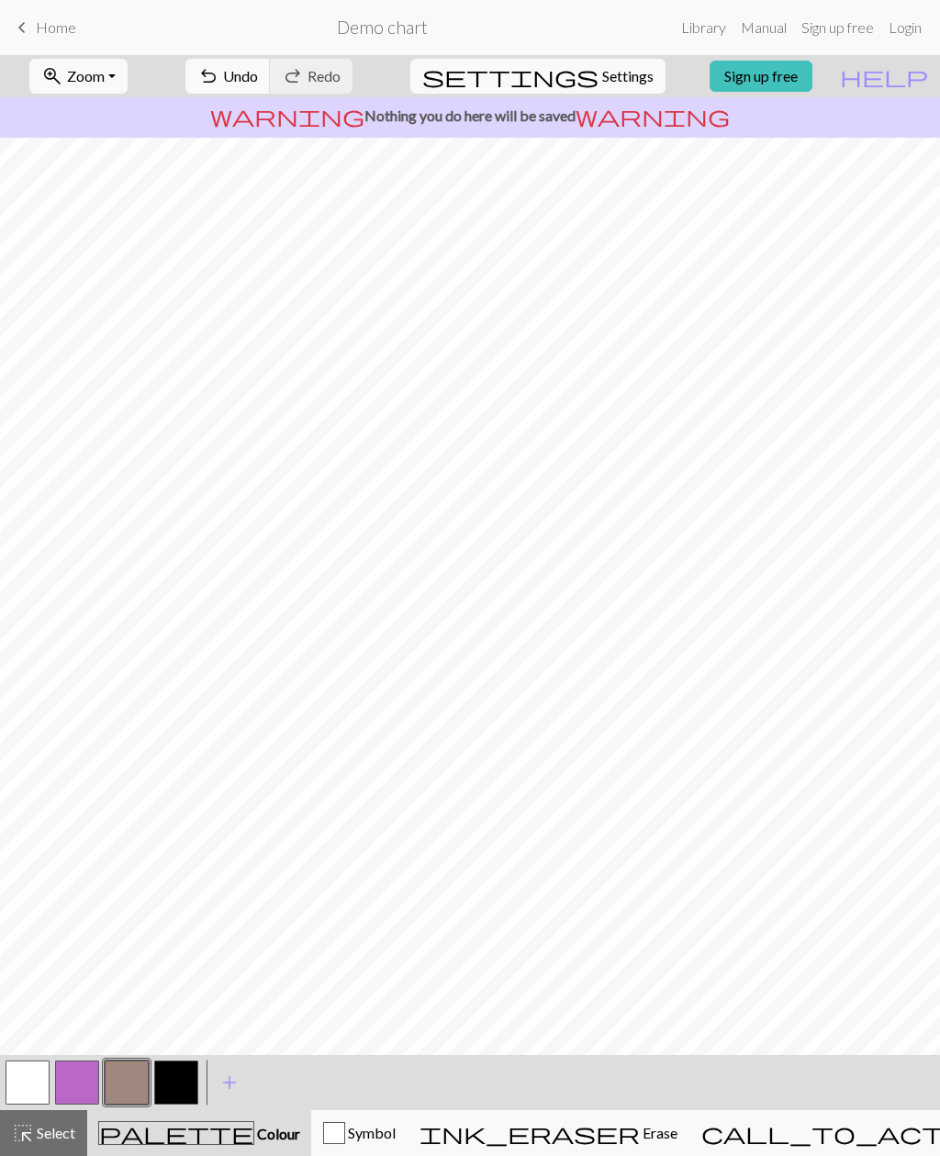
click at [82, 1082] on button "button" at bounding box center [77, 1083] width 44 height 44
click at [76, 1080] on button "button" at bounding box center [77, 1083] width 44 height 44
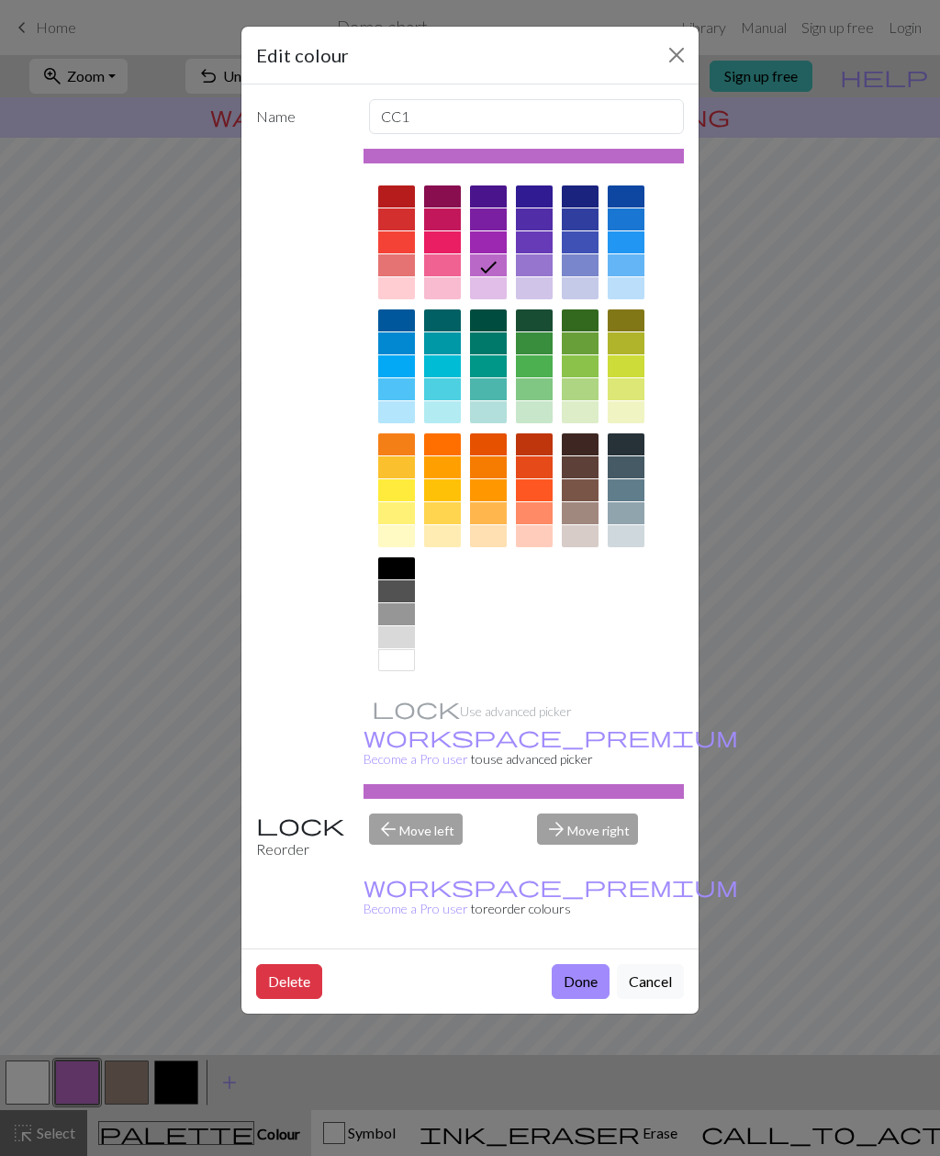
click at [173, 397] on div "Edit colour Name CC1 Use advanced picker workspace_premium Become a Pro user to…" at bounding box center [470, 578] width 940 height 1156
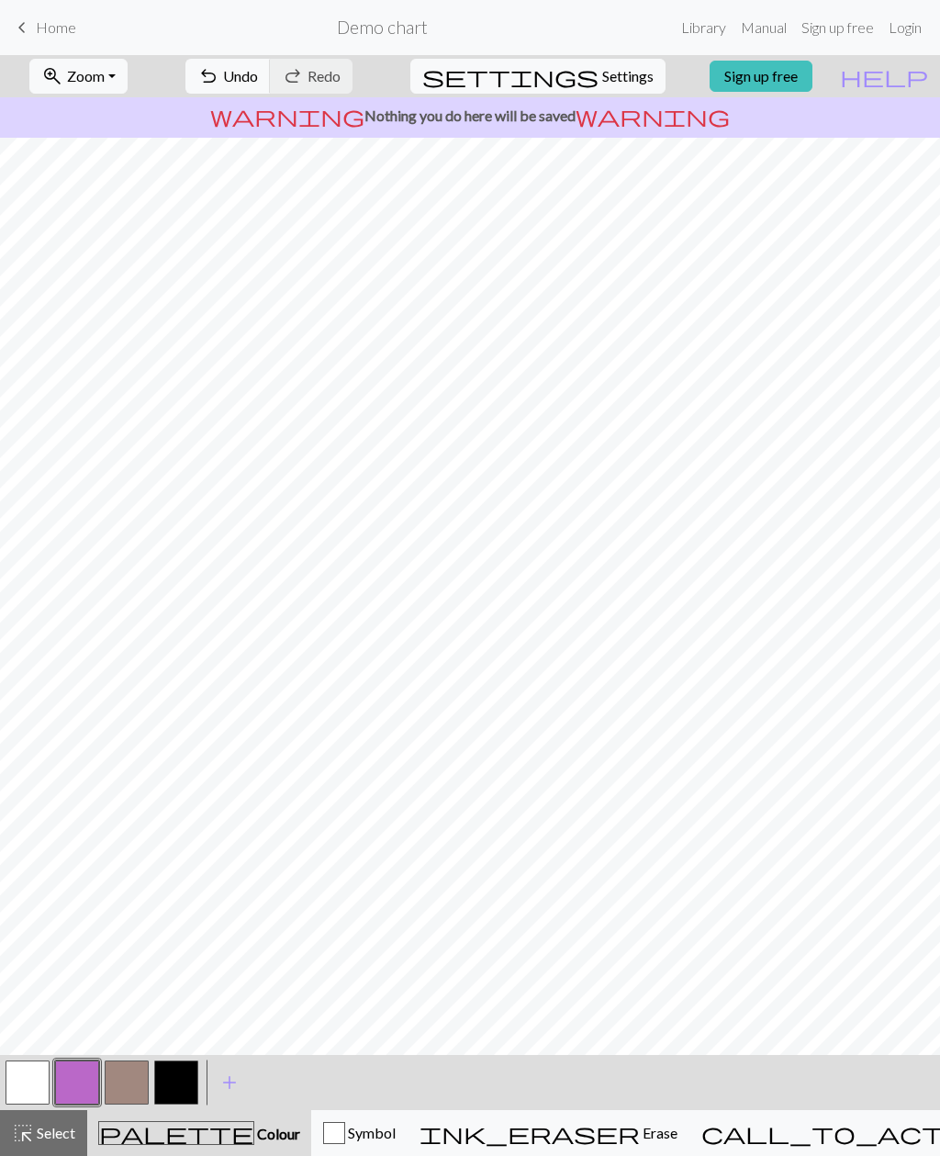
click at [258, 84] on span "Undo" at bounding box center [240, 75] width 35 height 17
click at [72, 1081] on button "button" at bounding box center [77, 1083] width 44 height 44
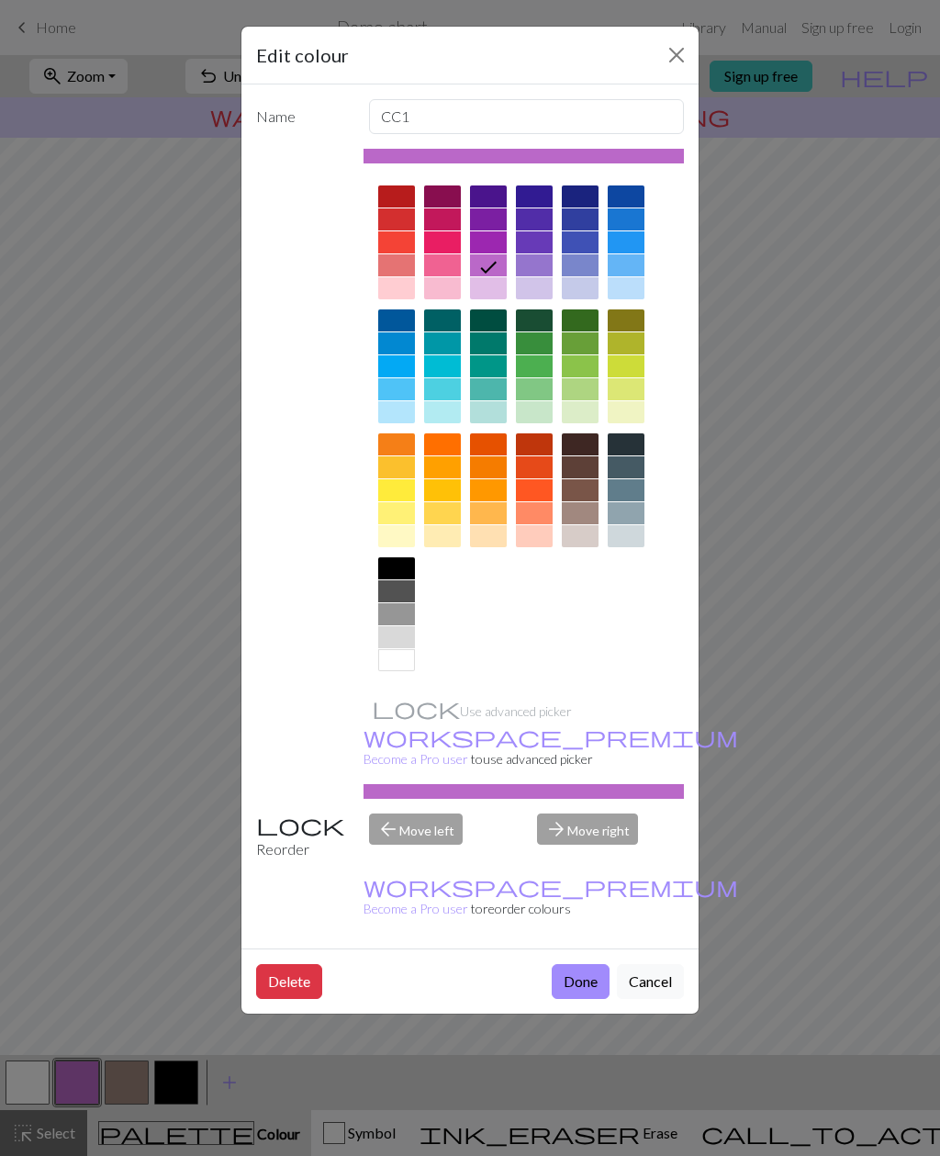
click at [490, 294] on div at bounding box center [488, 288] width 37 height 22
click at [579, 964] on button "Done" at bounding box center [581, 981] width 58 height 35
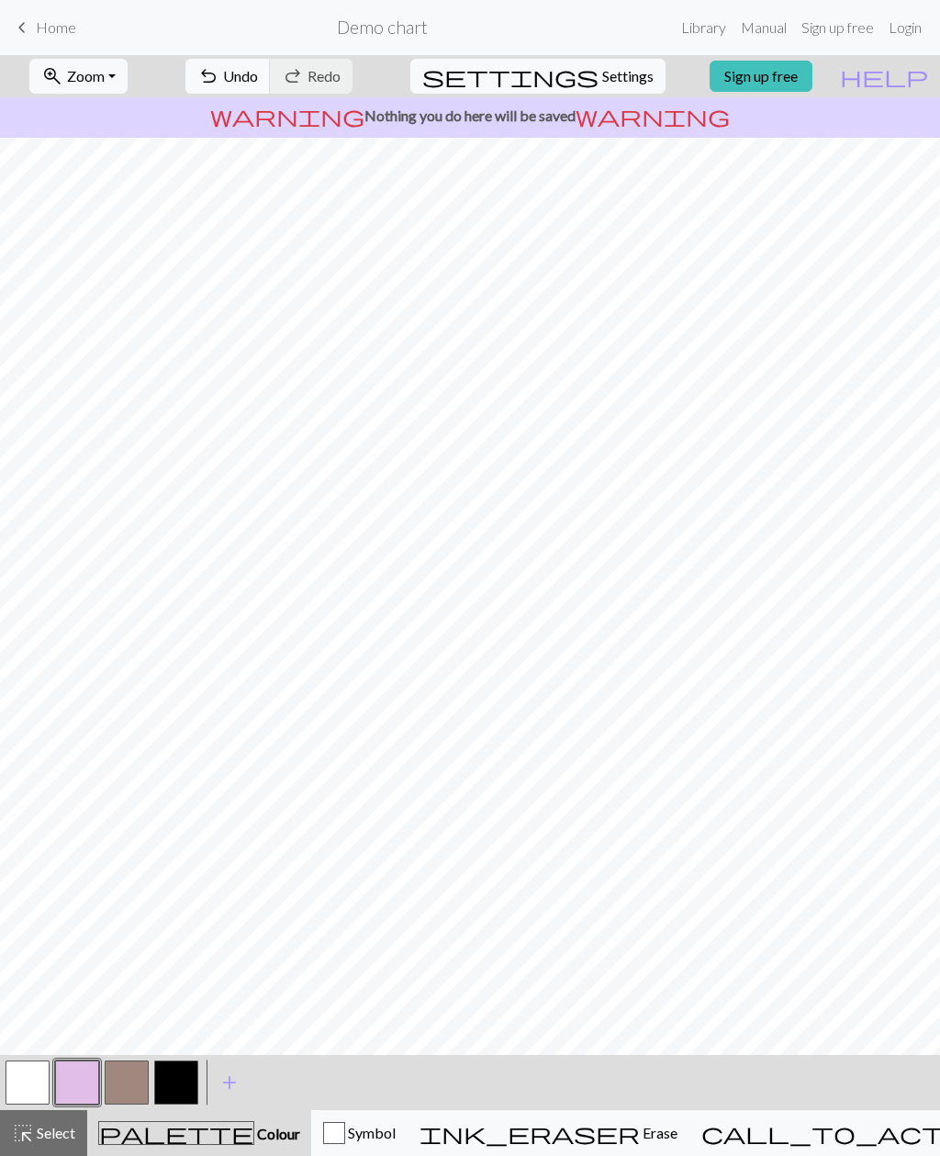
click at [123, 1082] on button "button" at bounding box center [127, 1083] width 44 height 44
click at [84, 1092] on button "button" at bounding box center [77, 1083] width 44 height 44
click at [178, 1088] on button "button" at bounding box center [176, 1083] width 44 height 44
click at [219, 84] on span "undo" at bounding box center [208, 76] width 22 height 26
click at [219, 76] on span "undo" at bounding box center [208, 76] width 22 height 26
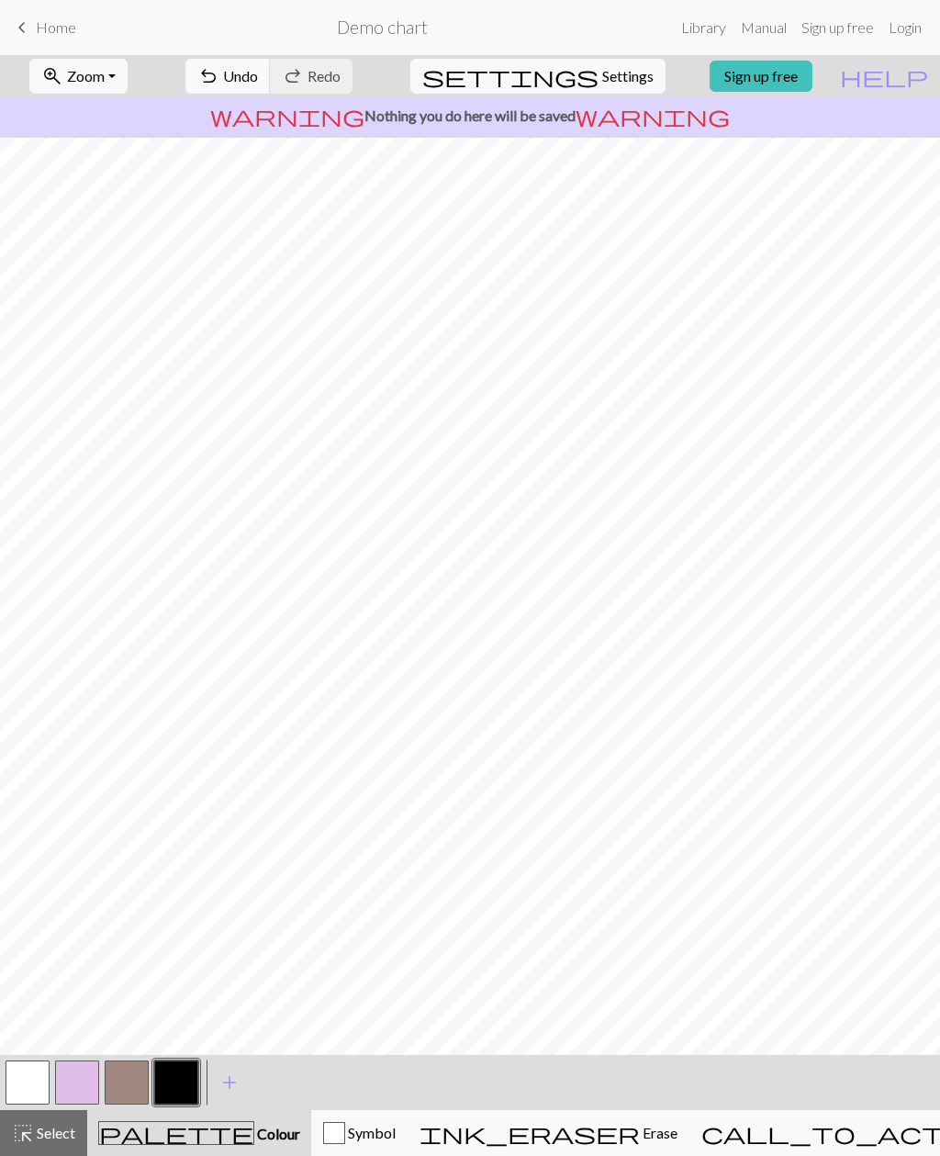
click at [85, 1068] on button "button" at bounding box center [77, 1083] width 44 height 44
click at [36, 1074] on button "button" at bounding box center [28, 1083] width 44 height 44
click at [219, 88] on span "undo" at bounding box center [208, 76] width 22 height 26
click at [80, 1090] on button "button" at bounding box center [77, 1083] width 44 height 44
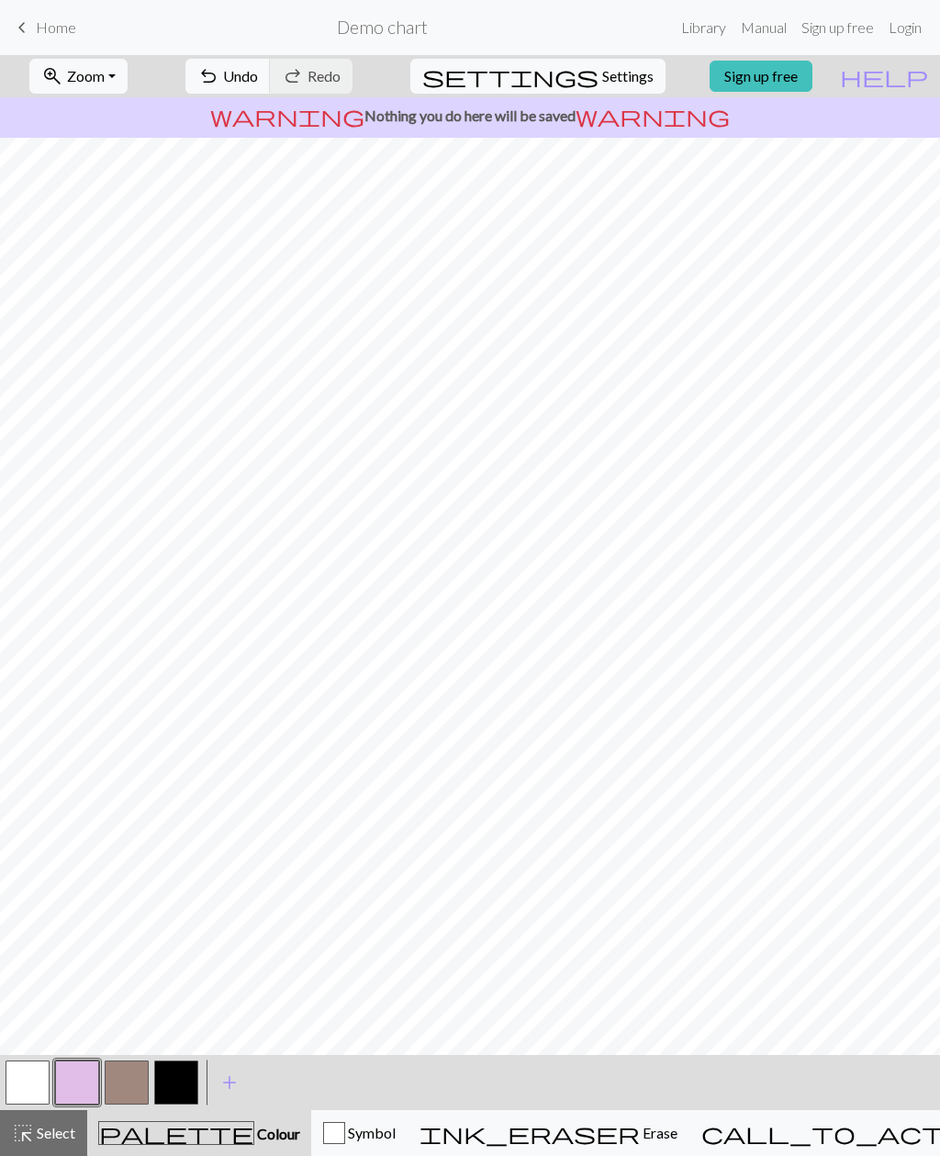
click at [271, 91] on button "undo Undo Undo" at bounding box center [227, 76] width 85 height 35
click at [126, 1087] on button "button" at bounding box center [127, 1083] width 44 height 44
click at [75, 1080] on button "button" at bounding box center [77, 1083] width 44 height 44
click at [163, 1076] on button "button" at bounding box center [176, 1083] width 44 height 44
click at [121, 1073] on button "button" at bounding box center [127, 1083] width 44 height 44
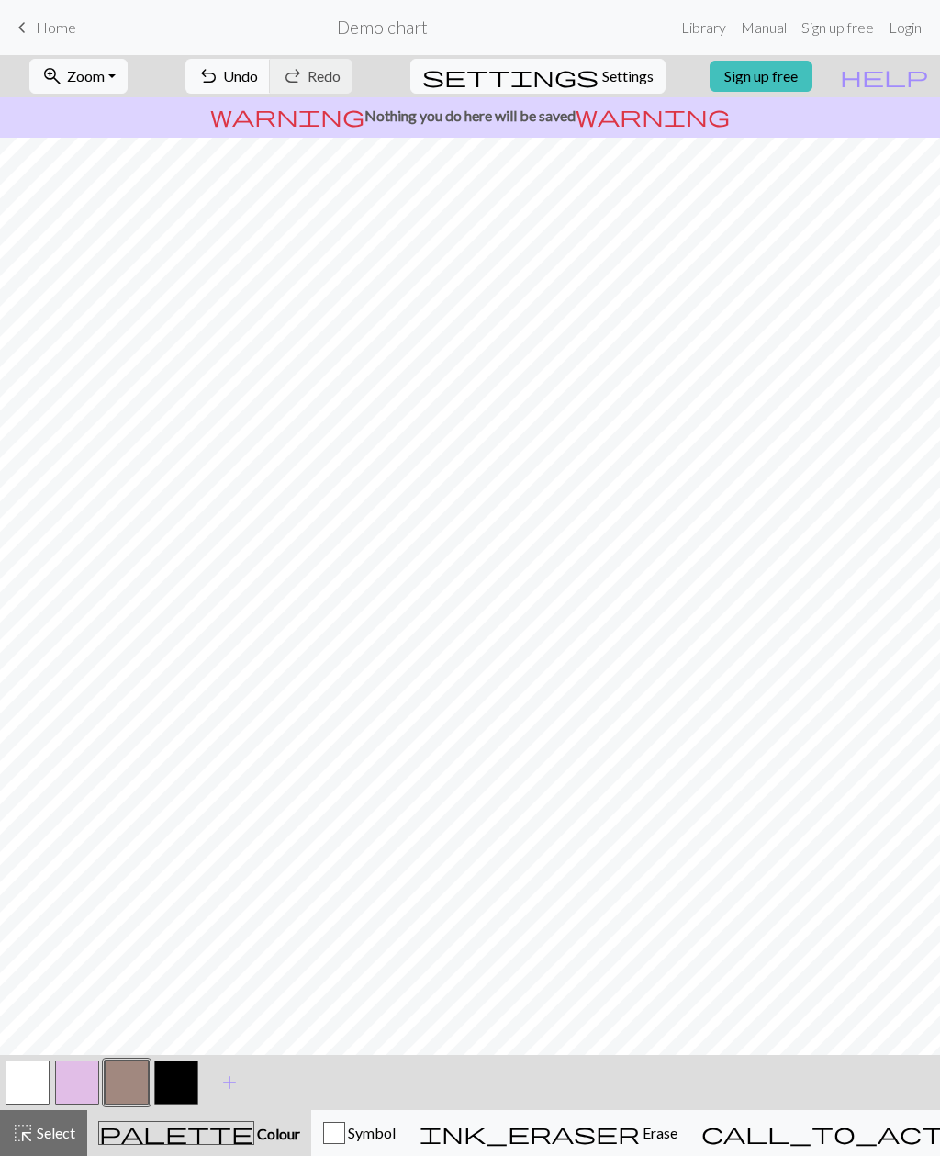
click at [168, 1083] on button "button" at bounding box center [176, 1083] width 44 height 44
click at [70, 1083] on button "button" at bounding box center [77, 1083] width 44 height 44
click at [119, 1083] on button "button" at bounding box center [127, 1083] width 44 height 44
click at [175, 1076] on button "button" at bounding box center [176, 1083] width 44 height 44
click at [183, 1068] on button "button" at bounding box center [176, 1083] width 44 height 44
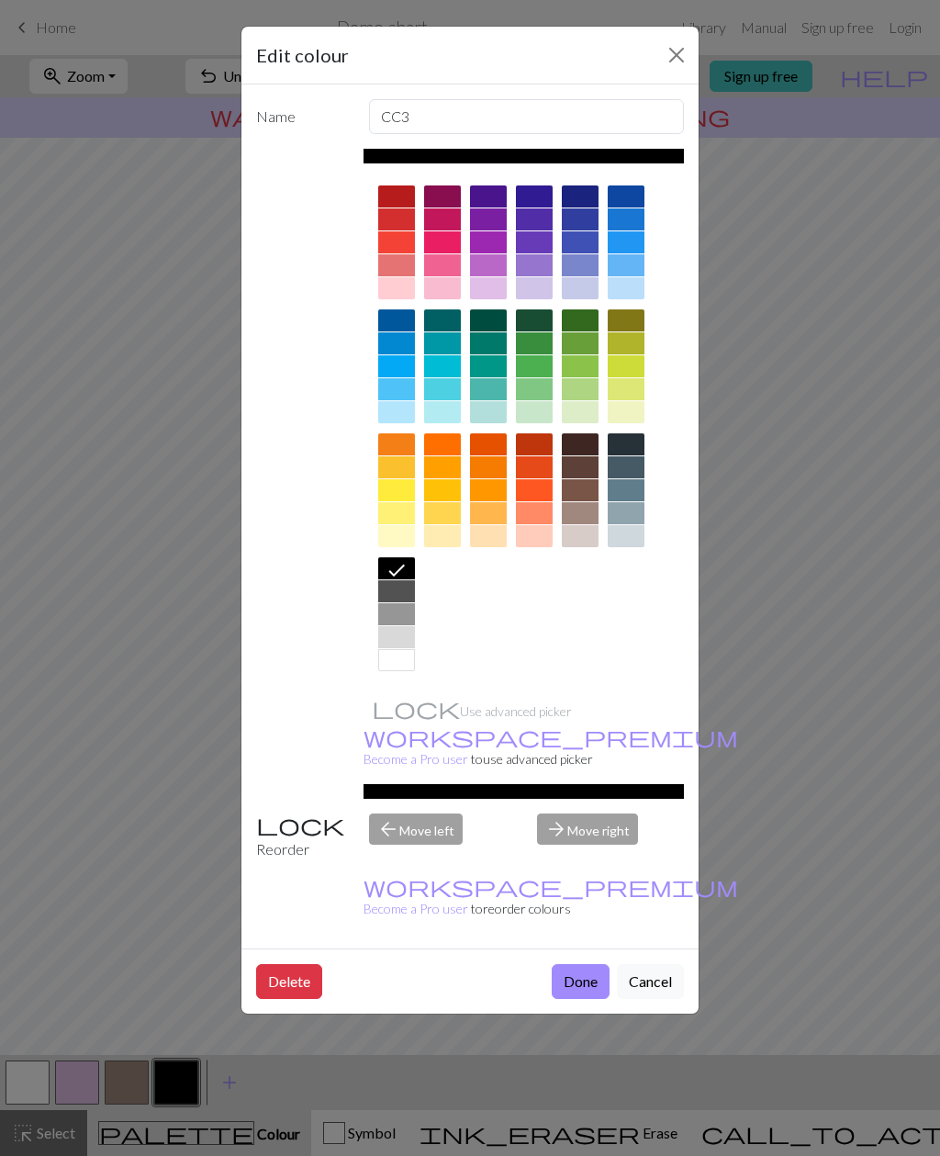
click at [188, 439] on div "Edit colour Name CC3 Use advanced picker workspace_premium Become a Pro user to…" at bounding box center [470, 578] width 940 height 1156
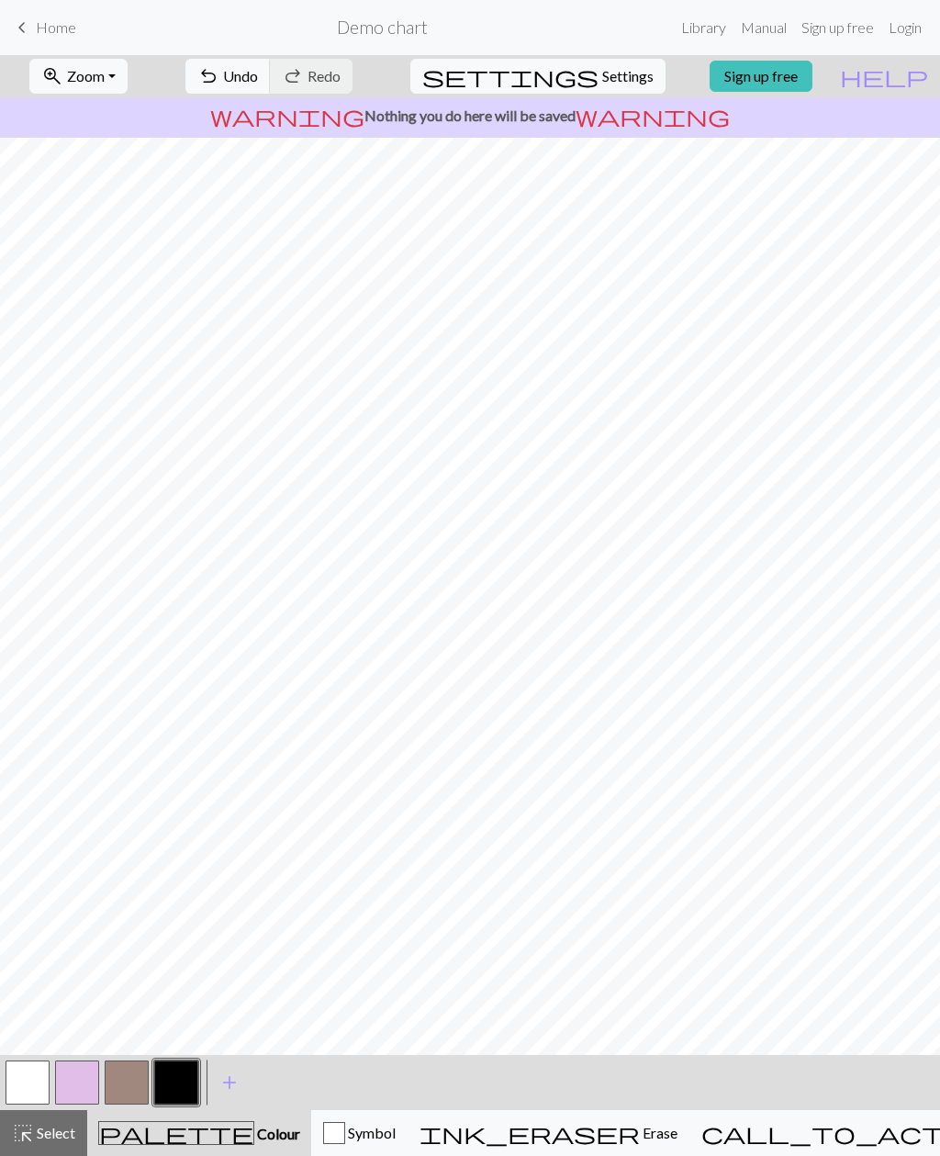
click at [271, 68] on button "undo Undo Undo" at bounding box center [227, 76] width 85 height 35
click at [219, 82] on span "undo" at bounding box center [208, 76] width 22 height 26
click at [219, 80] on span "undo" at bounding box center [208, 76] width 22 height 26
click at [219, 79] on span "undo" at bounding box center [208, 76] width 22 height 26
click at [219, 80] on span "undo" at bounding box center [208, 76] width 22 height 26
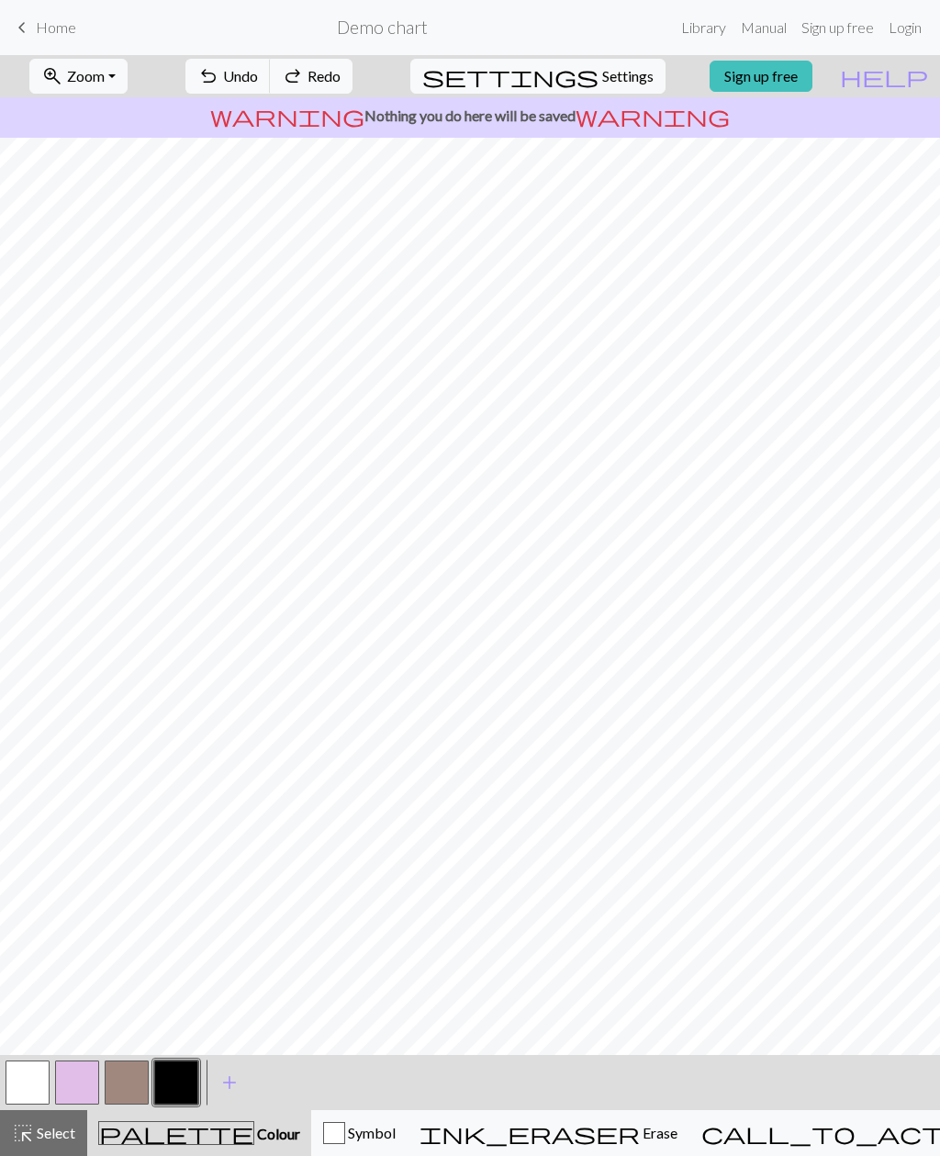
click at [258, 82] on span "Undo" at bounding box center [240, 75] width 35 height 17
click at [219, 82] on span "undo" at bounding box center [208, 76] width 22 height 26
click at [271, 80] on button "undo Undo Undo" at bounding box center [227, 76] width 85 height 35
click at [271, 79] on button "undo Undo Undo" at bounding box center [227, 76] width 85 height 35
click at [258, 81] on span "Undo" at bounding box center [240, 75] width 35 height 17
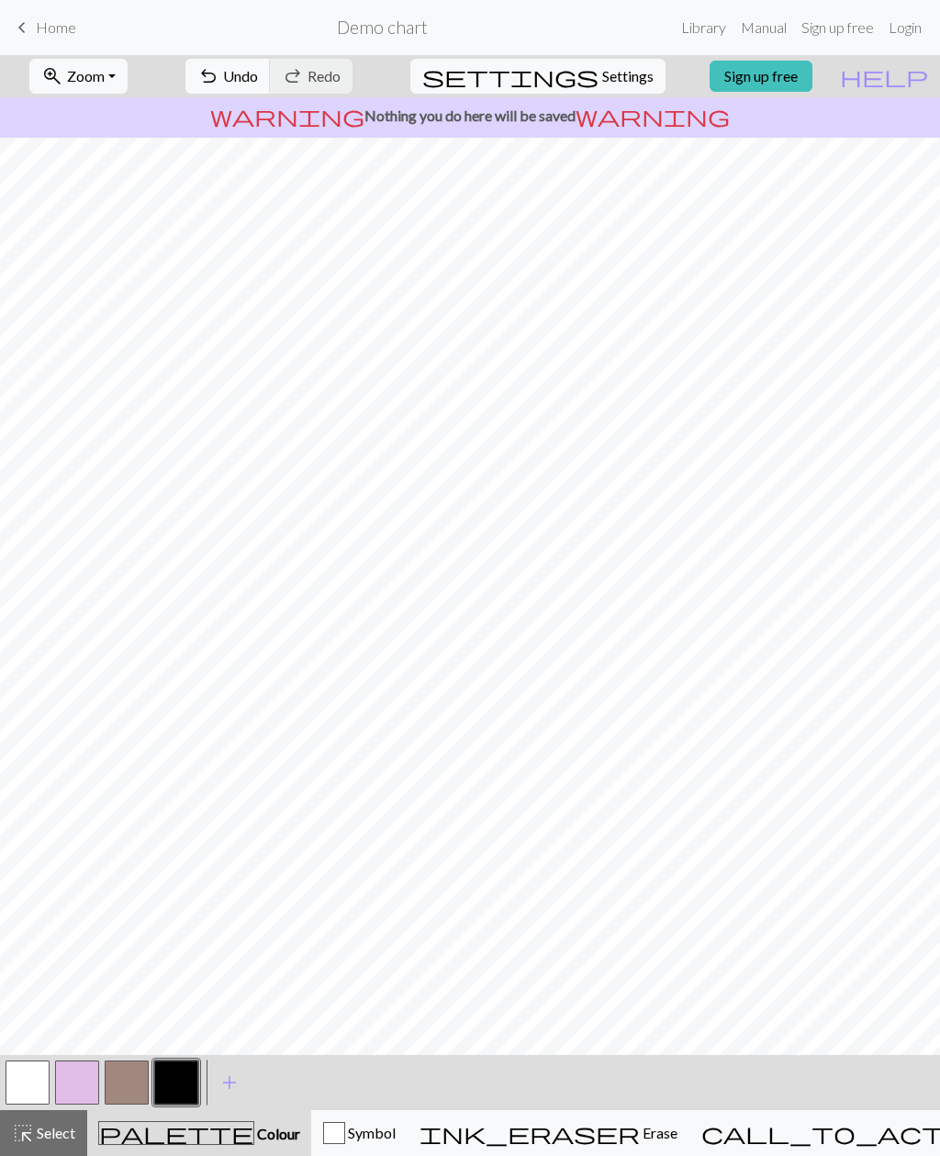
click at [219, 81] on span "undo" at bounding box center [208, 76] width 22 height 26
click at [258, 82] on span "Undo" at bounding box center [240, 75] width 35 height 17
click at [219, 83] on span "undo" at bounding box center [208, 76] width 22 height 26
click at [219, 82] on span "undo" at bounding box center [208, 76] width 22 height 26
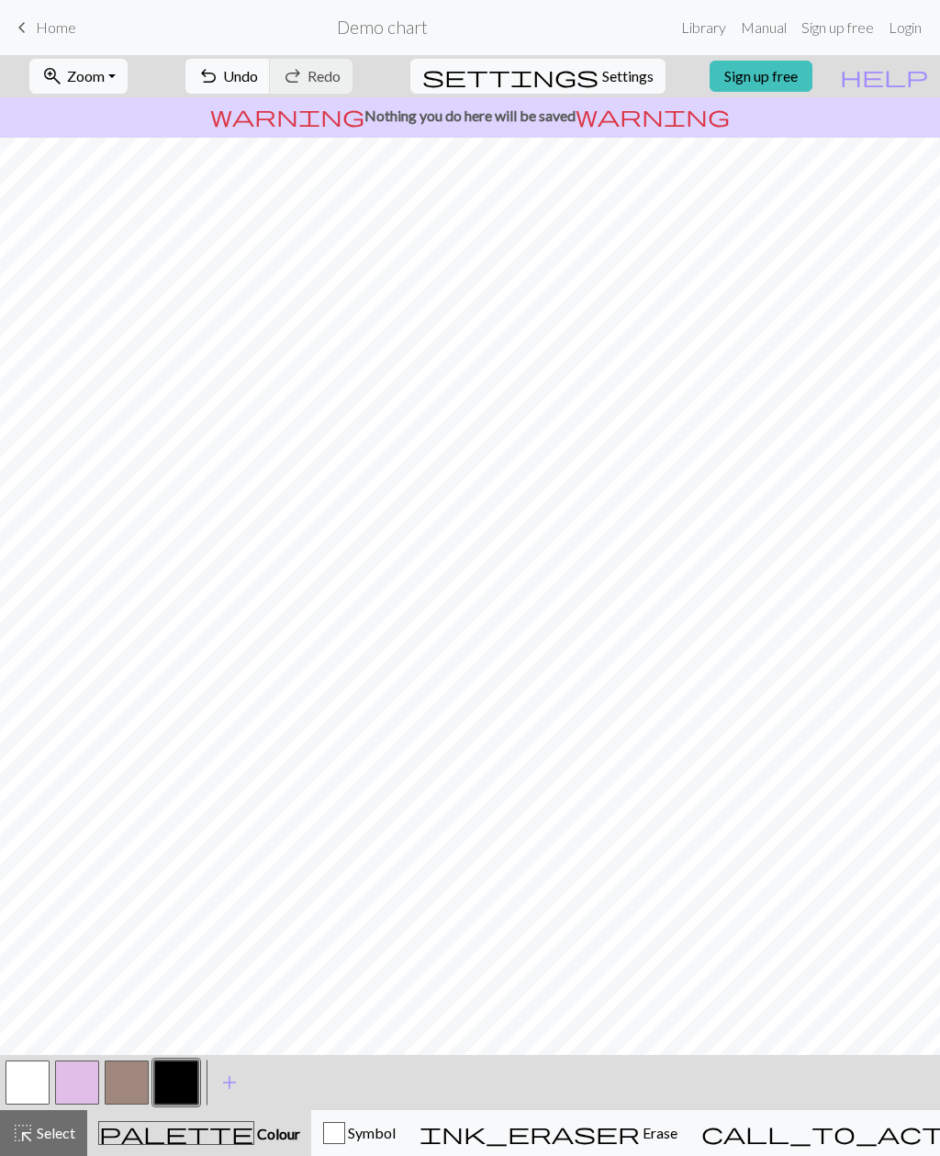
click at [219, 82] on span "undo" at bounding box center [208, 76] width 22 height 26
click at [219, 79] on span "undo" at bounding box center [208, 76] width 22 height 26
click at [219, 86] on span "undo" at bounding box center [208, 76] width 22 height 26
click at [219, 83] on span "undo" at bounding box center [208, 76] width 22 height 26
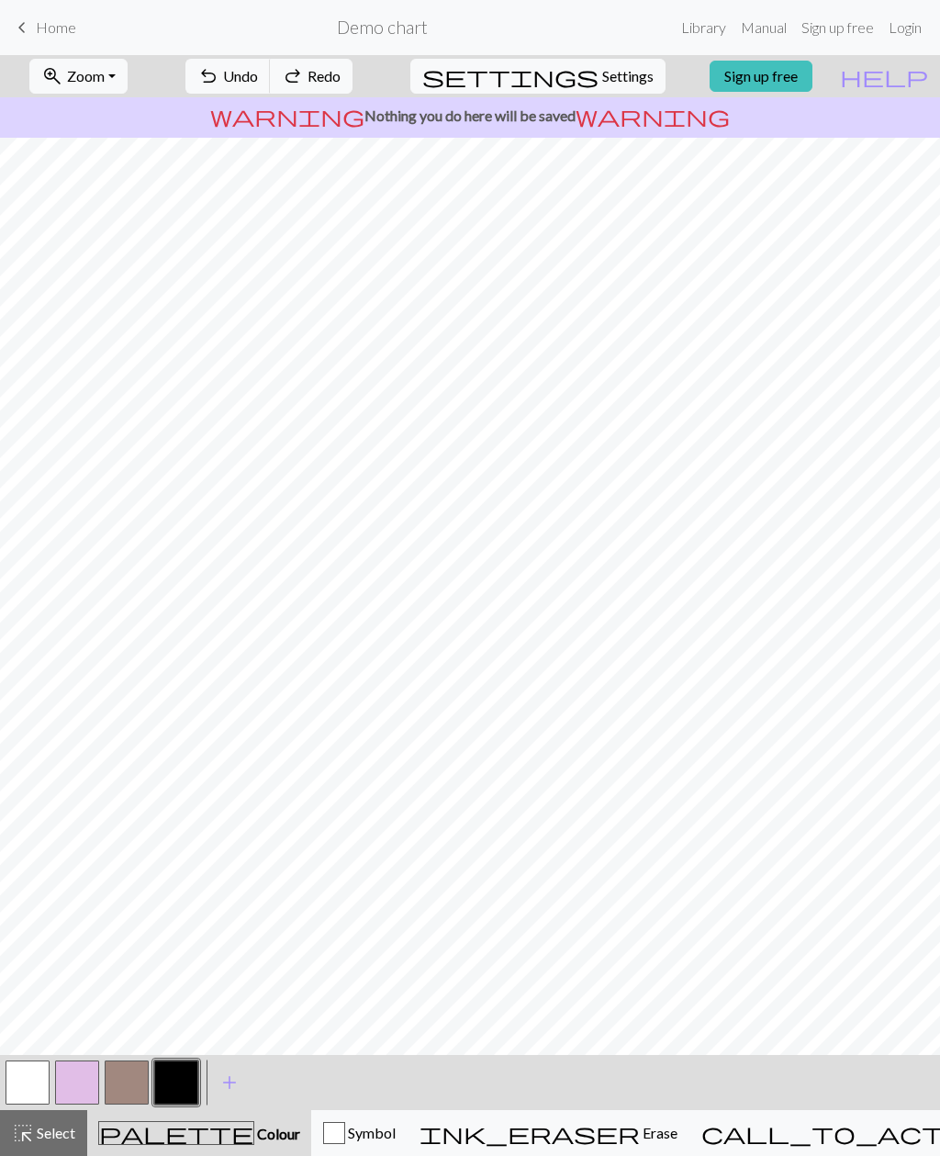
click at [219, 82] on span "undo" at bounding box center [208, 76] width 22 height 26
click at [219, 86] on span "undo" at bounding box center [208, 76] width 22 height 26
click at [219, 85] on span "undo" at bounding box center [208, 76] width 22 height 26
click at [219, 78] on span "undo" at bounding box center [208, 76] width 22 height 26
click at [219, 77] on span "undo" at bounding box center [208, 76] width 22 height 26
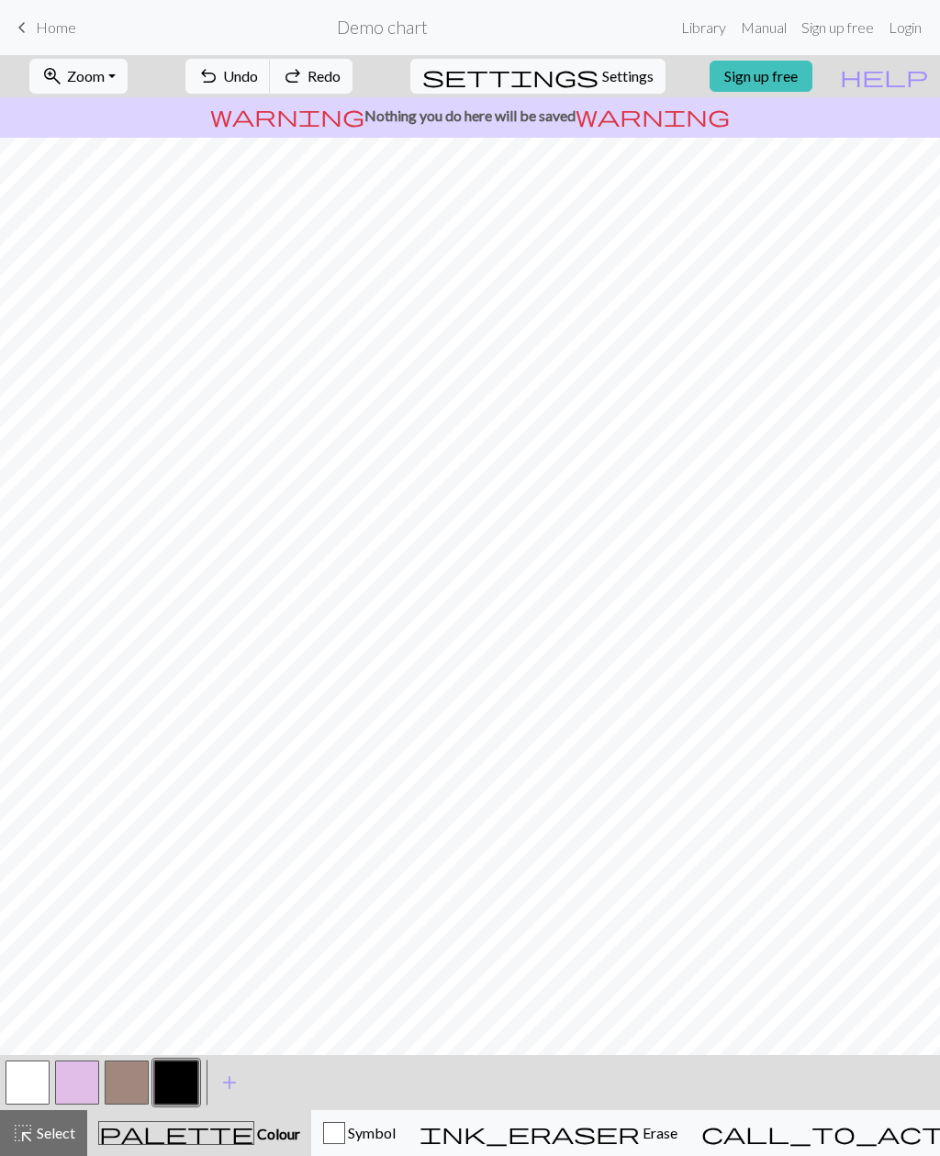
click at [219, 79] on span "undo" at bounding box center [208, 76] width 22 height 26
click at [219, 78] on span "undo" at bounding box center [208, 76] width 22 height 26
click at [219, 82] on span "undo" at bounding box center [208, 76] width 22 height 26
click at [219, 81] on span "undo" at bounding box center [208, 76] width 22 height 26
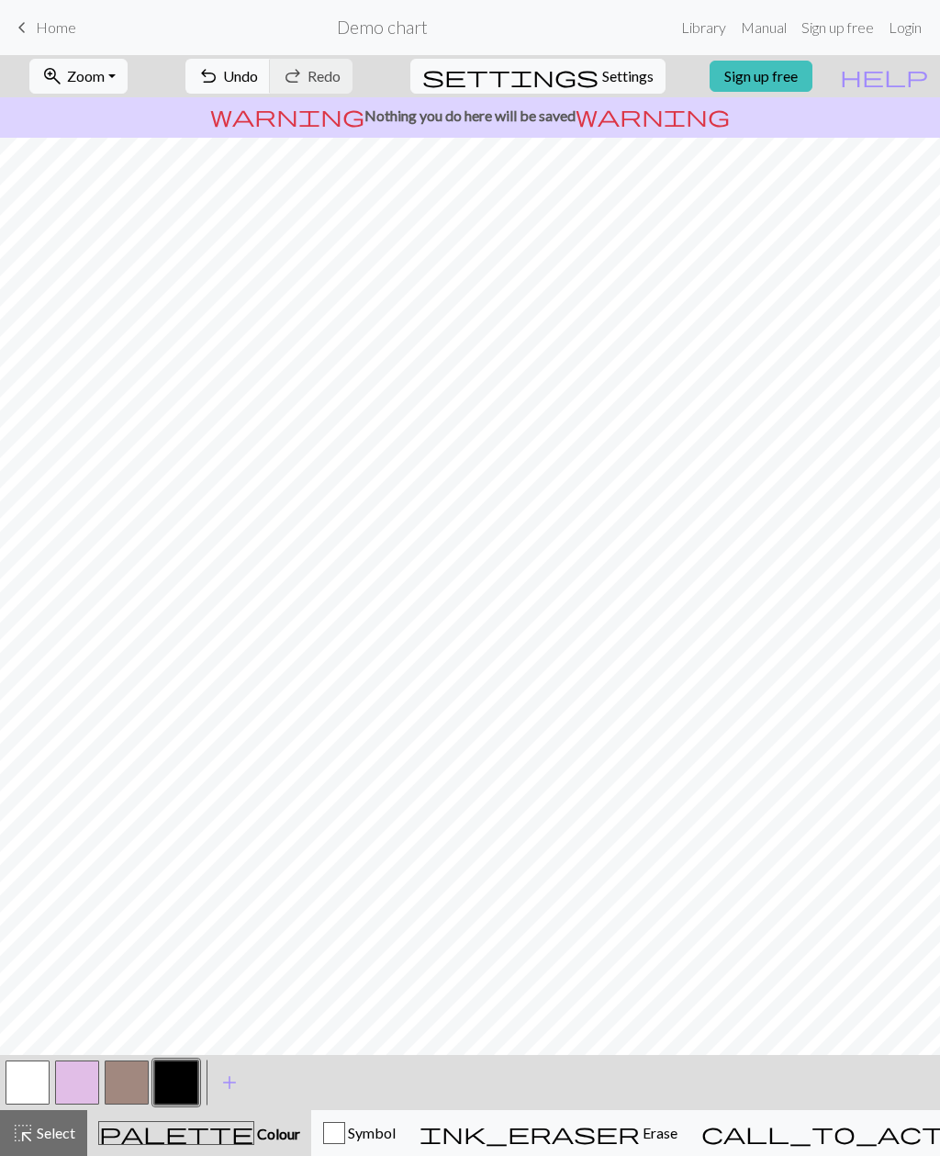
click at [219, 77] on span "undo" at bounding box center [208, 76] width 22 height 26
click at [219, 80] on span "undo" at bounding box center [208, 76] width 22 height 26
click at [219, 81] on span "undo" at bounding box center [208, 76] width 22 height 26
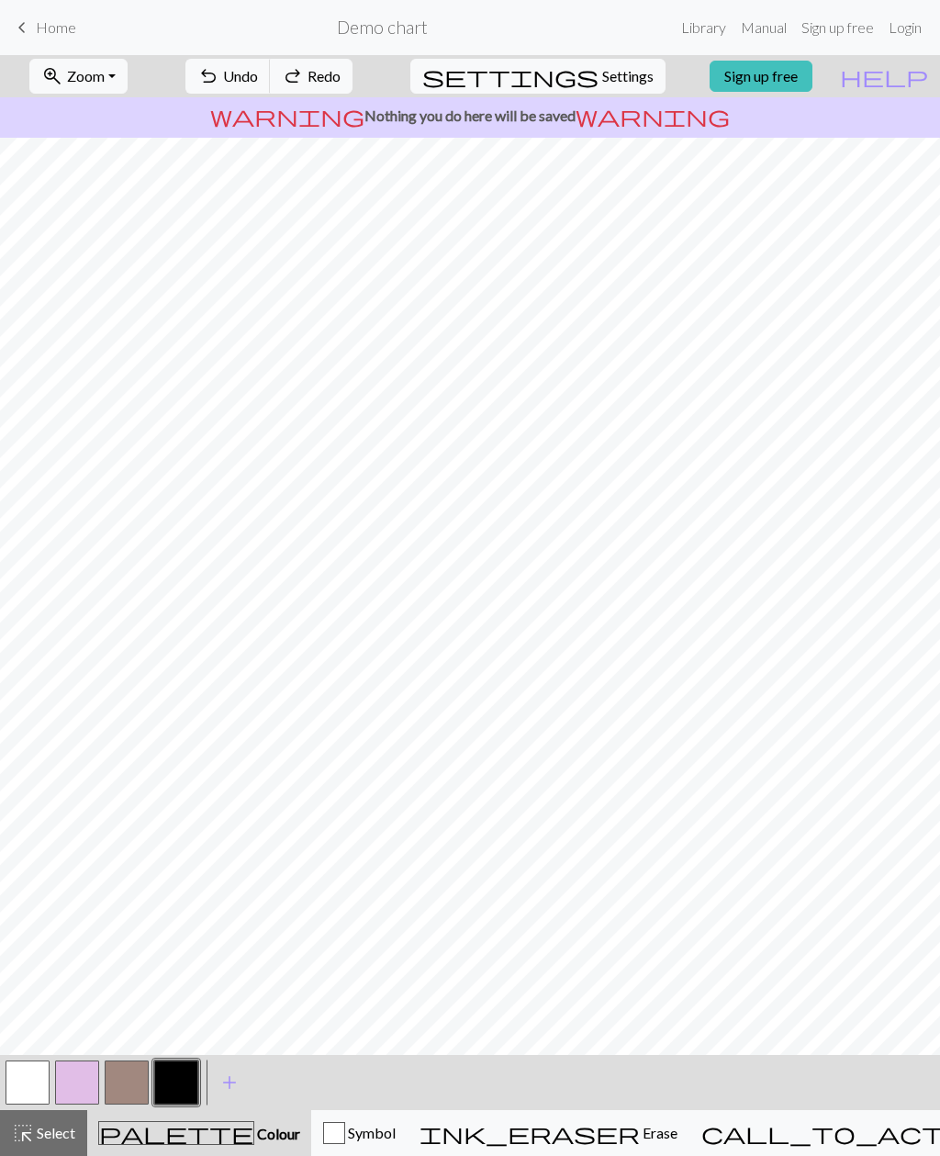
click at [219, 82] on span "undo" at bounding box center [208, 76] width 22 height 26
click at [578, 68] on span "settings" at bounding box center [510, 76] width 176 height 26
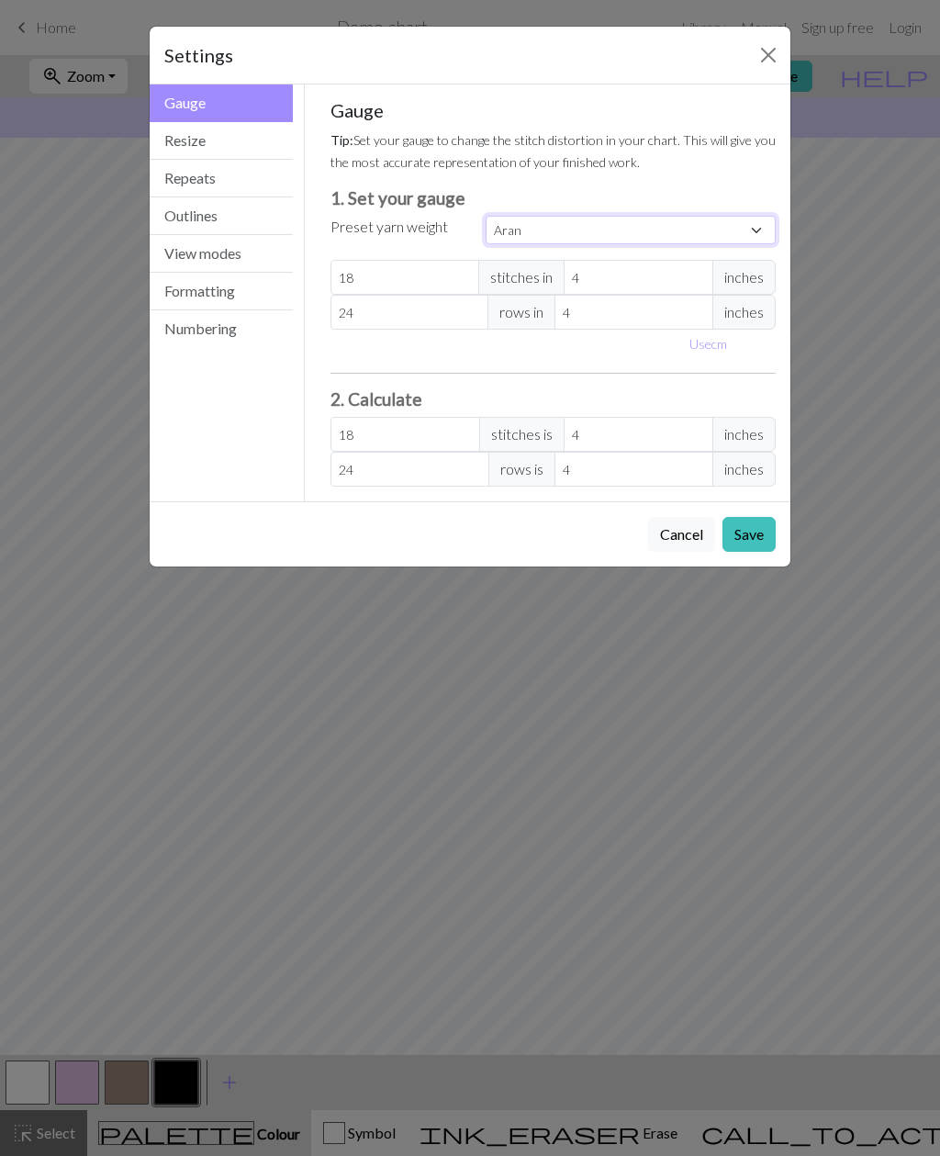
click at [519, 230] on select "Custom Square Lace Light Fingering Fingering Sport Double knit Worsted Aran Bul…" at bounding box center [631, 230] width 290 height 28
select select "fingering"
type input "28"
type input "36"
type input "28"
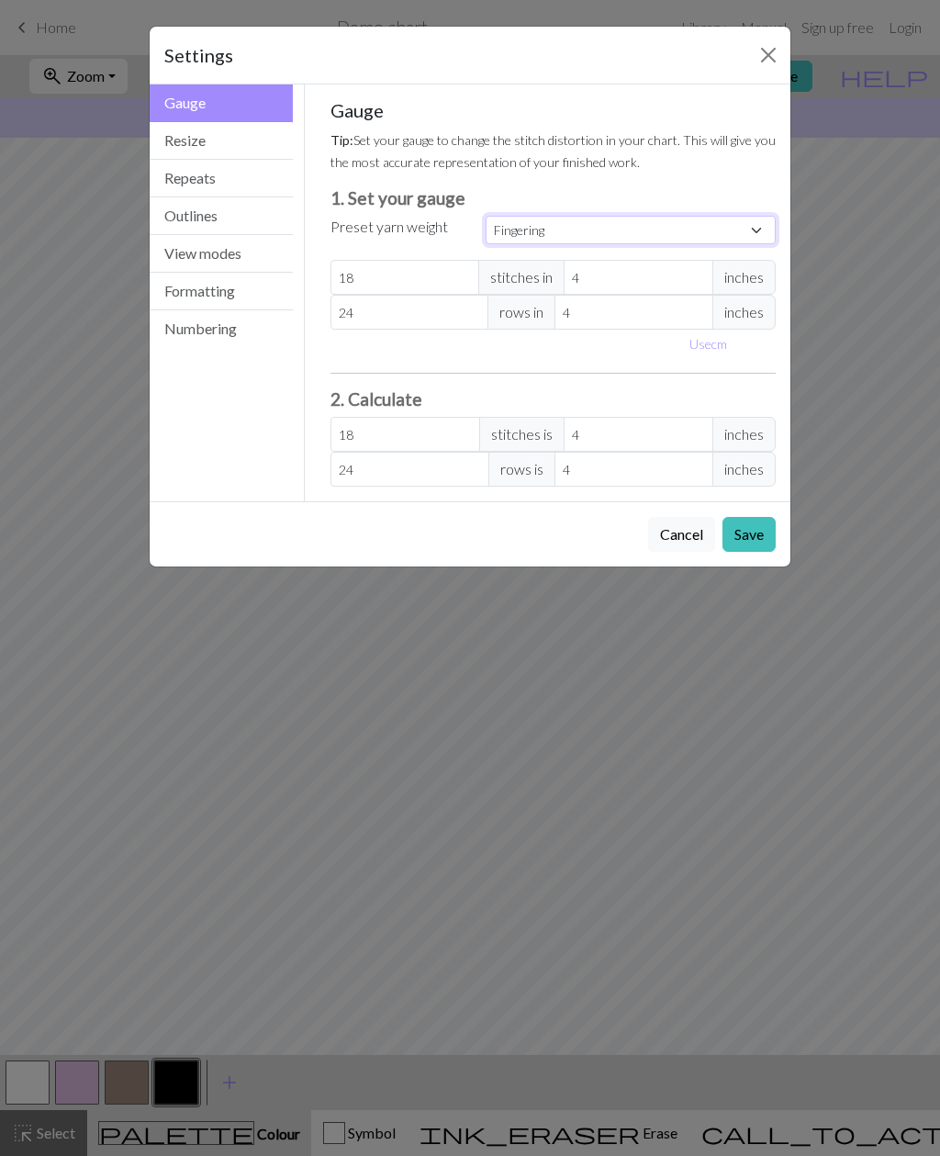
type input "36"
click at [741, 526] on button "Save" at bounding box center [749, 534] width 53 height 35
